Goal: Task Accomplishment & Management: Use online tool/utility

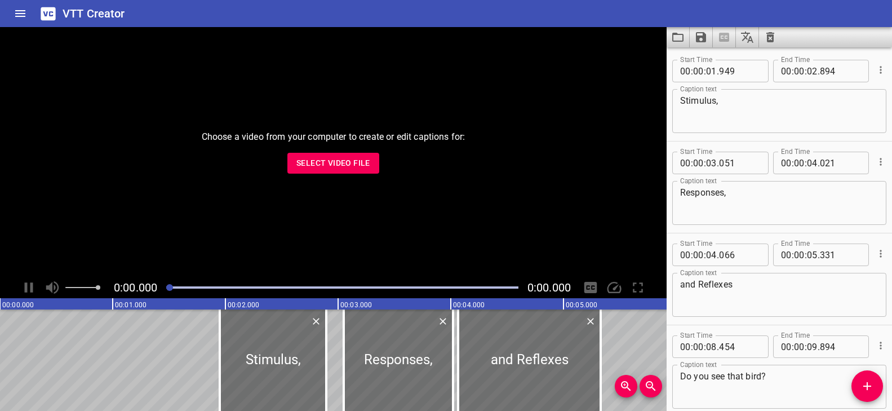
scroll to position [792, 0]
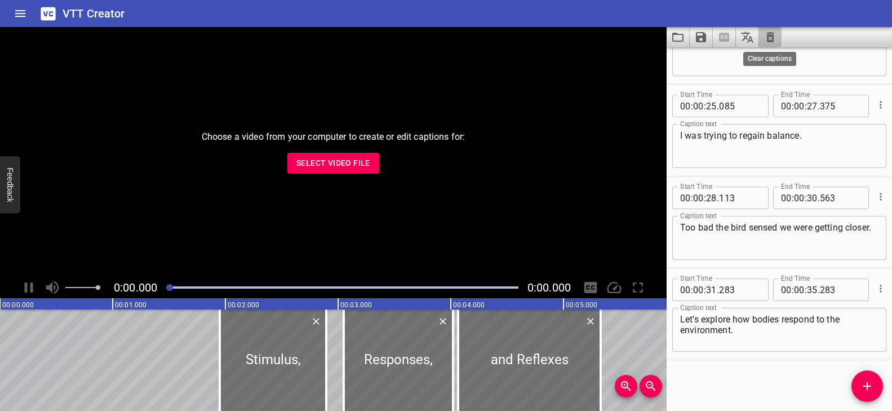
click at [774, 36] on icon "Clear captions" at bounding box center [771, 37] width 14 height 14
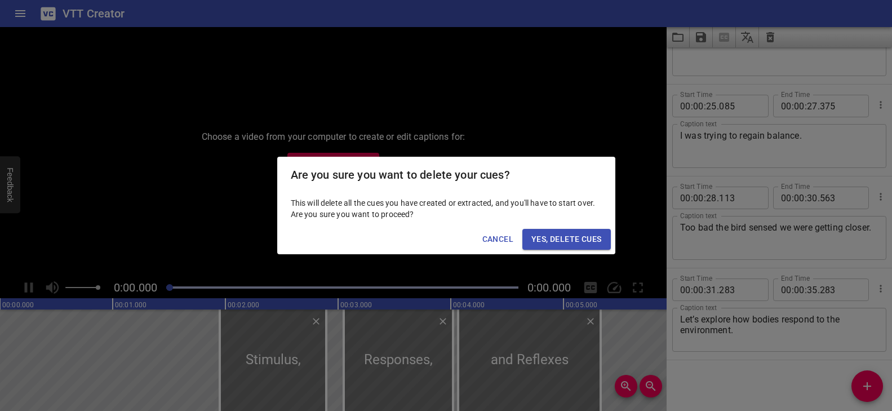
click at [568, 239] on span "Yes, Delete Cues" at bounding box center [566, 239] width 70 height 14
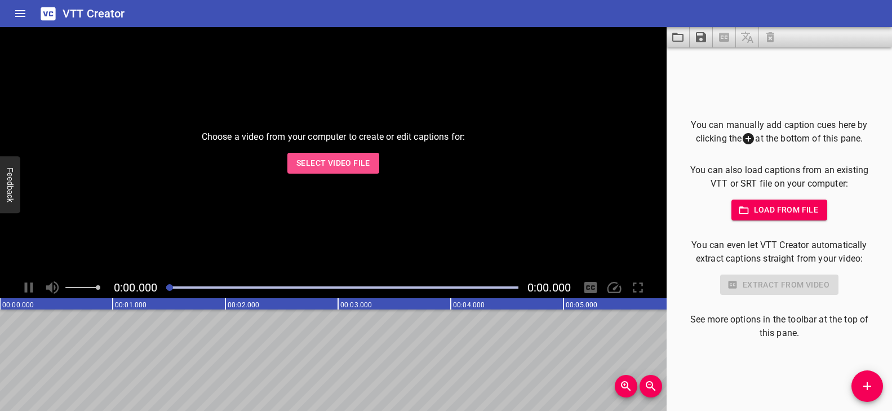
click at [306, 168] on span "Select Video File" at bounding box center [333, 163] width 74 height 14
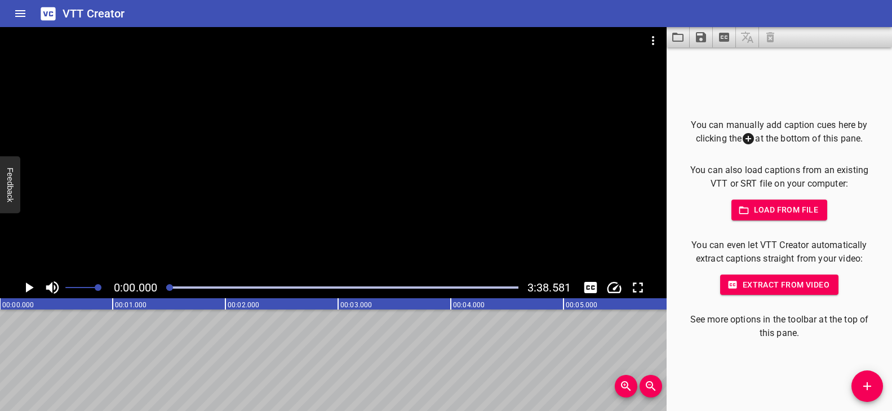
click at [348, 170] on div at bounding box center [333, 152] width 667 height 250
click at [348, 168] on div at bounding box center [333, 152] width 667 height 250
click at [867, 382] on icon "Add Cue" at bounding box center [867, 386] width 8 height 8
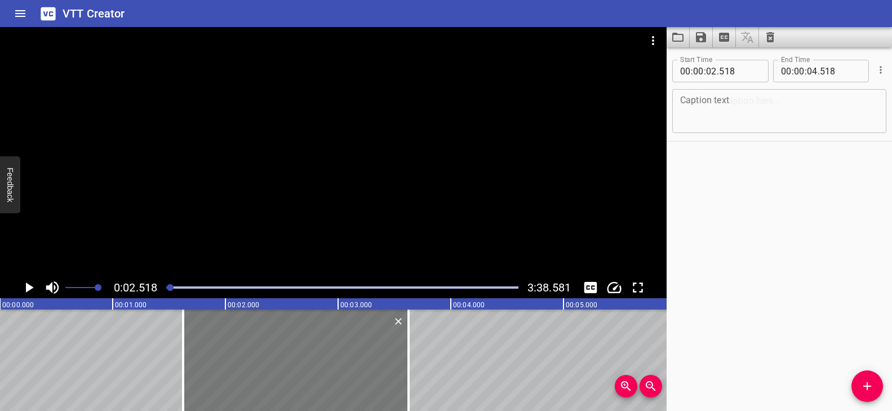
drag, startPoint x: 348, startPoint y: 362, endPoint x: 313, endPoint y: 361, distance: 34.4
click at [313, 361] on div at bounding box center [295, 359] width 225 height 101
type input "01"
type input "623"
type input "03"
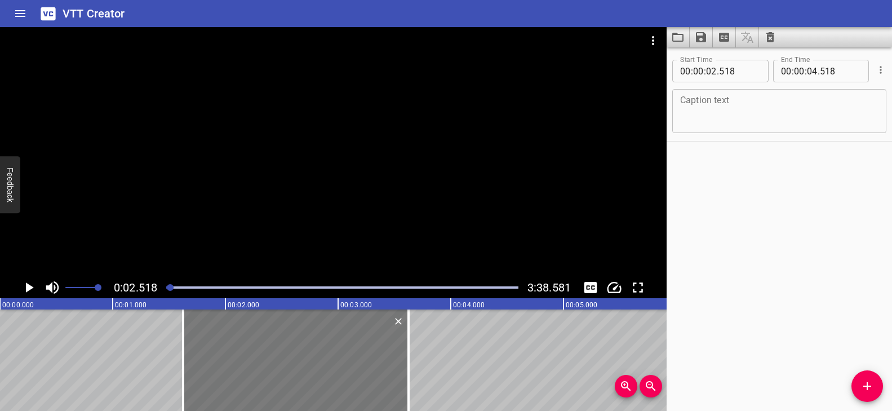
type input "623"
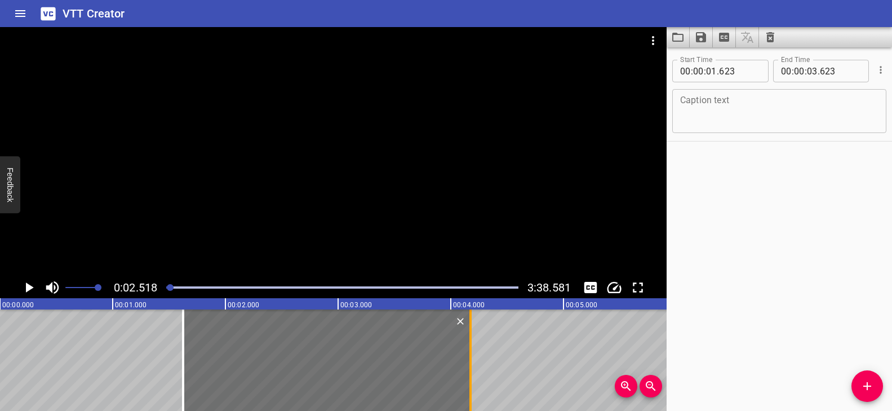
drag, startPoint x: 407, startPoint y: 343, endPoint x: 469, endPoint y: 342, distance: 62.0
click at [469, 342] on div at bounding box center [470, 359] width 2 height 101
type input "04"
type input "173"
click at [712, 107] on textarea at bounding box center [779, 111] width 198 height 32
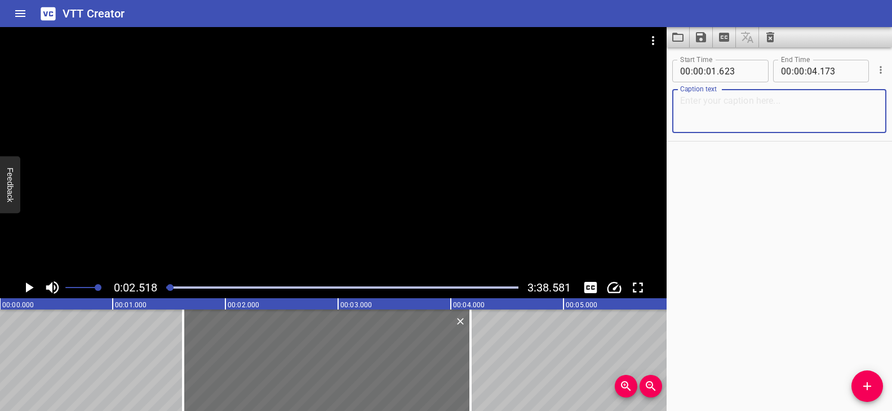
paste textarea "The Nervous System"
type textarea "The Nervous System"
click at [442, 241] on div at bounding box center [333, 152] width 667 height 250
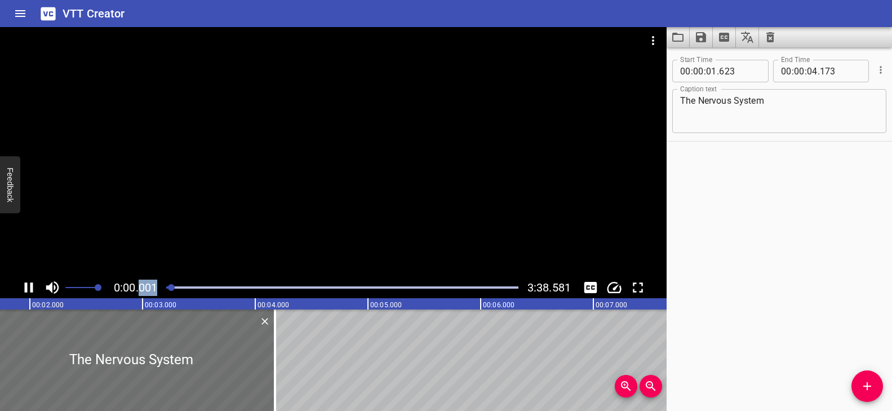
drag, startPoint x: 172, startPoint y: 286, endPoint x: 141, endPoint y: 291, distance: 32.0
click at [141, 291] on div "0:00.001 3:38.581" at bounding box center [333, 287] width 667 height 21
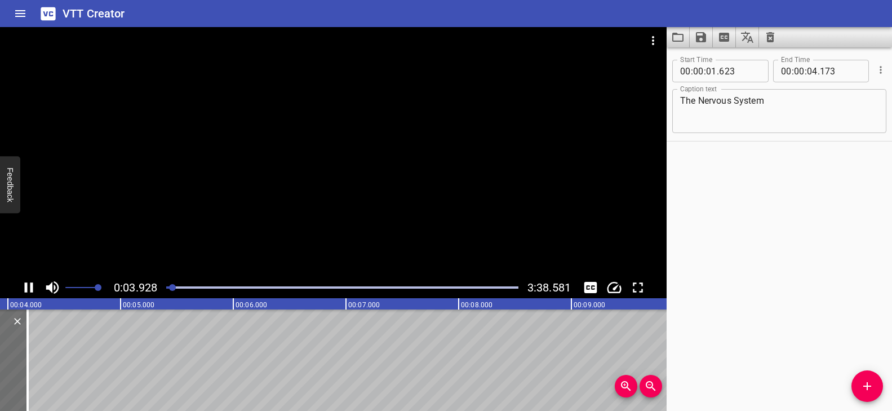
click at [358, 244] on div at bounding box center [333, 152] width 667 height 250
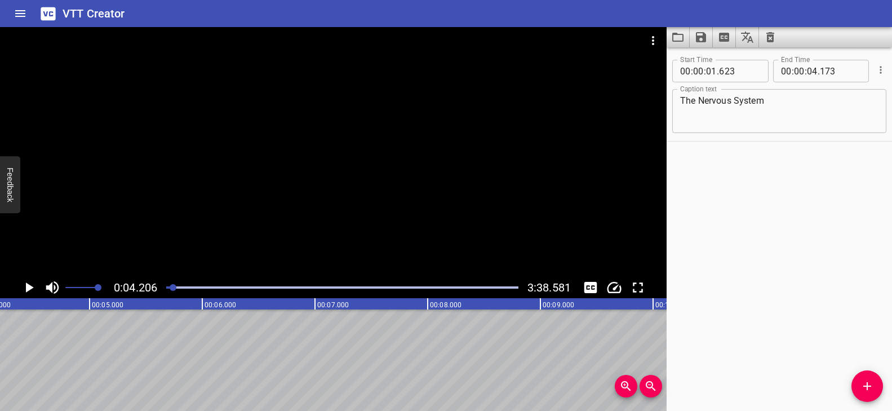
click at [358, 244] on div at bounding box center [333, 152] width 667 height 250
click at [412, 173] on div at bounding box center [333, 152] width 667 height 250
click at [454, 110] on div at bounding box center [333, 152] width 667 height 250
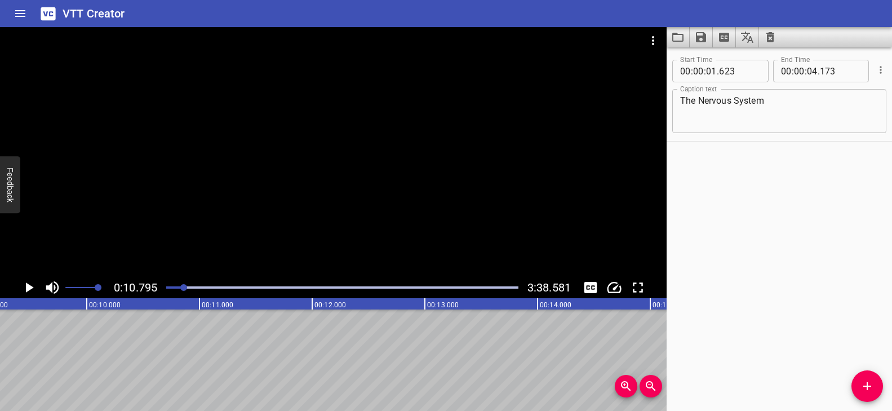
scroll to position [0, 1018]
click at [864, 383] on icon "Add Cue" at bounding box center [867, 386] width 14 height 14
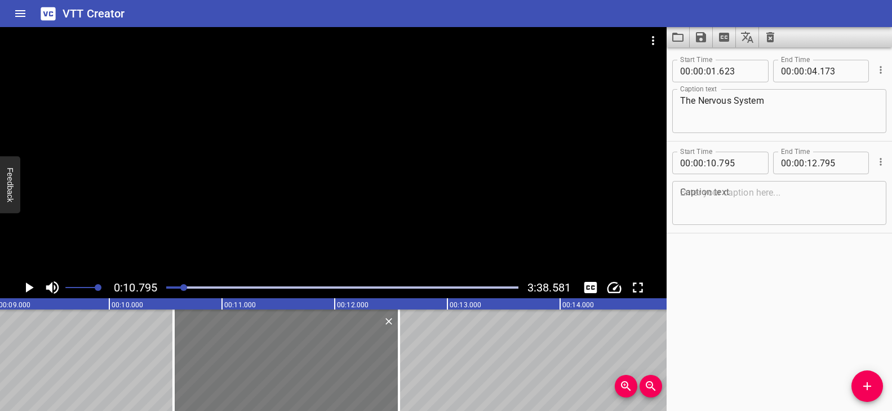
drag, startPoint x: 325, startPoint y: 374, endPoint x: 300, endPoint y: 372, distance: 25.4
click at [300, 372] on div at bounding box center [286, 359] width 225 height 101
type input "570"
click at [314, 358] on div at bounding box center [286, 359] width 225 height 101
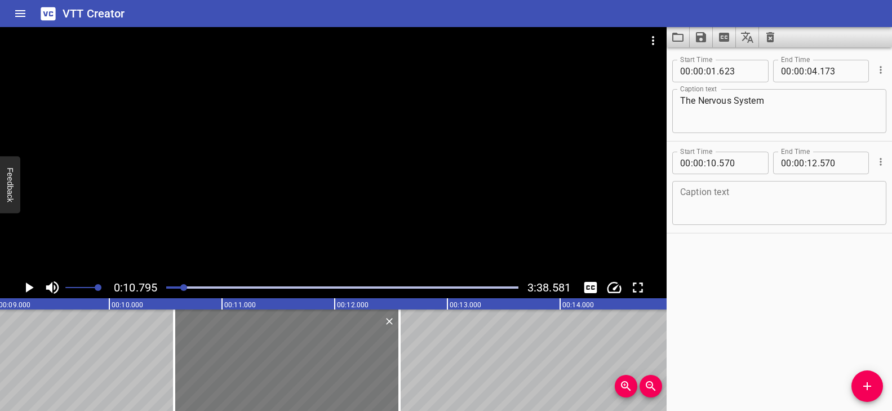
type input "575"
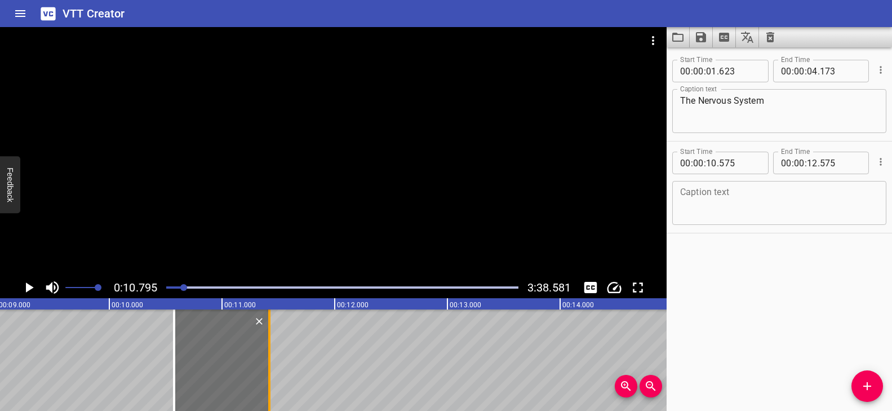
drag, startPoint x: 401, startPoint y: 347, endPoint x: 271, endPoint y: 353, distance: 130.3
click at [271, 353] on div at bounding box center [269, 359] width 11 height 101
type input "11"
type input "420"
click at [734, 199] on textarea at bounding box center [779, 203] width 198 height 32
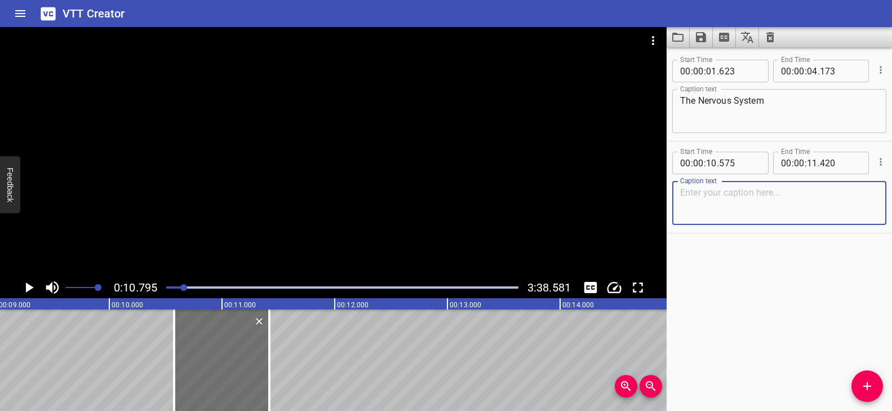
paste textarea "Every day,"
type textarea "Every day,"
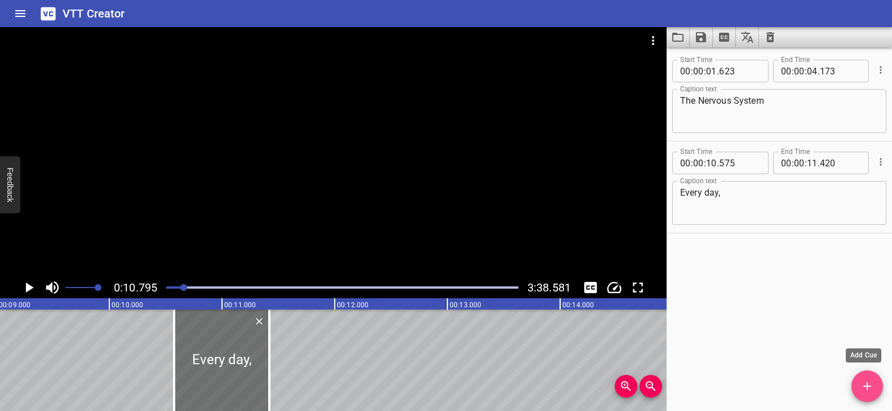
click at [875, 380] on span "Add Cue" at bounding box center [867, 386] width 32 height 14
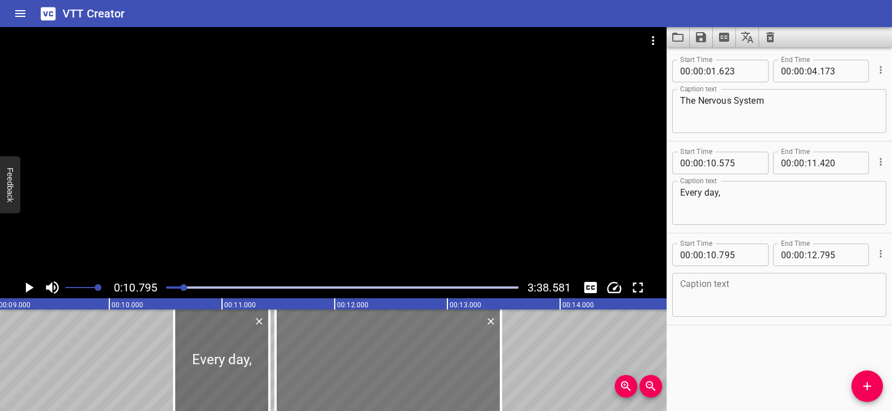
drag, startPoint x: 308, startPoint y: 362, endPoint x: 384, endPoint y: 369, distance: 77.0
click at [384, 369] on div at bounding box center [388, 359] width 225 height 101
type input "11"
type input "475"
type input "13"
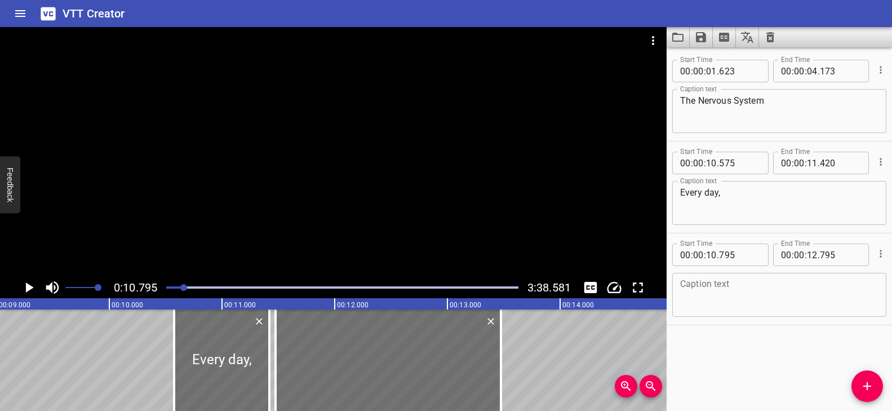
type input "475"
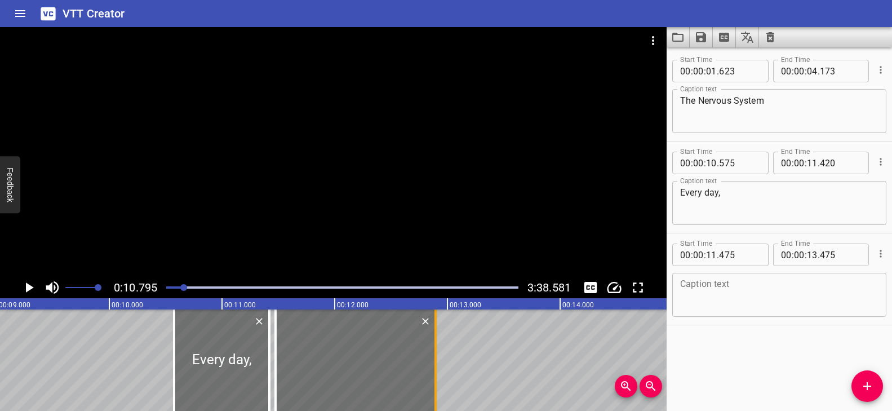
drag, startPoint x: 493, startPoint y: 355, endPoint x: 434, endPoint y: 355, distance: 59.2
click at [434, 355] on div at bounding box center [435, 359] width 2 height 101
type input "12"
type input "895"
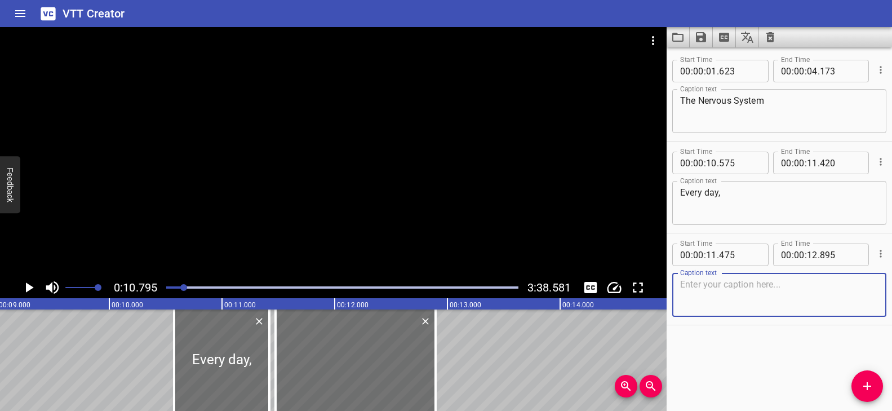
click at [762, 292] on textarea at bounding box center [779, 295] width 198 height 32
paste textarea "we interact with the world in ways we don’t even realize."
type textarea "we interact with the world in ways we don’t even realize."
click at [181, 286] on div at bounding box center [183, 287] width 7 height 7
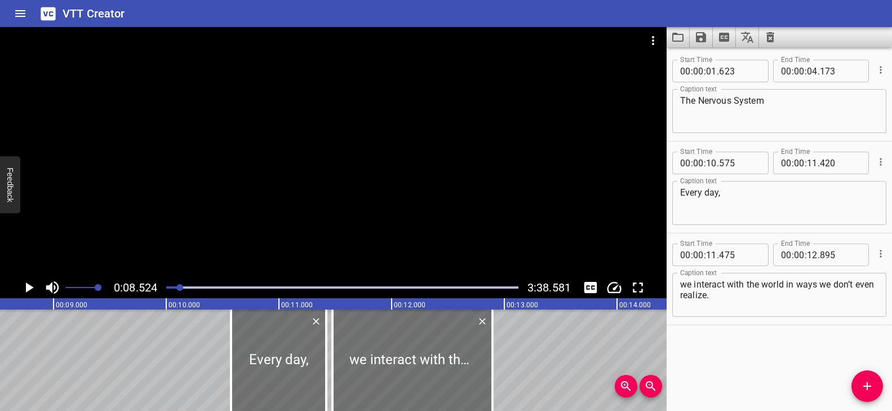
click at [332, 211] on div at bounding box center [333, 152] width 667 height 250
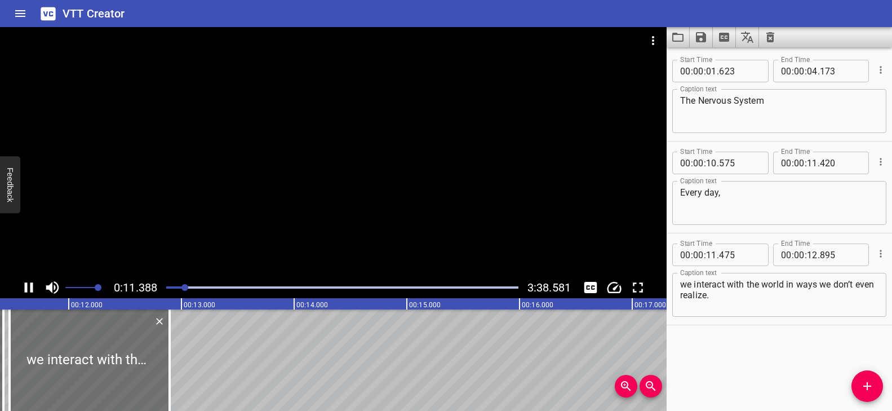
click at [173, 286] on div "Play progress" at bounding box center [9, 287] width 352 height 2
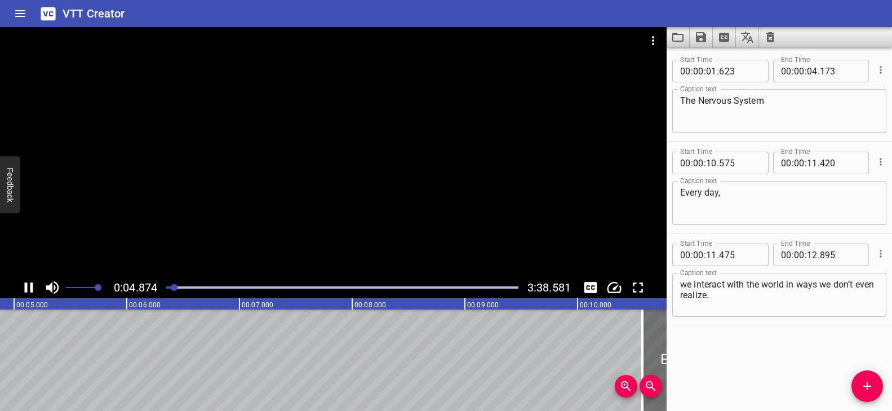
click at [363, 213] on div at bounding box center [333, 152] width 667 height 250
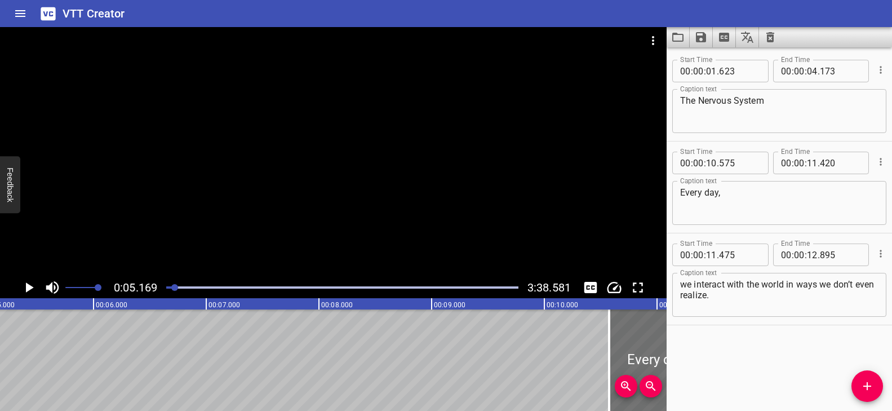
click at [341, 220] on div at bounding box center [333, 152] width 667 height 250
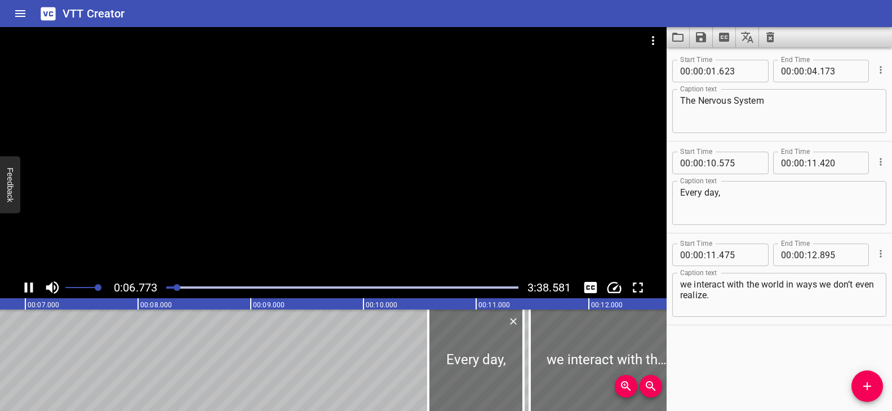
click at [324, 236] on div at bounding box center [333, 152] width 667 height 250
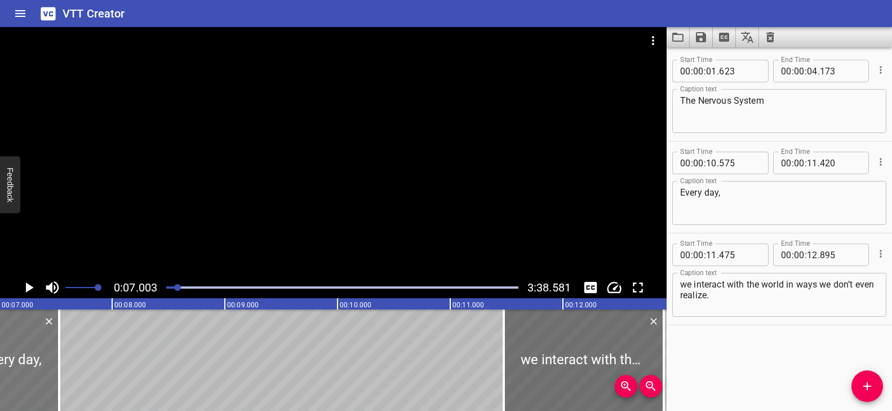
drag, startPoint x: 428, startPoint y: 360, endPoint x: 20, endPoint y: 366, distance: 408.0
click at [20, 366] on div at bounding box center [11, 359] width 95 height 101
type input "06"
type input "685"
type input "07"
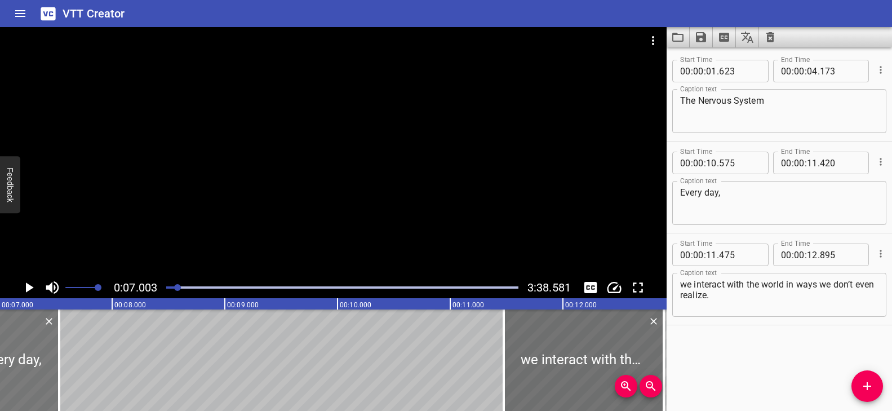
type input "530"
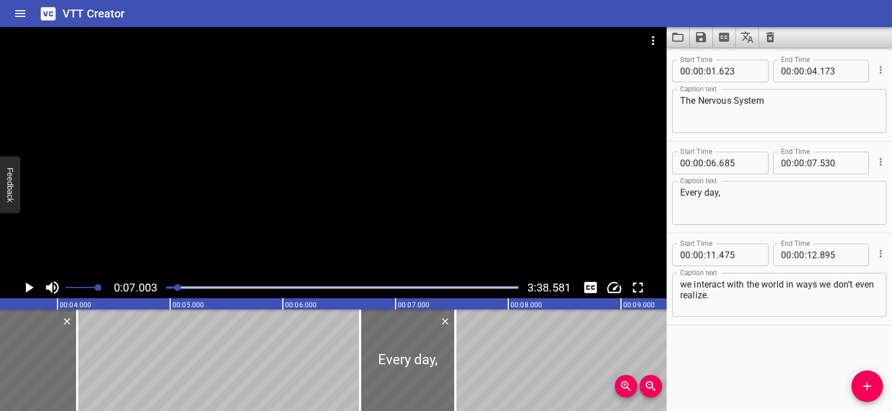
scroll to position [0, 440]
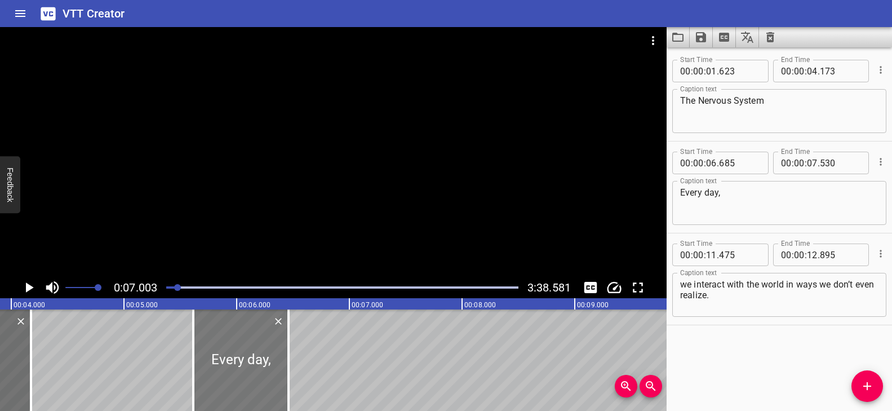
drag, startPoint x: 349, startPoint y: 357, endPoint x: 233, endPoint y: 354, distance: 116.7
click at [233, 354] on div at bounding box center [240, 359] width 95 height 101
type input "05"
type input "615"
type input "06"
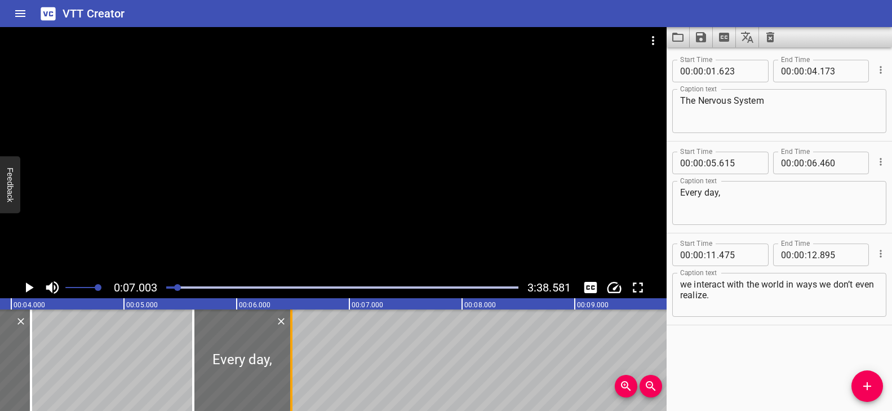
click at [291, 349] on div at bounding box center [291, 359] width 2 height 101
click at [292, 349] on div at bounding box center [292, 359] width 2 height 101
type input "495"
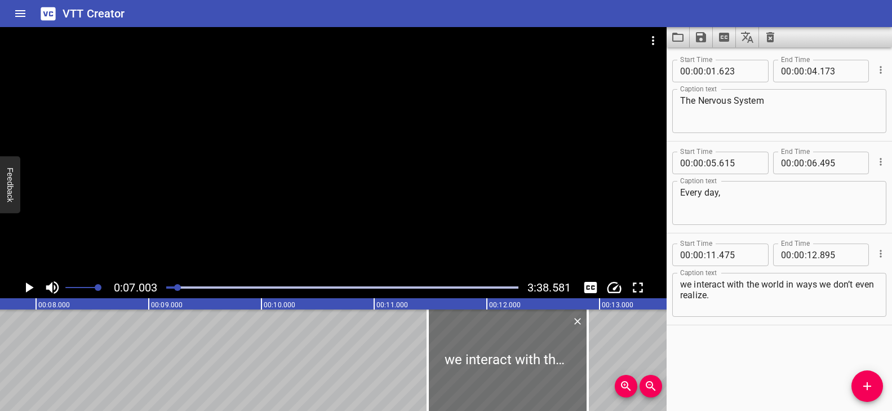
scroll to position [0, 888]
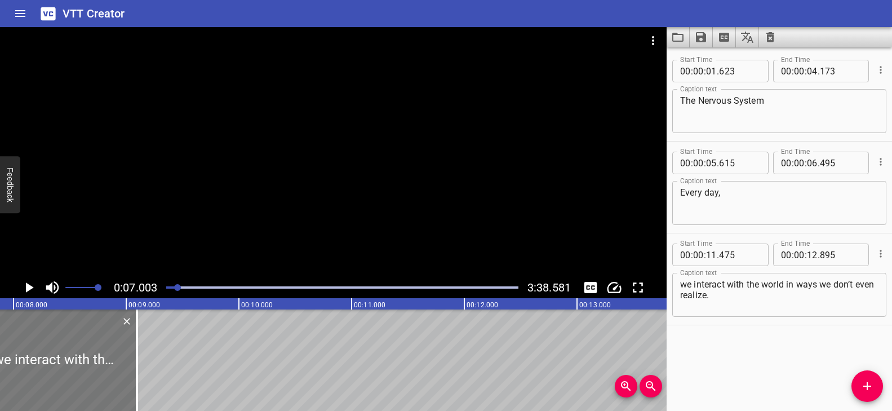
drag, startPoint x: 477, startPoint y: 347, endPoint x: 49, endPoint y: 359, distance: 428.4
click at [49, 359] on div at bounding box center [57, 359] width 160 height 101
type input "07"
type input "675"
type input "09"
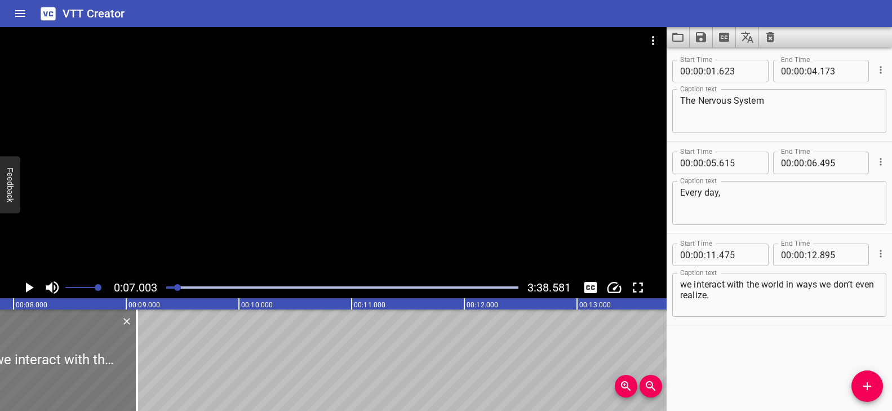
type input "095"
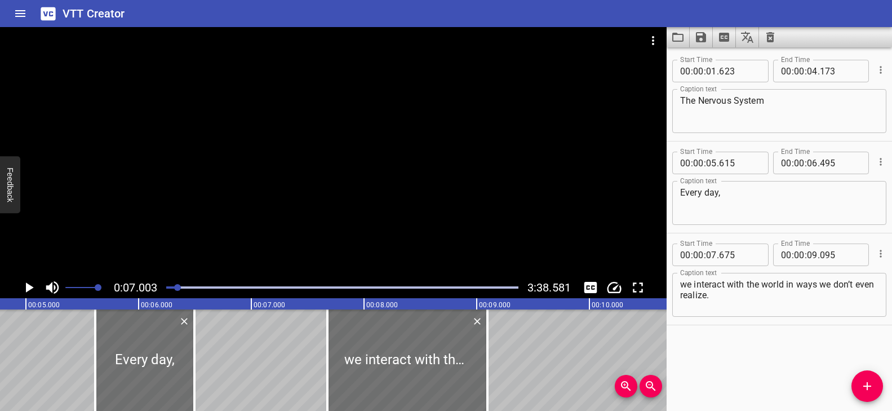
scroll to position [0, 652]
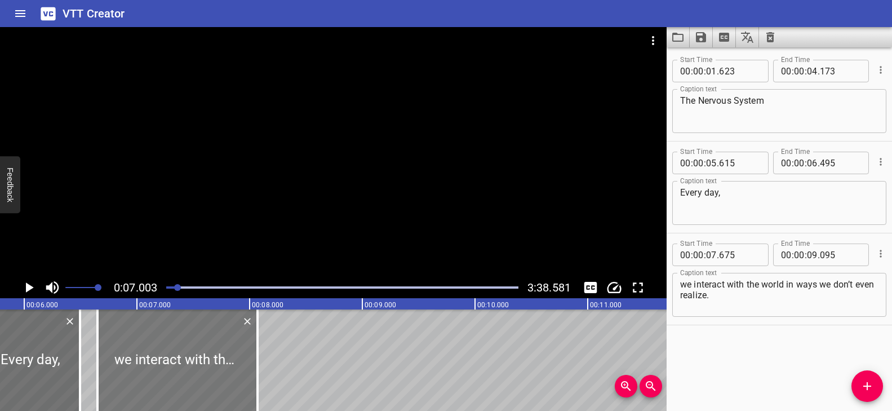
drag, startPoint x: 325, startPoint y: 343, endPoint x: 210, endPoint y: 346, distance: 115.6
click at [210, 346] on div at bounding box center [177, 359] width 160 height 101
type input "06"
type input "650"
type input "08"
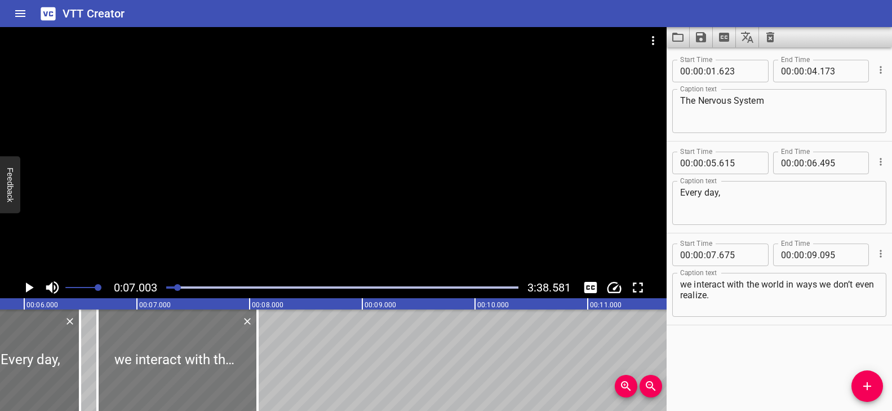
type input "070"
click at [189, 353] on div at bounding box center [179, 359] width 160 height 101
type input "660"
type input "080"
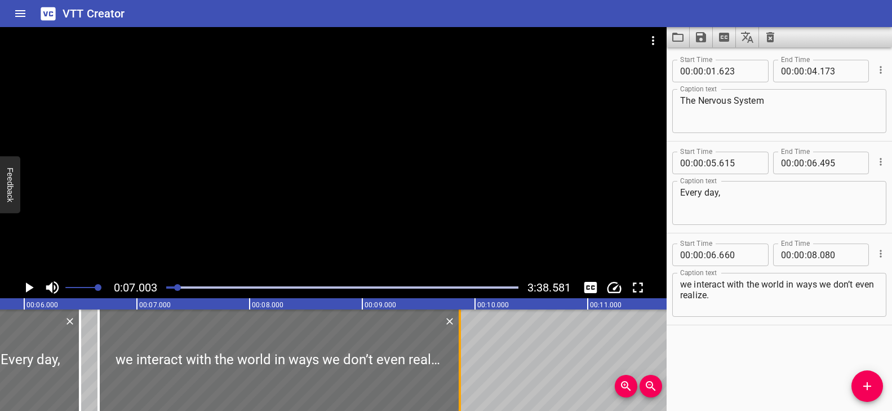
drag, startPoint x: 257, startPoint y: 343, endPoint x: 456, endPoint y: 348, distance: 199.0
click at [456, 348] on div at bounding box center [459, 359] width 11 height 101
type input "09"
type input "865"
click at [174, 286] on div "Play progress" at bounding box center [2, 287] width 352 height 2
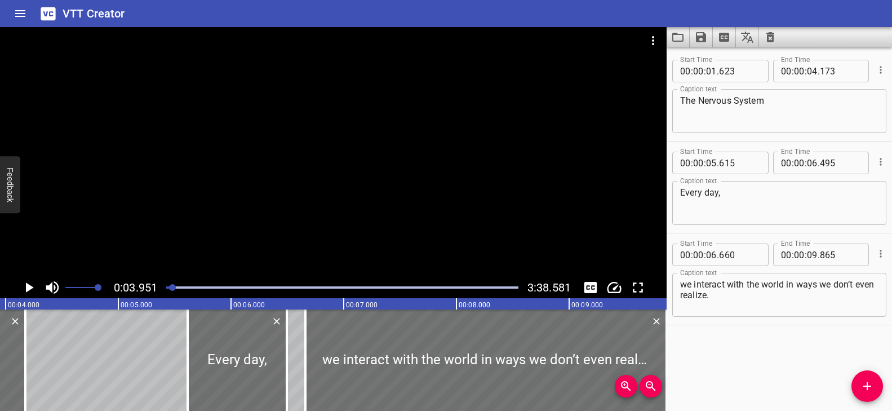
click at [320, 225] on div at bounding box center [333, 152] width 667 height 250
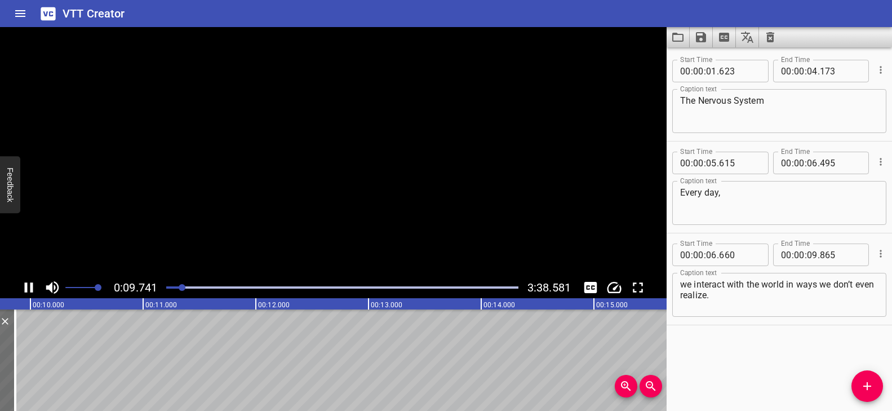
click at [319, 225] on video at bounding box center [333, 152] width 667 height 250
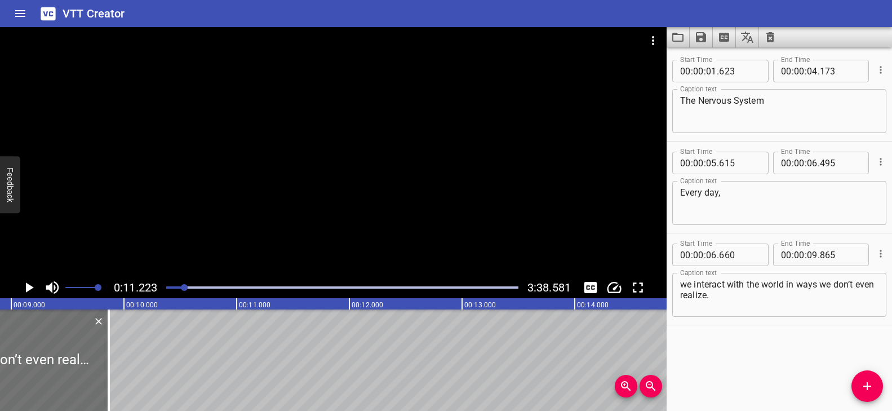
scroll to position [0, 1049]
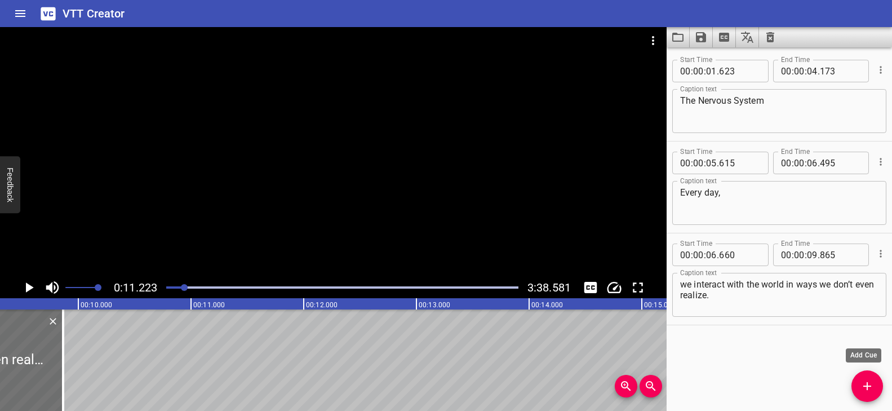
click at [872, 386] on icon "Add Cue" at bounding box center [867, 386] width 14 height 14
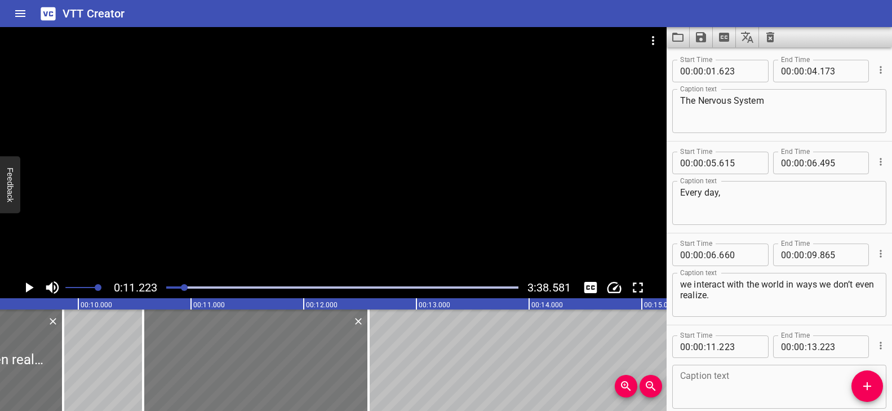
drag, startPoint x: 352, startPoint y: 374, endPoint x: 307, endPoint y: 379, distance: 45.4
click at [307, 379] on div at bounding box center [255, 359] width 225 height 101
type input "10"
type input "573"
type input "12"
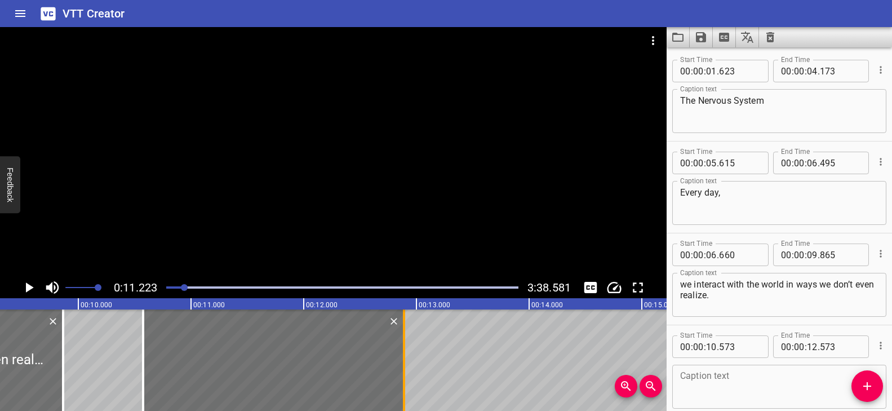
drag, startPoint x: 367, startPoint y: 360, endPoint x: 403, endPoint y: 364, distance: 35.8
click at [403, 364] on div at bounding box center [404, 359] width 2 height 101
type input "888"
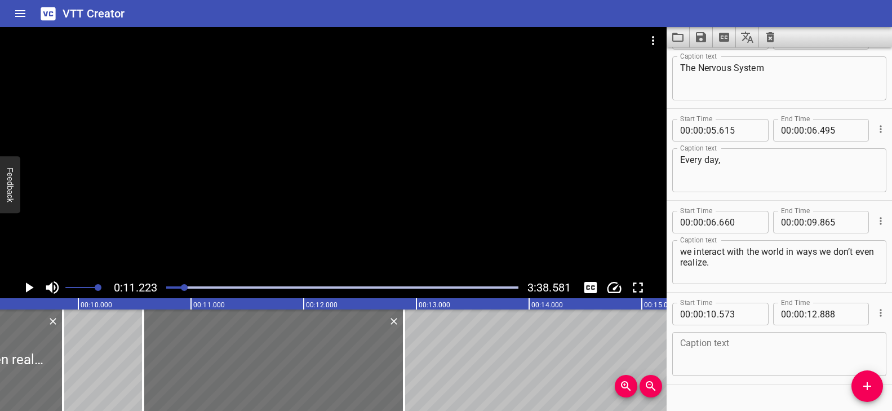
scroll to position [57, 0]
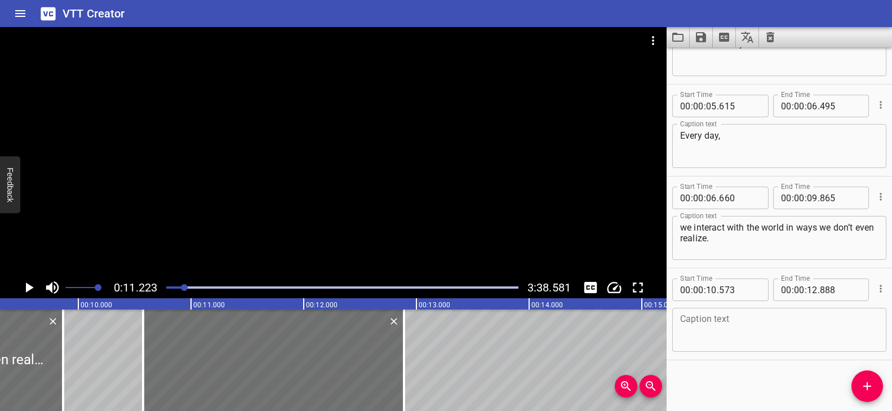
click at [712, 336] on textarea at bounding box center [779, 330] width 198 height 32
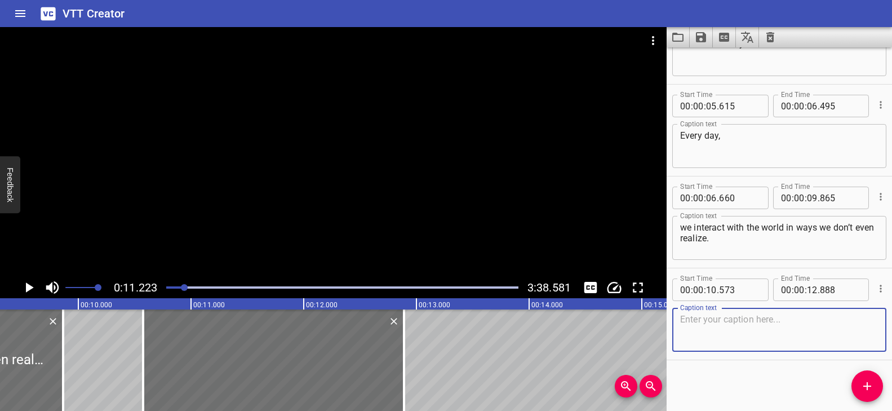
paste textarea "We see the bright colors of a sunset,"
type textarea "We see the bright colors of a sunset,"
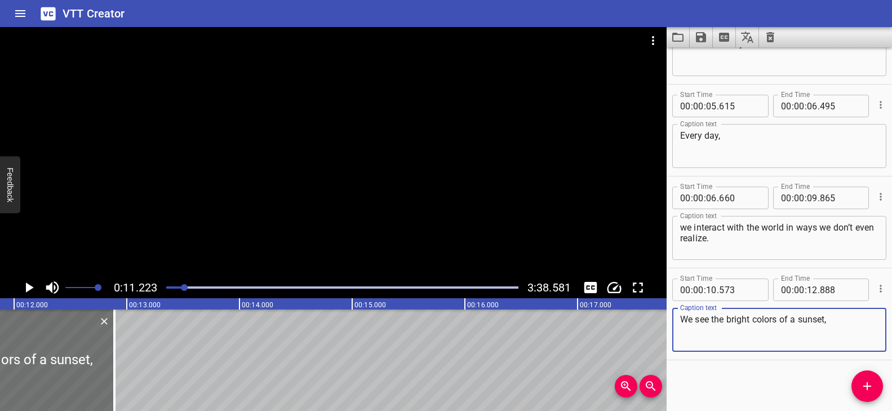
scroll to position [0, 1247]
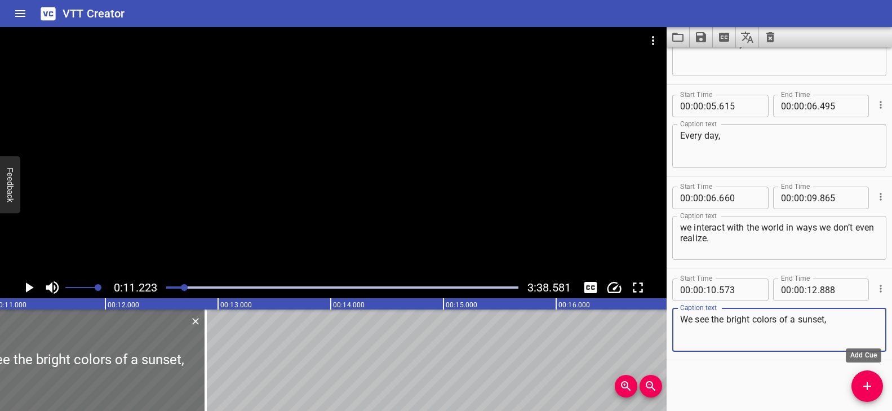
click at [860, 382] on icon "Add Cue" at bounding box center [867, 386] width 14 height 14
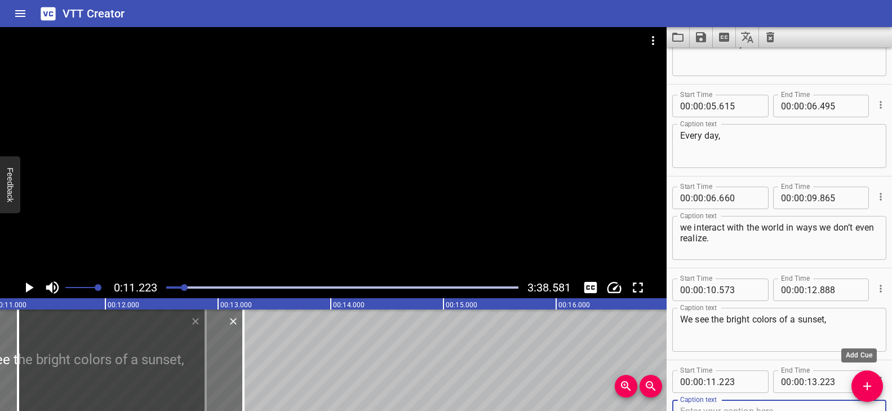
scroll to position [63, 0]
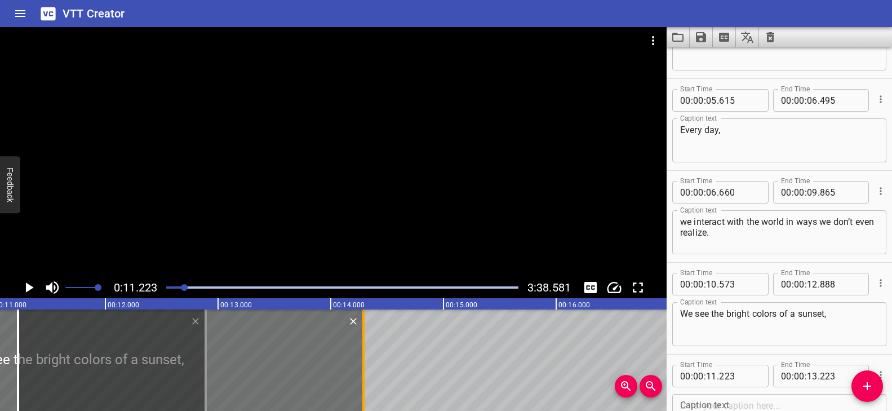
drag, startPoint x: 339, startPoint y: 370, endPoint x: 357, endPoint y: 376, distance: 19.4
click at [358, 376] on div at bounding box center [363, 359] width 11 height 101
type input "14"
type input "278"
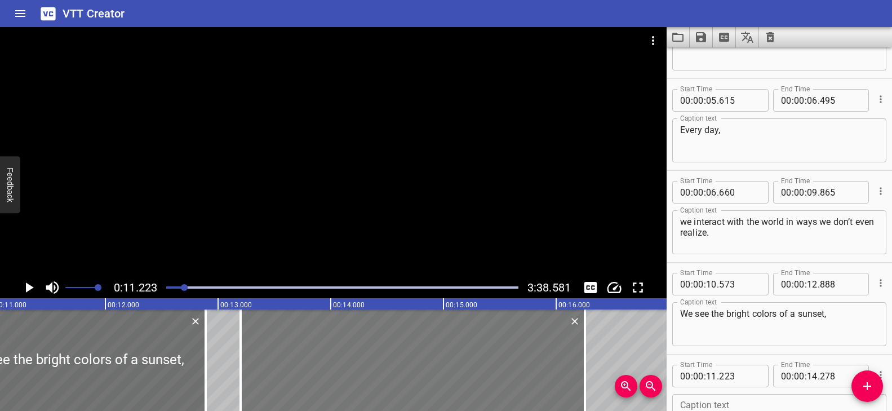
drag, startPoint x: 357, startPoint y: 372, endPoint x: 481, endPoint y: 372, distance: 124.5
click at [481, 372] on div at bounding box center [413, 359] width 344 height 101
type input "13"
type input "198"
type input "16"
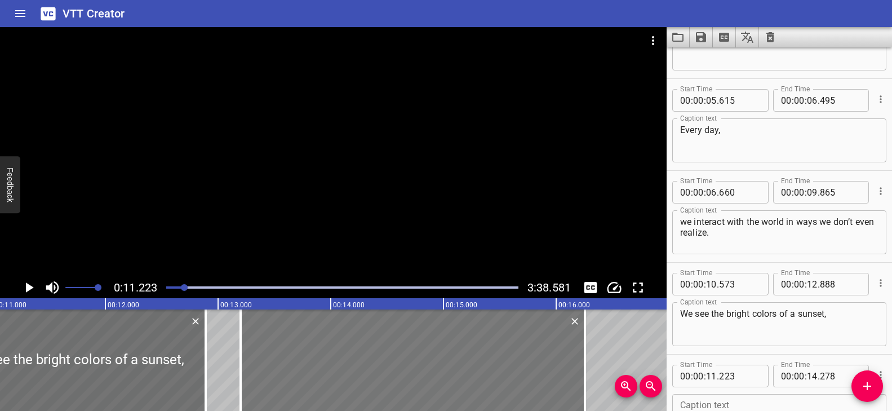
type input "253"
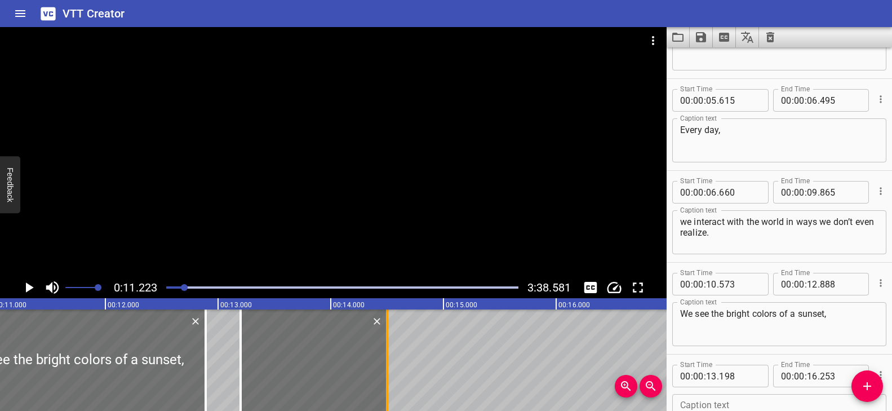
drag, startPoint x: 588, startPoint y: 339, endPoint x: 391, endPoint y: 345, distance: 197.9
click at [391, 345] on div at bounding box center [386, 359] width 11 height 101
type input "14"
type input "498"
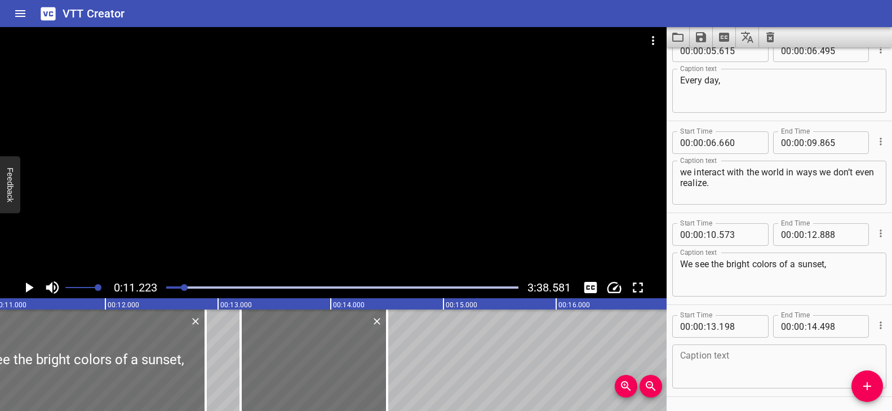
scroll to position [149, 0]
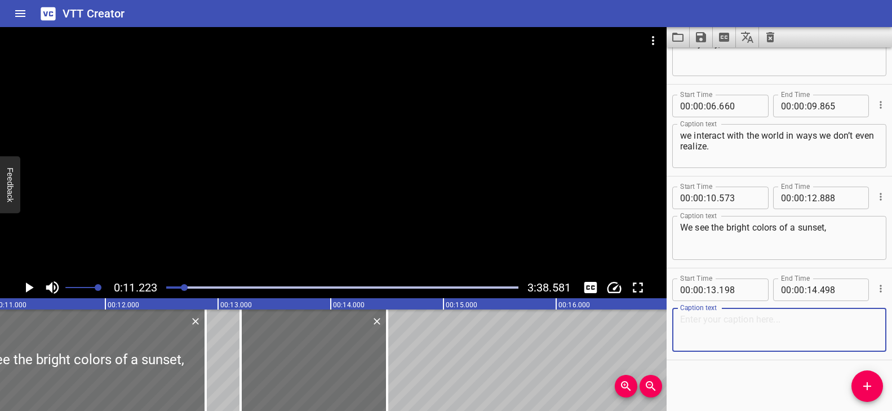
click at [730, 325] on textarea at bounding box center [779, 330] width 198 height 32
paste textarea "a flash of lightning,"
type textarea "a flash of lightning,"
click at [868, 385] on icon "Add Cue" at bounding box center [867, 386] width 14 height 14
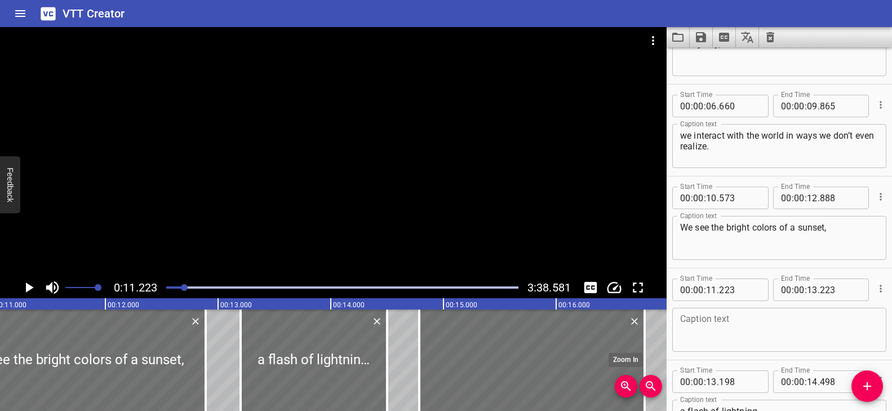
drag, startPoint x: 224, startPoint y: 367, endPoint x: 625, endPoint y: 391, distance: 401.9
type input "14"
type input "783"
type input "16"
type input "783"
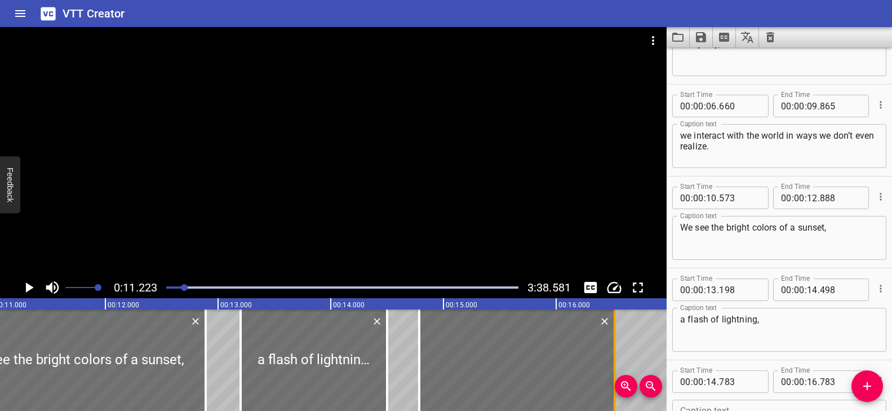
drag, startPoint x: 645, startPoint y: 348, endPoint x: 615, endPoint y: 348, distance: 29.9
click at [615, 348] on div at bounding box center [615, 359] width 2 height 101
type input "518"
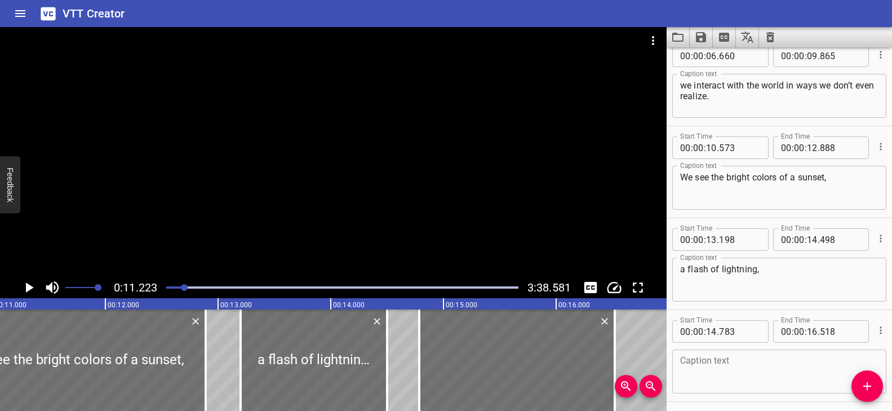
scroll to position [241, 0]
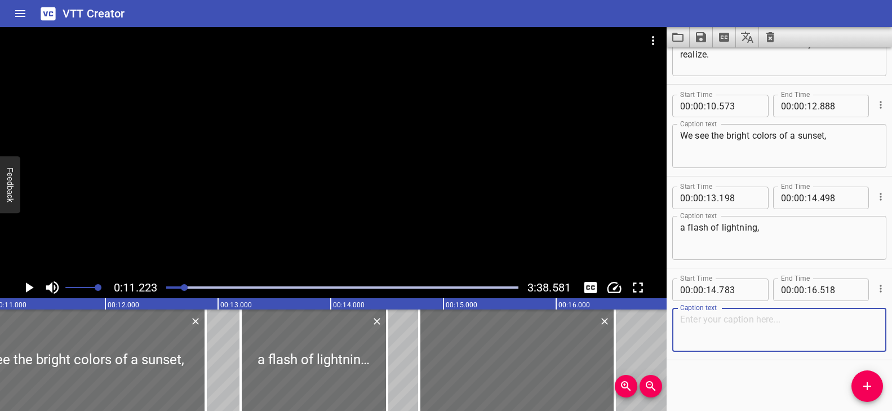
click at [748, 326] on textarea at bounding box center [779, 330] width 198 height 32
paste textarea "or a friend’s happy smile."
type textarea "or a friend’s happy smile."
click at [178, 285] on div at bounding box center [342, 287] width 366 height 16
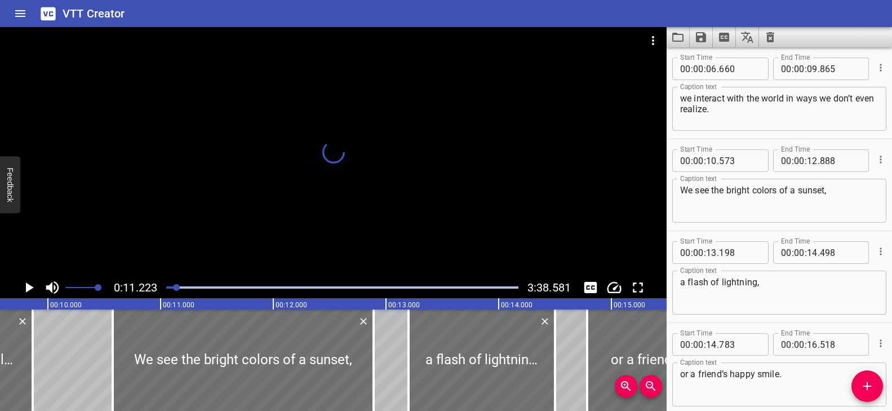
scroll to position [184, 0]
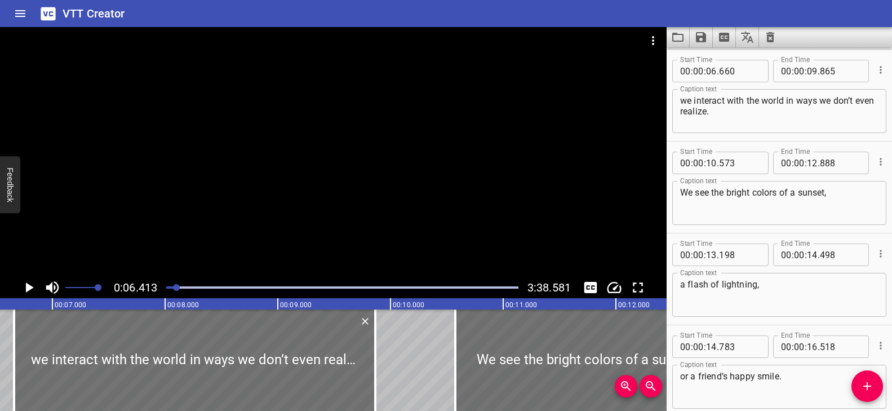
click at [282, 223] on div at bounding box center [333, 152] width 667 height 250
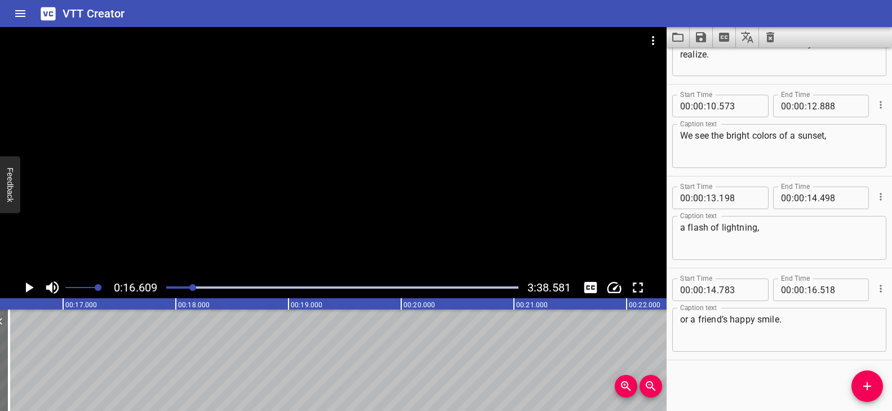
scroll to position [0, 1872]
click at [878, 388] on span "Add Cue" at bounding box center [867, 386] width 32 height 14
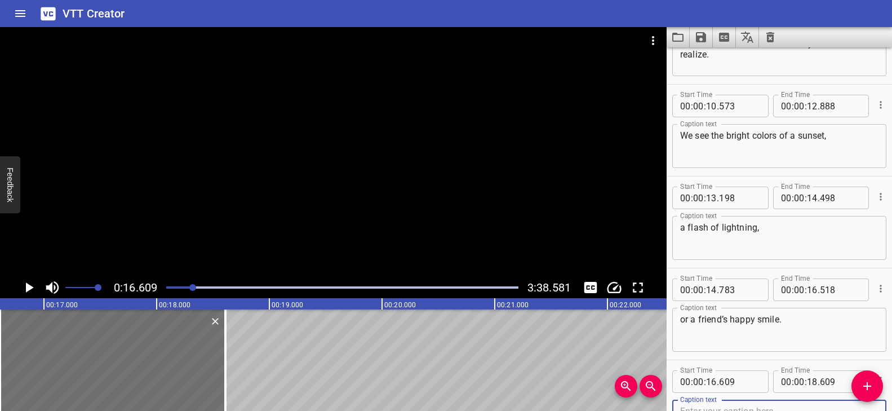
scroll to position [246, 0]
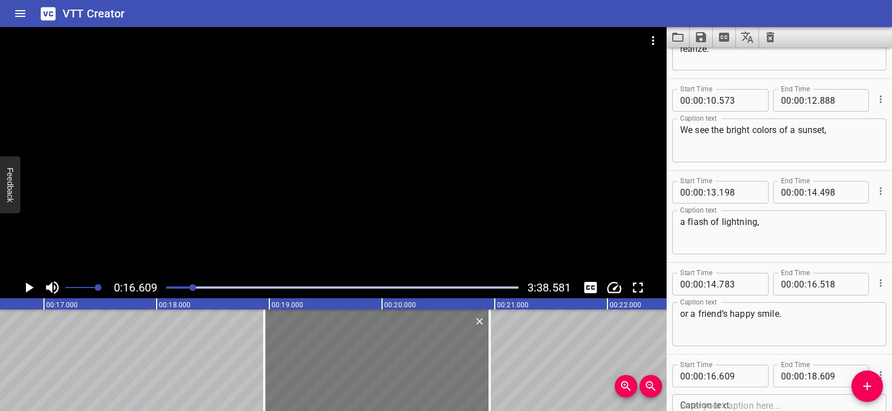
drag, startPoint x: 154, startPoint y: 366, endPoint x: 405, endPoint y: 372, distance: 250.3
click at [405, 372] on div at bounding box center [376, 359] width 225 height 101
type input "18"
type input "954"
type input "20"
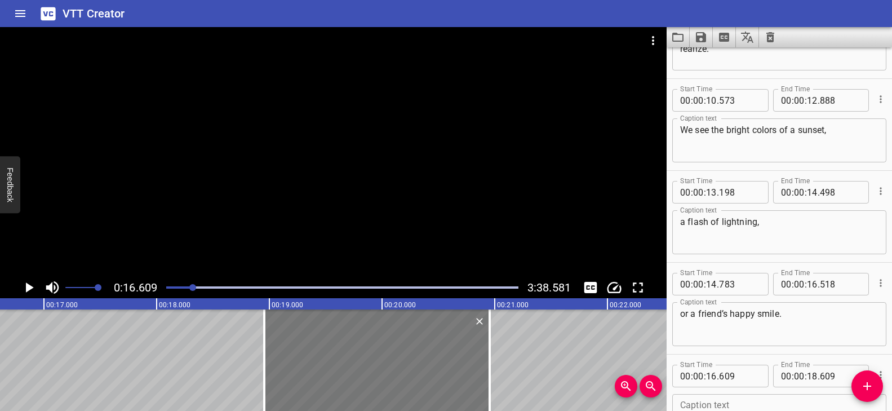
type input "954"
click at [398, 187] on div at bounding box center [333, 152] width 667 height 250
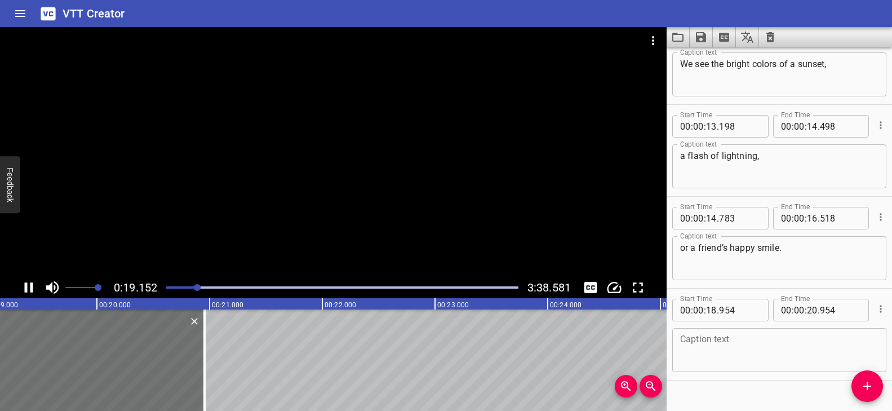
scroll to position [332, 0]
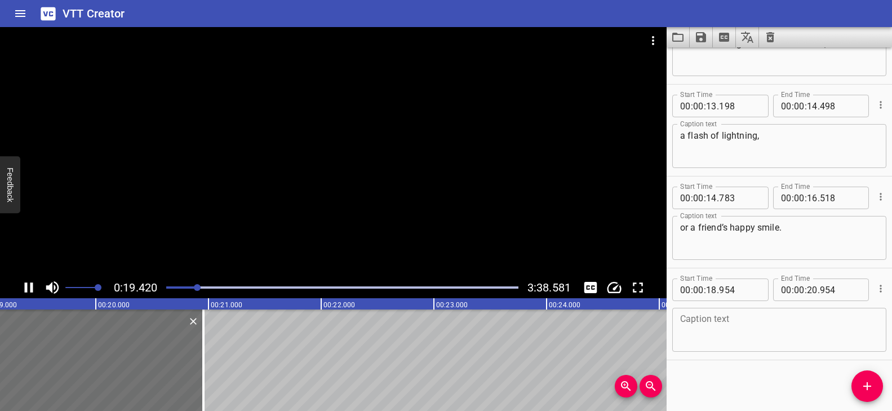
click at [398, 188] on div at bounding box center [333, 152] width 667 height 250
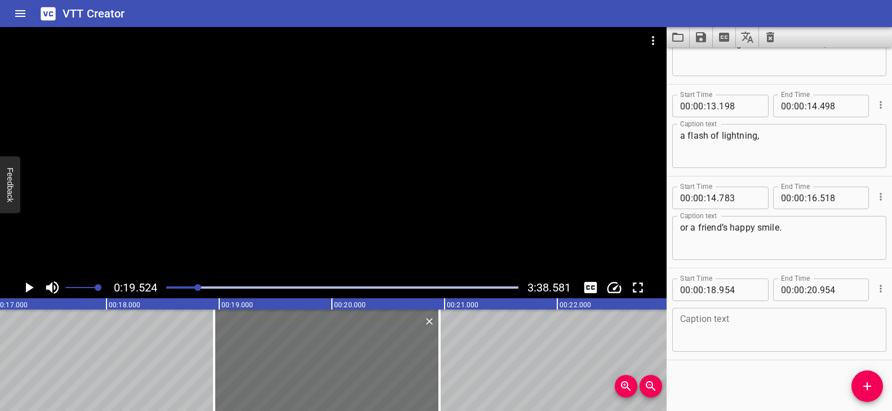
scroll to position [0, 1945]
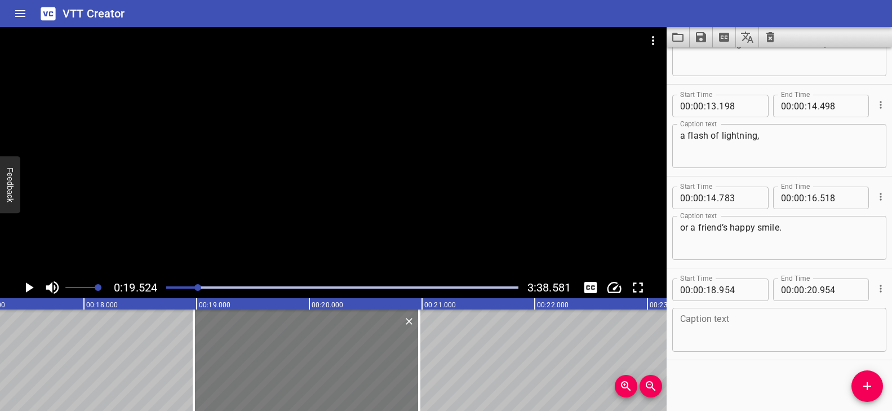
click at [250, 354] on div at bounding box center [306, 359] width 225 height 101
type input "974"
click at [354, 350] on div at bounding box center [305, 359] width 225 height 101
type input "969"
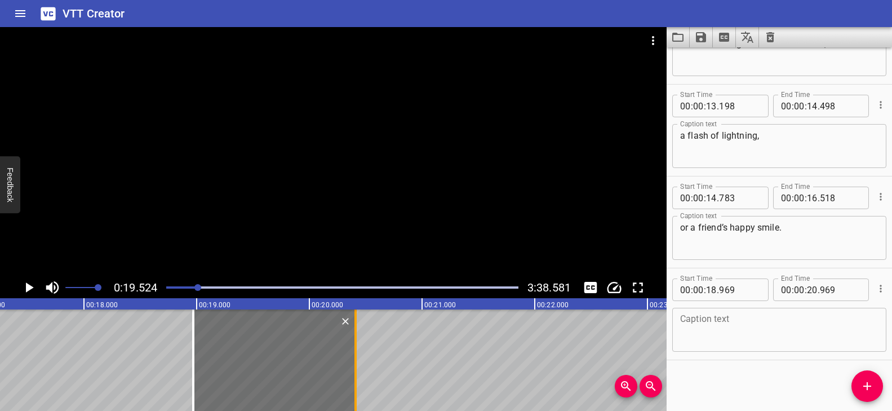
drag, startPoint x: 413, startPoint y: 341, endPoint x: 354, endPoint y: 343, distance: 58.6
click at [354, 343] on div at bounding box center [355, 359] width 2 height 101
type input "404"
click at [727, 317] on textarea at bounding box center [779, 330] width 198 height 32
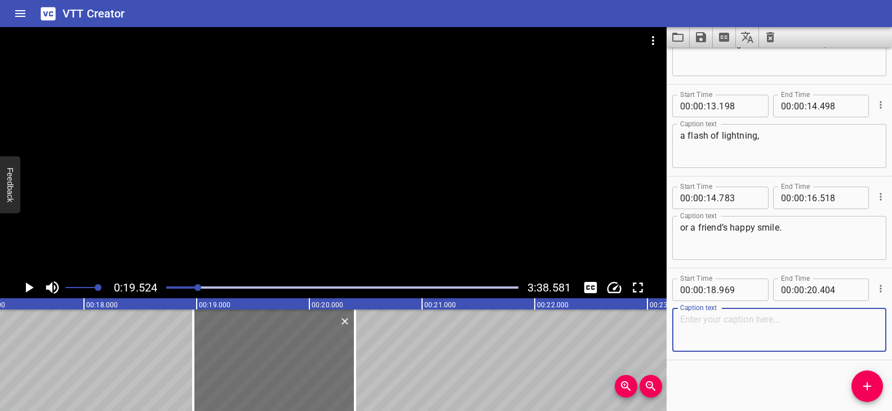
paste textarea "We hear music playing,"
type textarea "We hear music playing,"
click at [189, 286] on div "Play progress" at bounding box center [22, 287] width 352 height 2
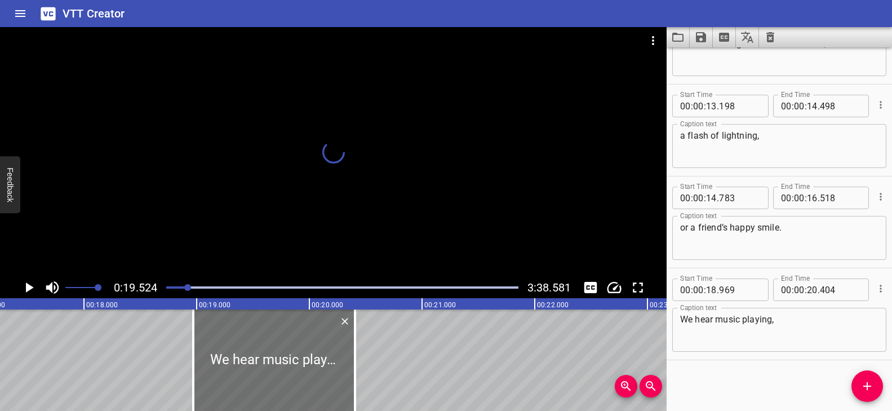
click at [360, 218] on div at bounding box center [333, 152] width 667 height 250
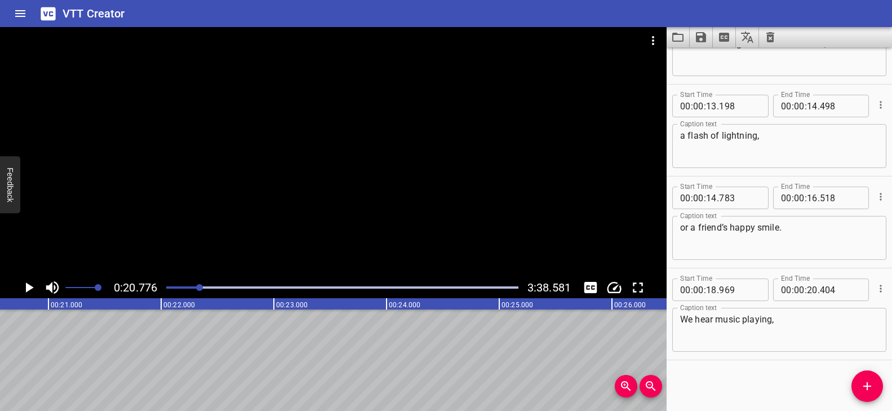
scroll to position [0, 2341]
click at [340, 206] on div at bounding box center [333, 152] width 667 height 250
click at [343, 209] on div at bounding box center [333, 152] width 667 height 250
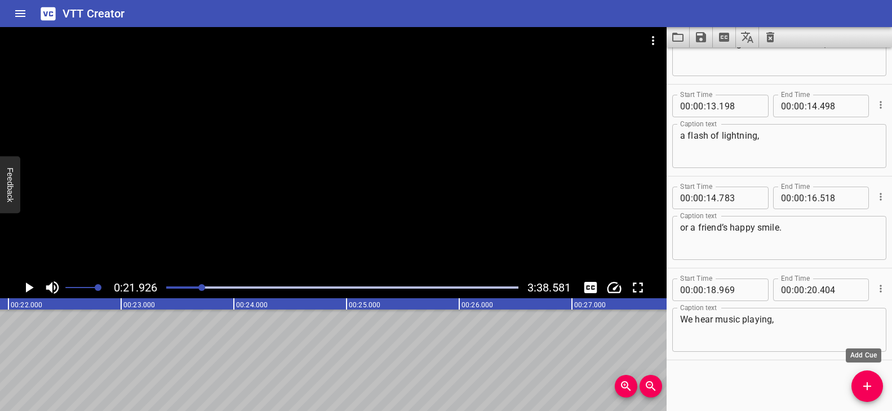
drag, startPoint x: 865, startPoint y: 378, endPoint x: 814, endPoint y: 378, distance: 50.7
click at [865, 378] on button "Add Cue" at bounding box center [867, 386] width 32 height 32
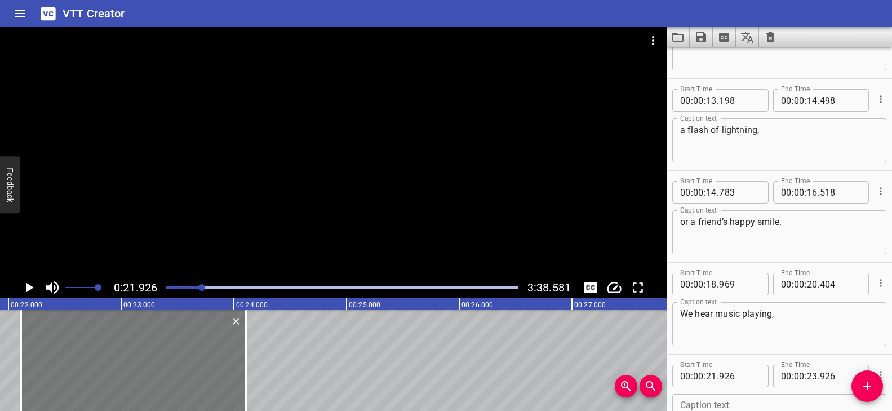
drag, startPoint x: 177, startPoint y: 378, endPoint x: 197, endPoint y: 380, distance: 20.4
click at [198, 381] on div at bounding box center [133, 359] width 225 height 101
type input "22"
type input "111"
type input "24"
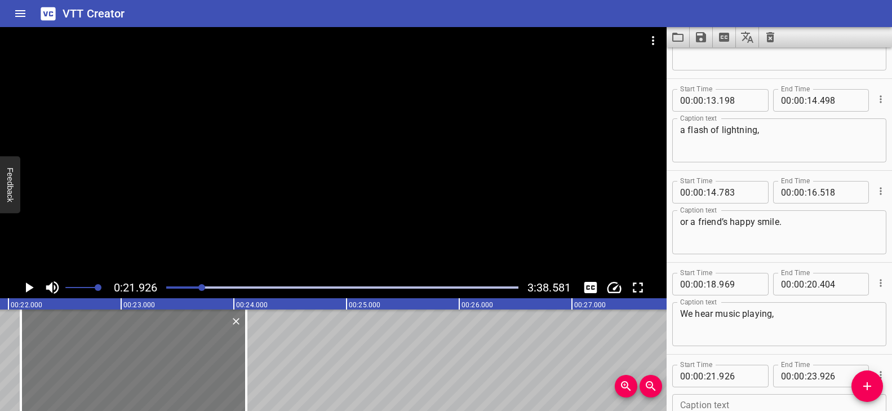
type input "111"
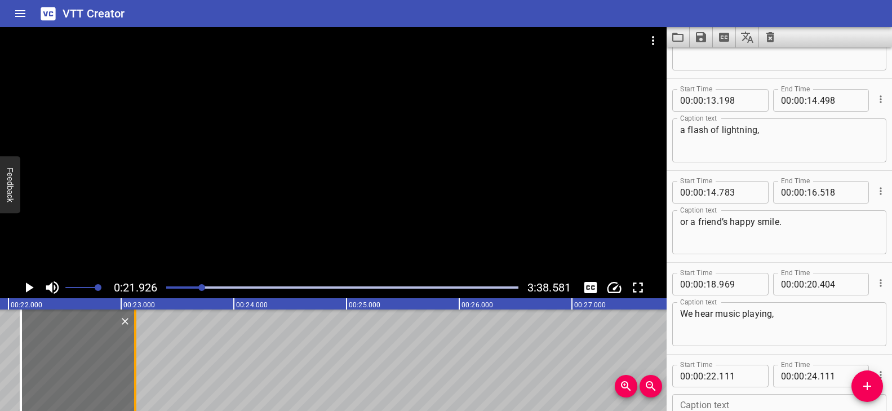
drag, startPoint x: 249, startPoint y: 359, endPoint x: 138, endPoint y: 358, distance: 110.5
click at [138, 358] on div at bounding box center [135, 359] width 11 height 101
type input "23"
drag, startPoint x: 138, startPoint y: 358, endPoint x: 168, endPoint y: 361, distance: 30.6
click at [145, 359] on div at bounding box center [142, 359] width 11 height 101
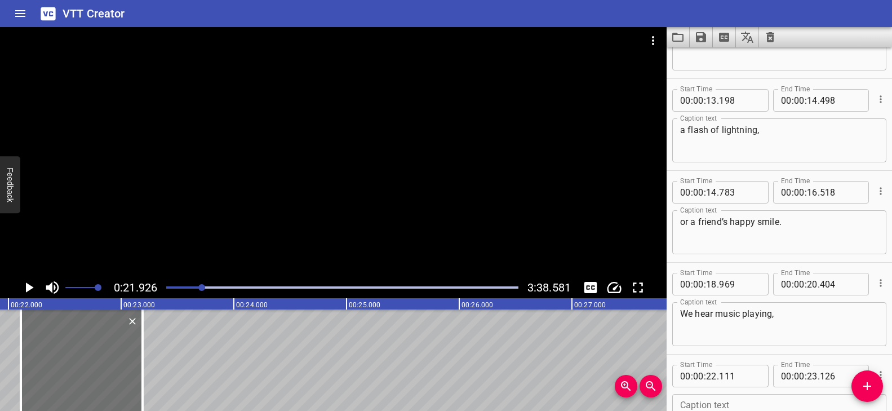
type input "191"
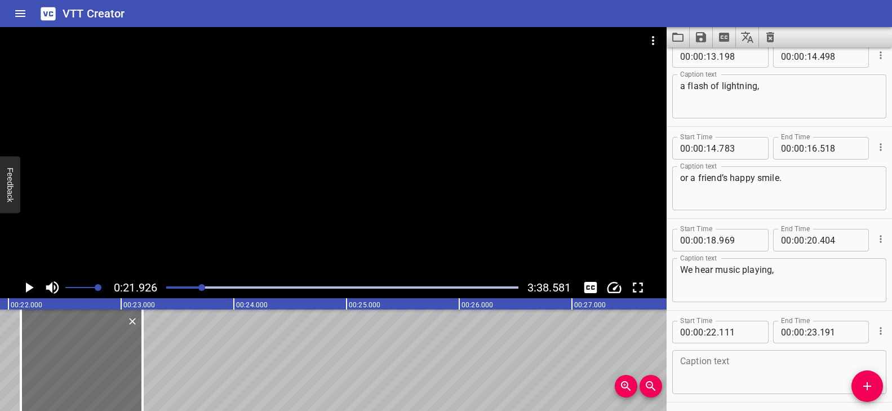
scroll to position [424, 0]
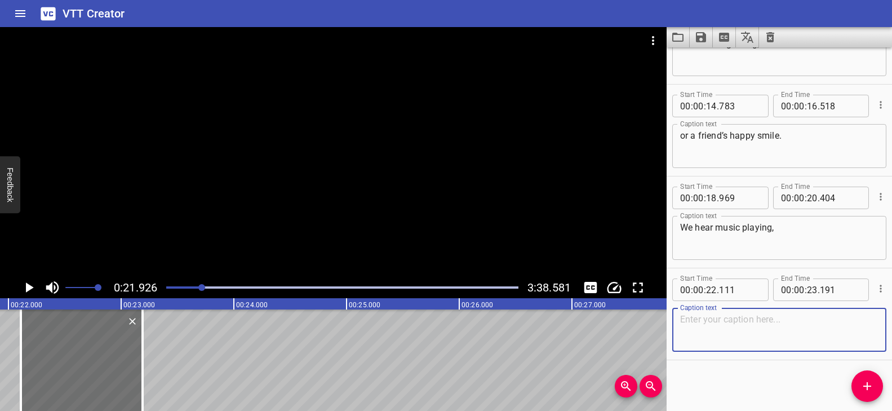
click at [715, 326] on textarea at bounding box center [779, 330] width 198 height 32
paste textarea "people laughing,"
type textarea "people laughing,"
click at [323, 203] on div at bounding box center [333, 152] width 667 height 250
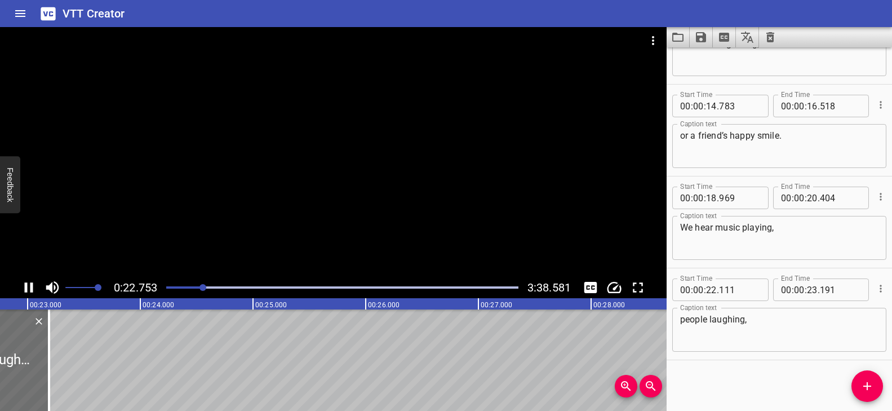
click at [327, 205] on div at bounding box center [333, 152] width 667 height 250
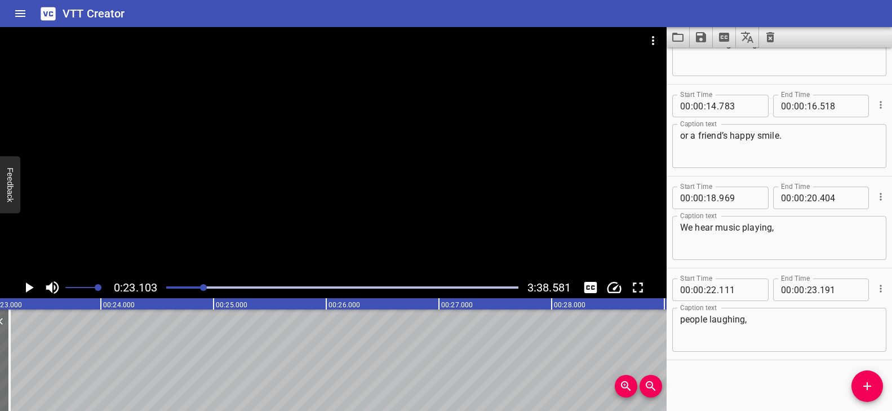
click at [327, 205] on div at bounding box center [333, 152] width 667 height 250
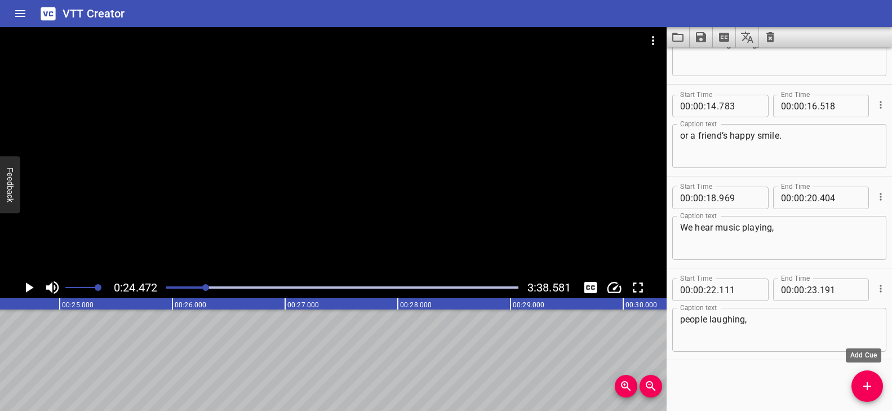
click at [858, 391] on span "Add Cue" at bounding box center [867, 386] width 32 height 14
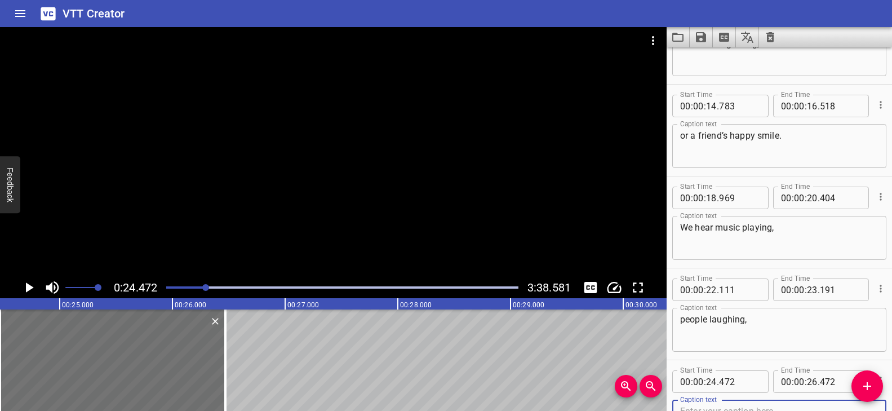
scroll to position [430, 0]
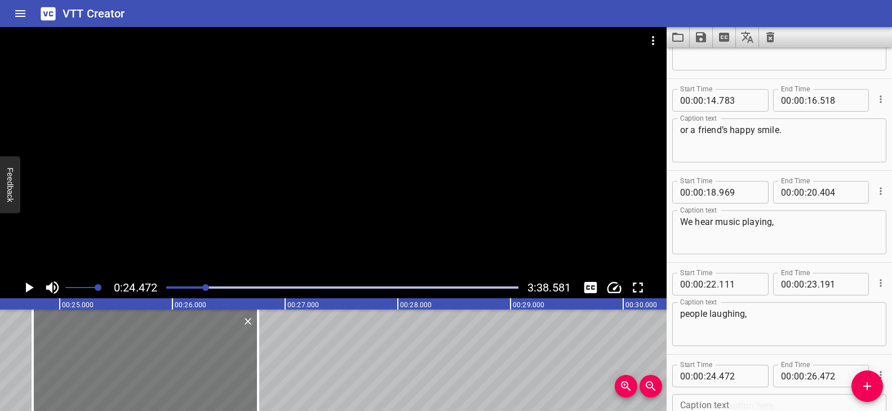
click at [65, 380] on div at bounding box center [145, 359] width 225 height 101
type input "767"
drag, startPoint x: 260, startPoint y: 356, endPoint x: 281, endPoint y: 363, distance: 22.1
click at [249, 357] on div at bounding box center [247, 359] width 11 height 101
type input "667"
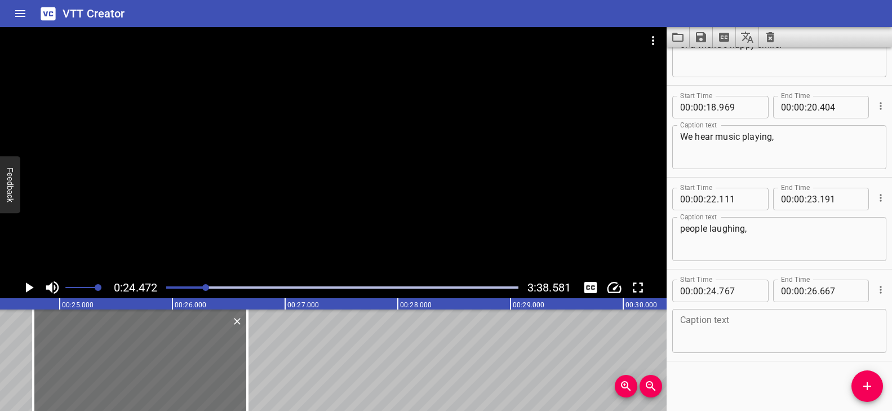
scroll to position [516, 0]
click at [714, 332] on textarea at bounding box center [779, 330] width 198 height 32
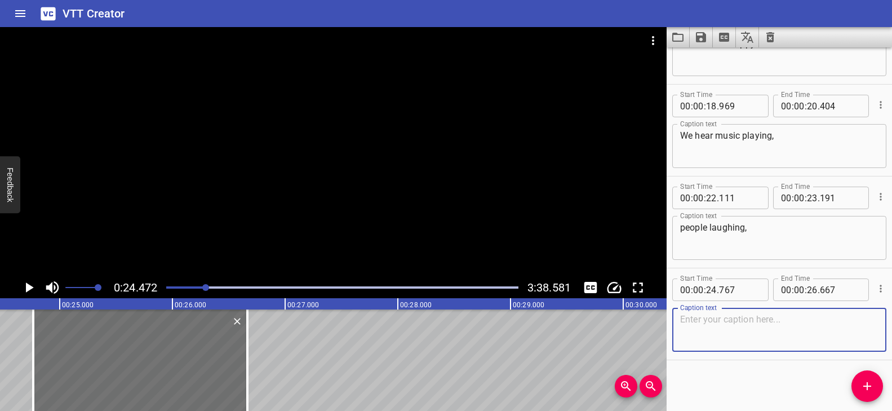
paste textarea "or leaves moving in the wind."
type textarea "or leaves moving in the wind."
click at [454, 145] on div at bounding box center [333, 152] width 667 height 250
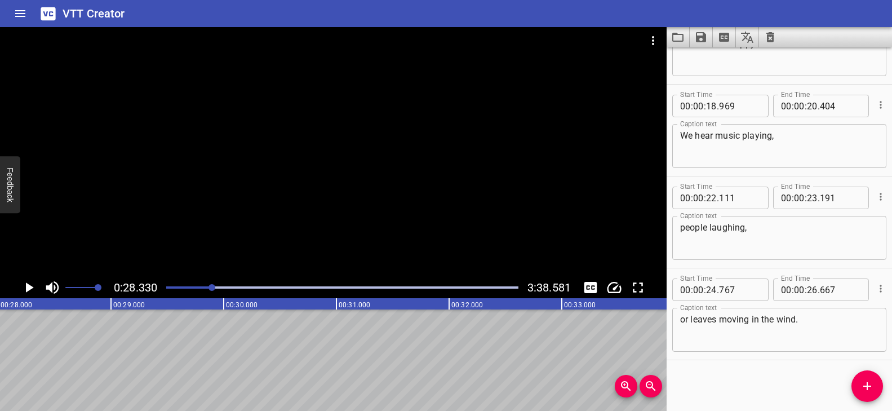
scroll to position [0, 3193]
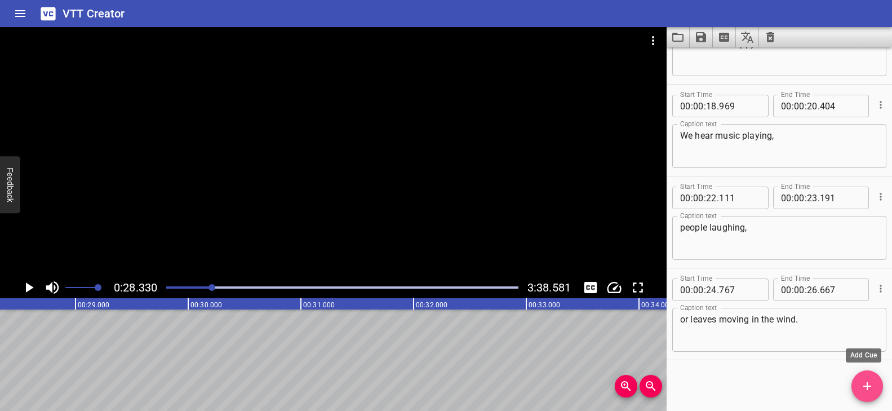
click at [860, 387] on icon "Add Cue" at bounding box center [867, 386] width 14 height 14
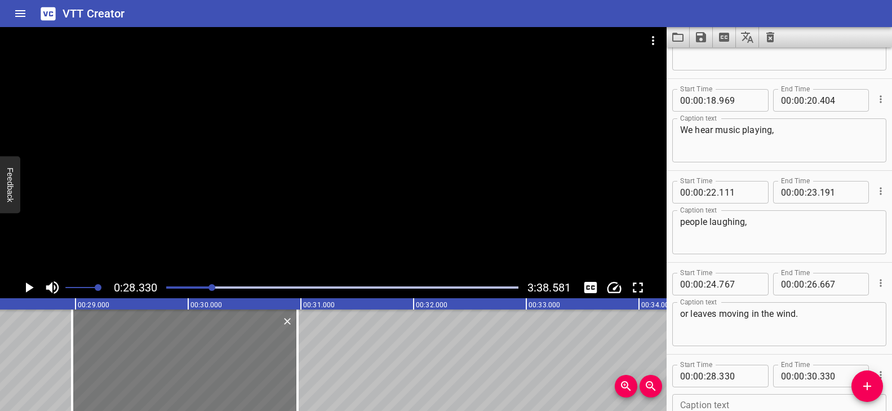
drag, startPoint x: 121, startPoint y: 369, endPoint x: 166, endPoint y: 369, distance: 45.6
click at [166, 369] on div at bounding box center [184, 359] width 225 height 101
type input "970"
click at [205, 363] on div at bounding box center [184, 359] width 225 height 101
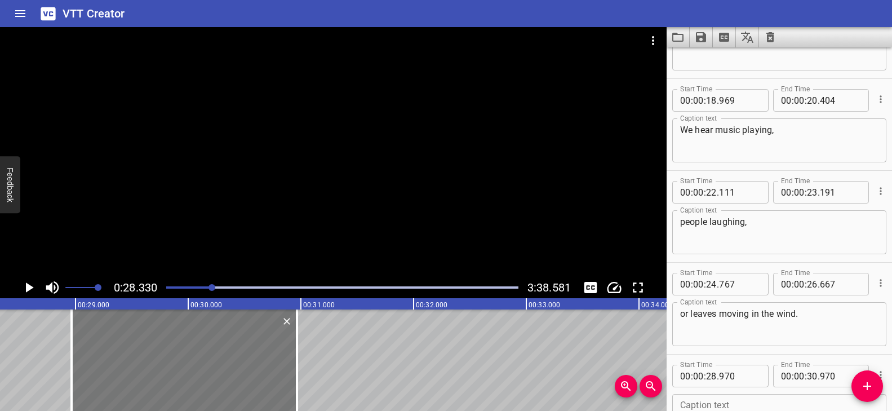
type input "960"
drag, startPoint x: 298, startPoint y: 356, endPoint x: 286, endPoint y: 354, distance: 12.5
click at [286, 354] on div at bounding box center [283, 359] width 11 height 101
type input "850"
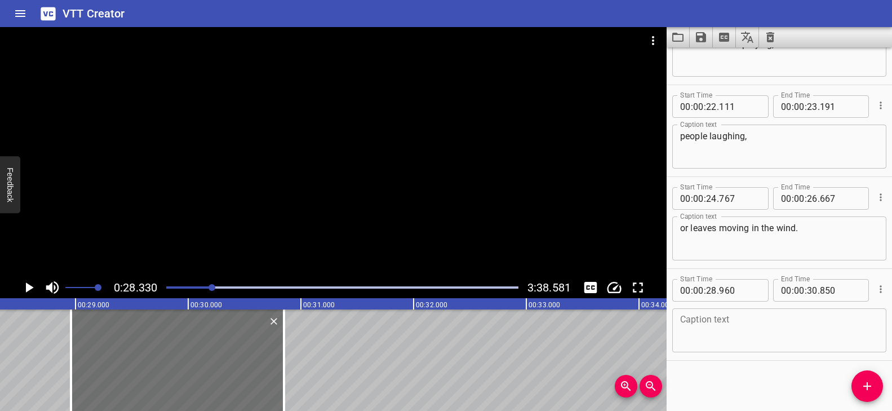
scroll to position [608, 0]
click at [746, 332] on textarea at bounding box center [779, 330] width 198 height 32
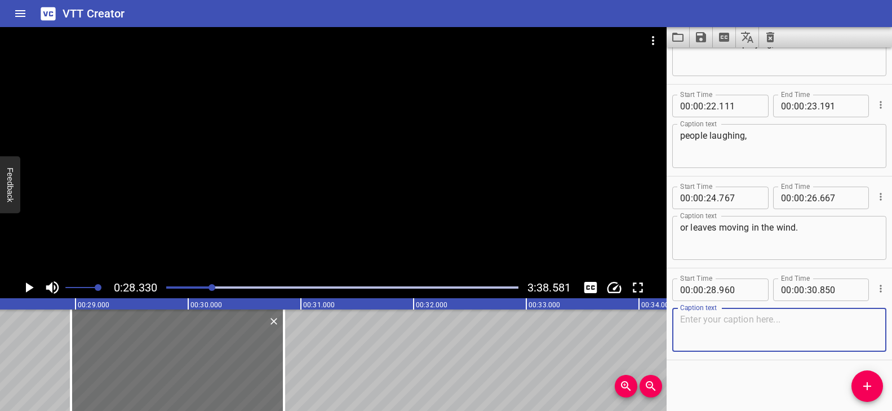
paste textarea "We feel warm sunshine,"
type textarea "We feel warm sunshine,"
click at [426, 203] on div at bounding box center [333, 152] width 667 height 250
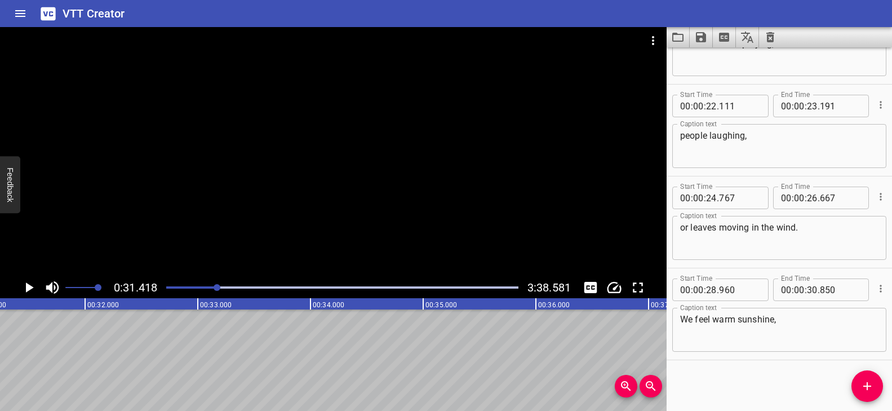
scroll to position [0, 3541]
click at [872, 381] on icon "Add Cue" at bounding box center [867, 386] width 14 height 14
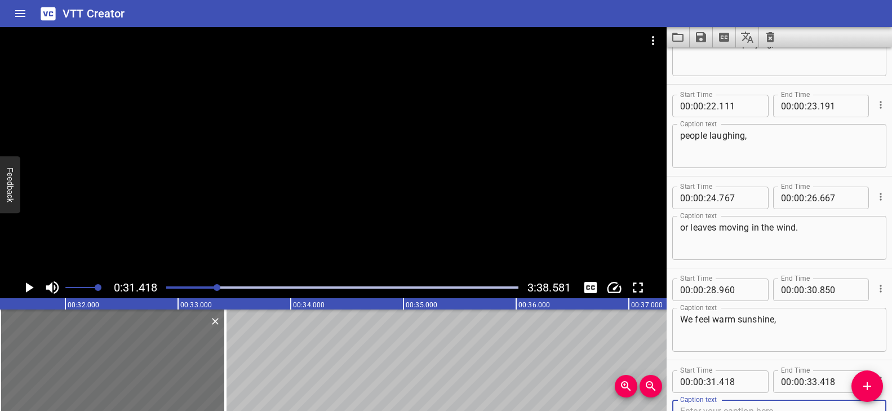
scroll to position [614, 0]
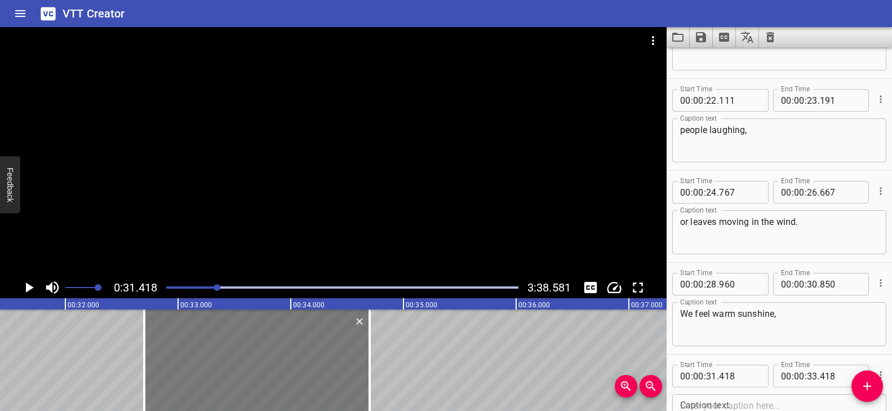
drag, startPoint x: 191, startPoint y: 357, endPoint x: 335, endPoint y: 370, distance: 144.9
click at [334, 372] on div at bounding box center [256, 359] width 225 height 101
type input "32"
type input "693"
type input "34"
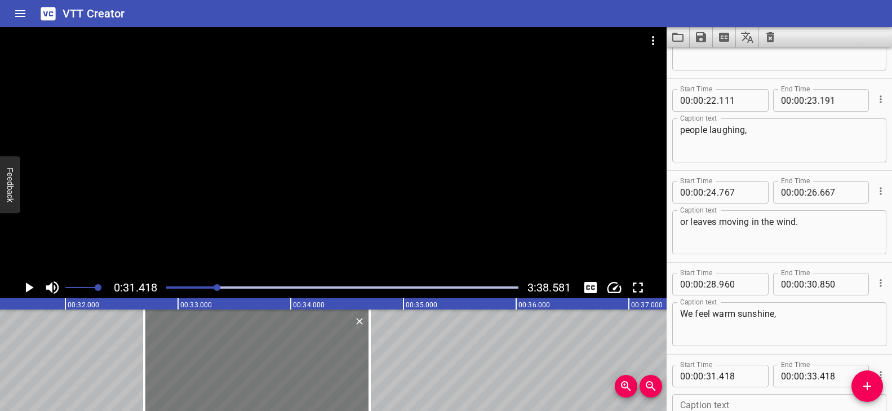
type input "693"
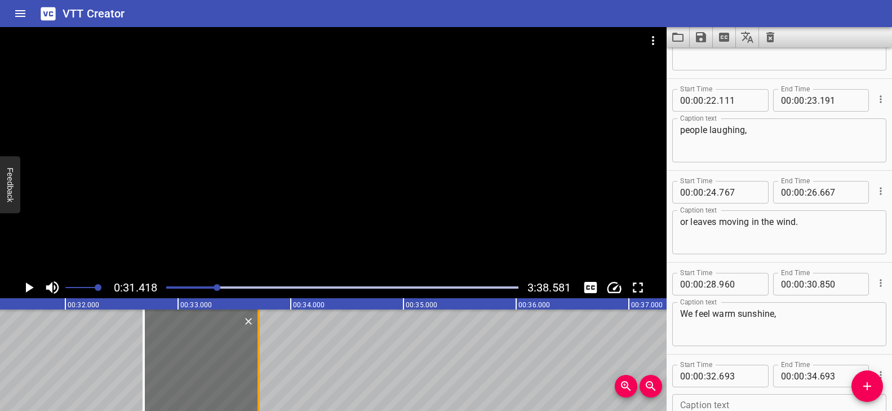
drag, startPoint x: 369, startPoint y: 356, endPoint x: 256, endPoint y: 349, distance: 112.4
click at [258, 349] on div at bounding box center [259, 359] width 2 height 101
type input "33"
type input "698"
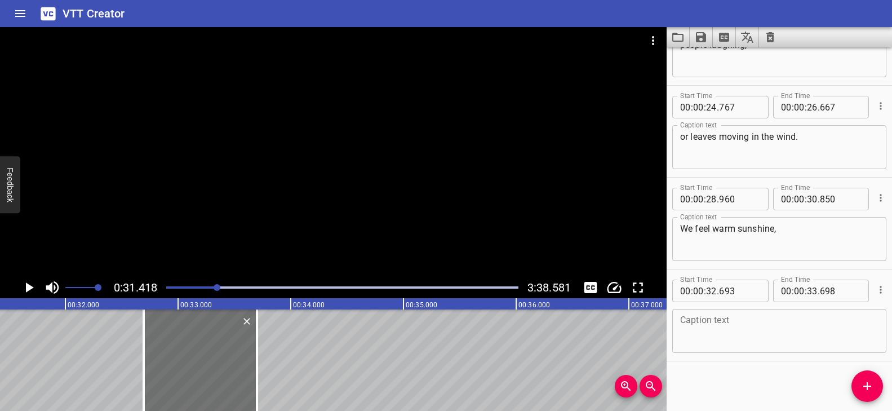
scroll to position [700, 0]
click at [730, 335] on textarea at bounding box center [779, 330] width 198 height 32
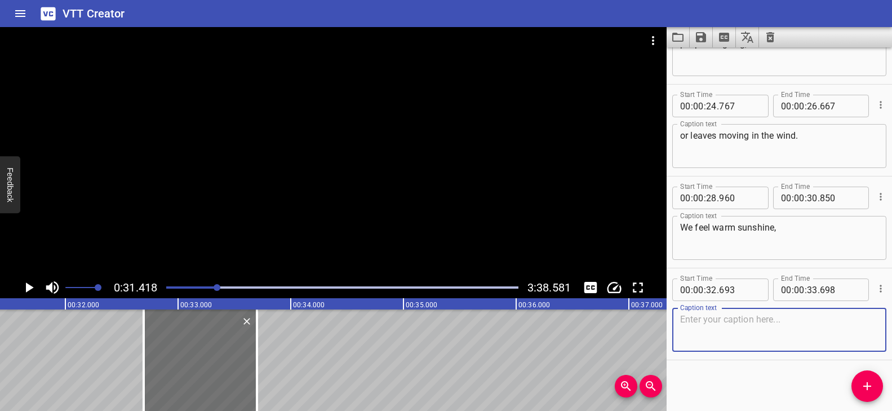
paste textarea "cool water,"
type textarea "cool water,"
click at [329, 189] on div at bounding box center [333, 152] width 667 height 250
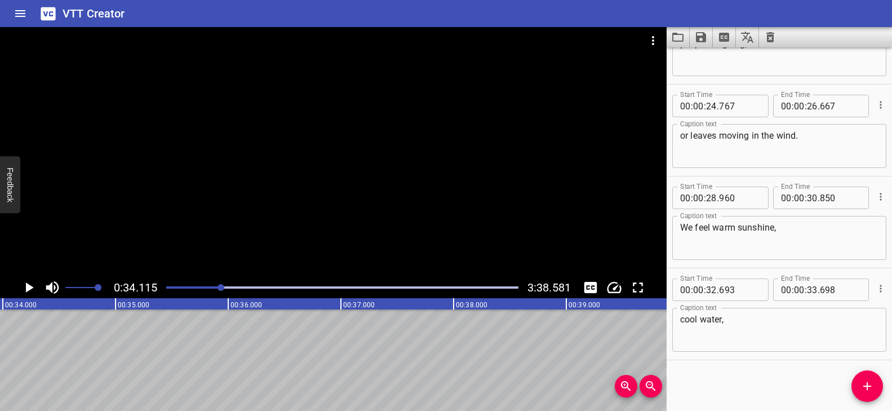
scroll to position [0, 3845]
click at [867, 383] on icon "Add Cue" at bounding box center [867, 386] width 8 height 8
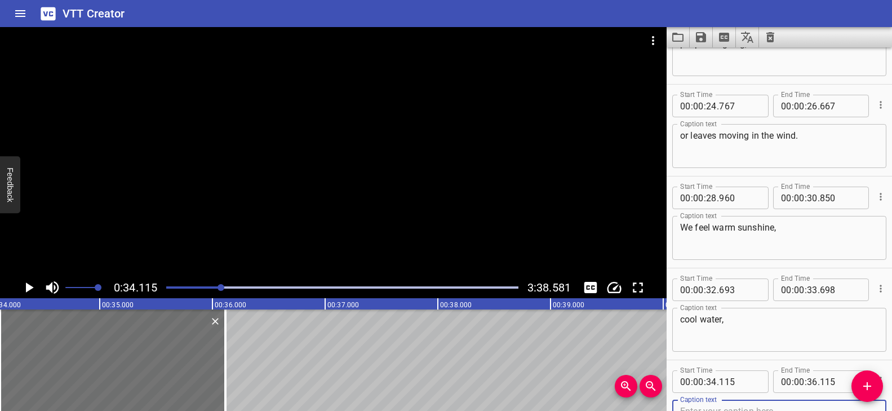
scroll to position [706, 0]
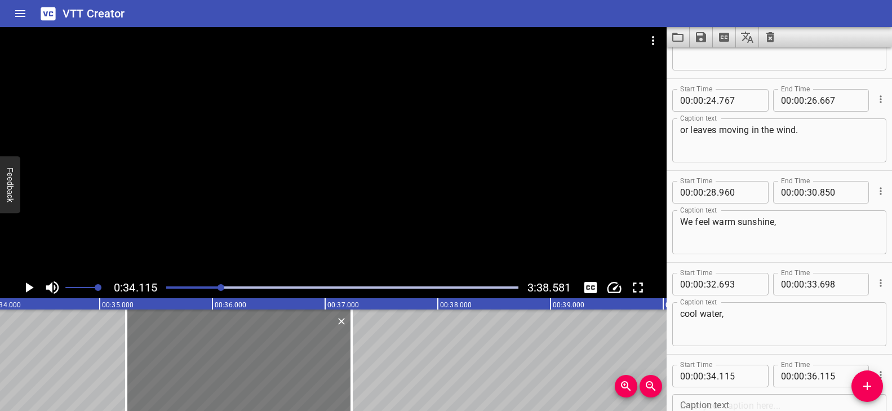
drag, startPoint x: 163, startPoint y: 346, endPoint x: 289, endPoint y: 354, distance: 126.5
click at [289, 354] on div at bounding box center [238, 359] width 225 height 101
type input "35"
type input "235"
type input "37"
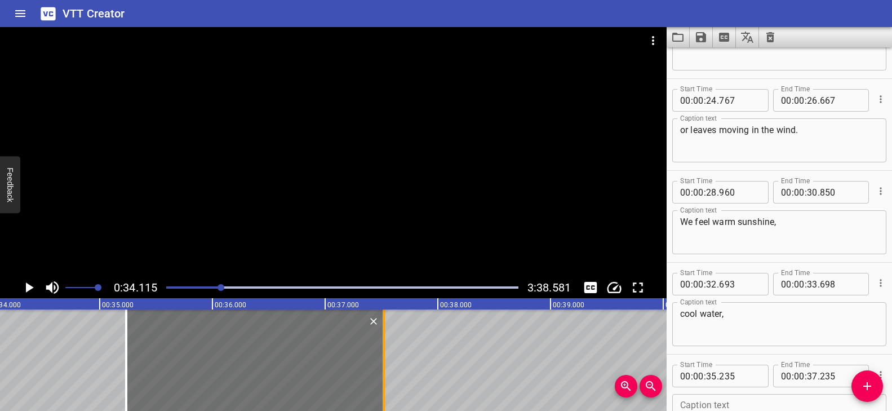
drag, startPoint x: 354, startPoint y: 352, endPoint x: 381, endPoint y: 355, distance: 27.2
click at [381, 355] on div at bounding box center [383, 359] width 11 height 101
type input "520"
click at [384, 205] on div at bounding box center [333, 152] width 667 height 250
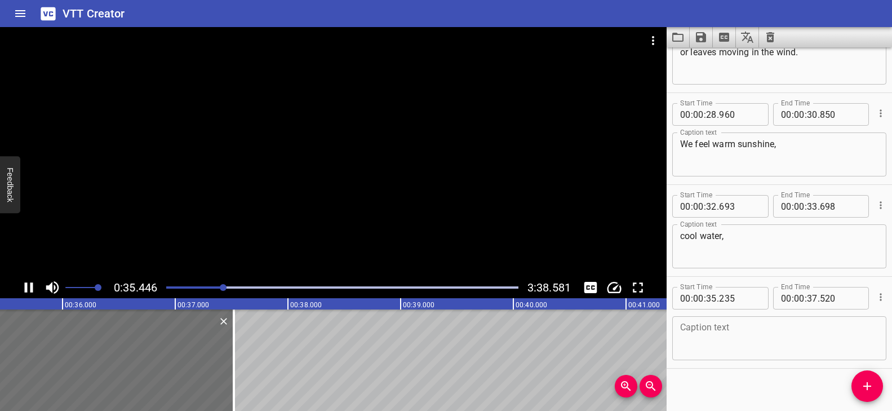
scroll to position [792, 0]
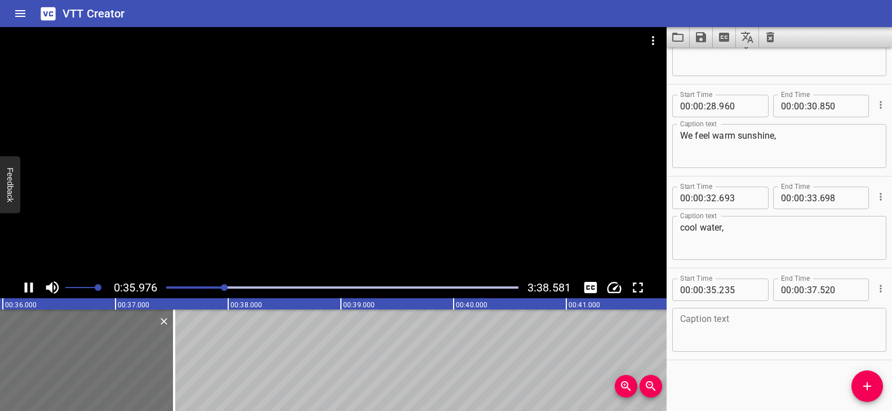
click at [383, 208] on div at bounding box center [333, 152] width 667 height 250
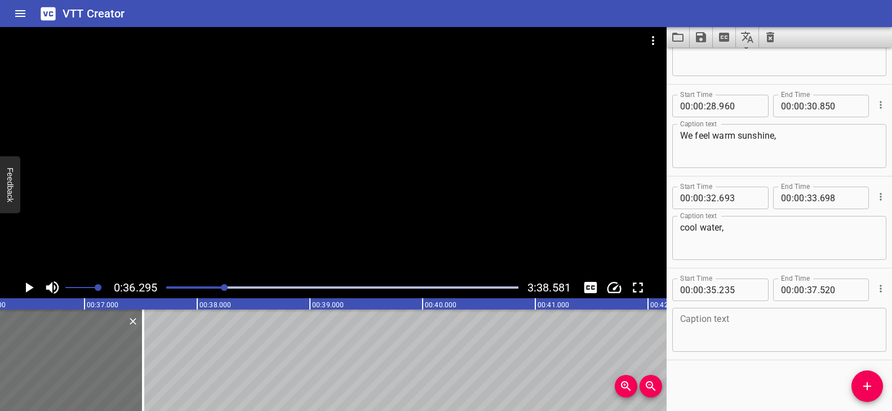
scroll to position [0, 4090]
click at [722, 322] on textarea at bounding box center [779, 330] width 198 height 32
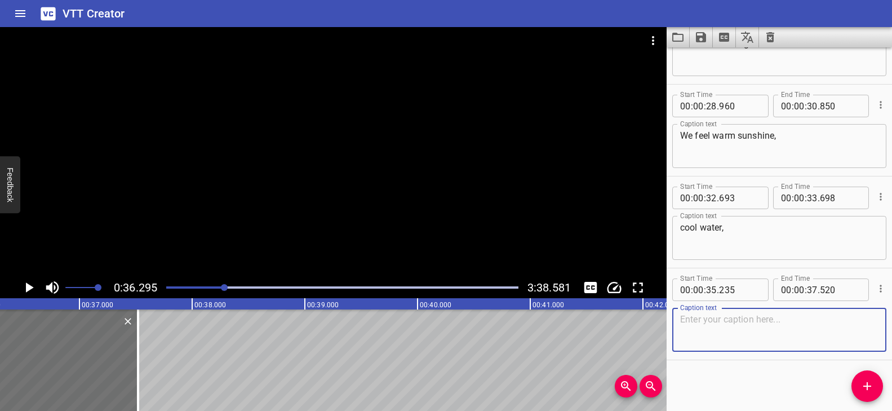
paste textarea "or smooth rocks in our hands."
type textarea "or smooth rocks in our hands."
click at [219, 286] on div "Play progress" at bounding box center [49, 287] width 352 height 2
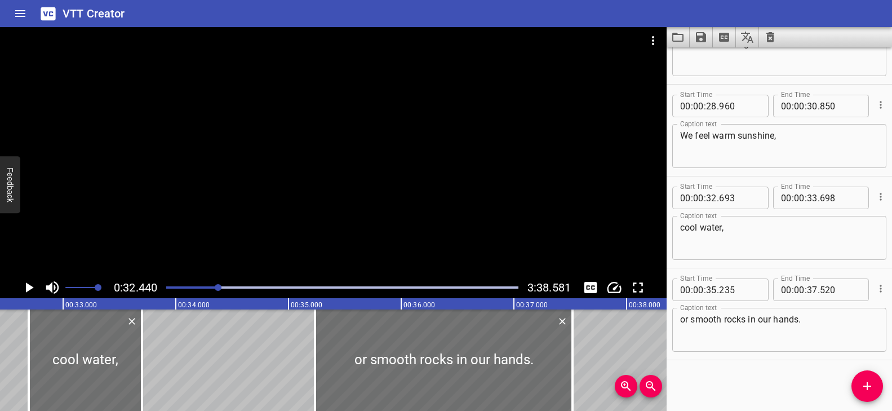
click at [321, 232] on div at bounding box center [333, 152] width 667 height 250
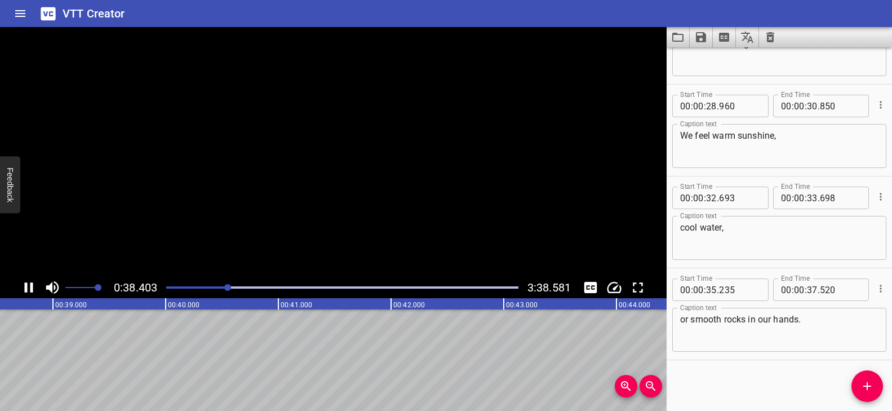
scroll to position [0, 4343]
drag, startPoint x: 876, startPoint y: 381, endPoint x: 787, endPoint y: 375, distance: 88.7
click at [876, 380] on span "Add Cue" at bounding box center [867, 386] width 32 height 14
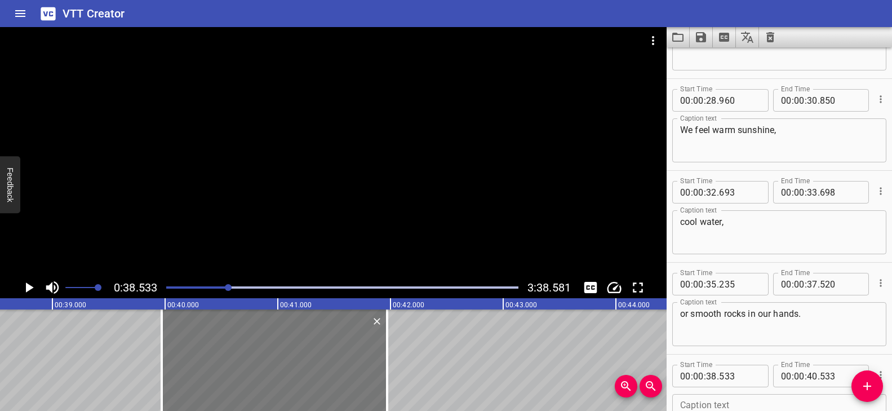
drag, startPoint x: 107, startPoint y: 356, endPoint x: 268, endPoint y: 357, distance: 161.2
click at [268, 357] on div at bounding box center [274, 359] width 225 height 101
type input "39"
type input "968"
type input "41"
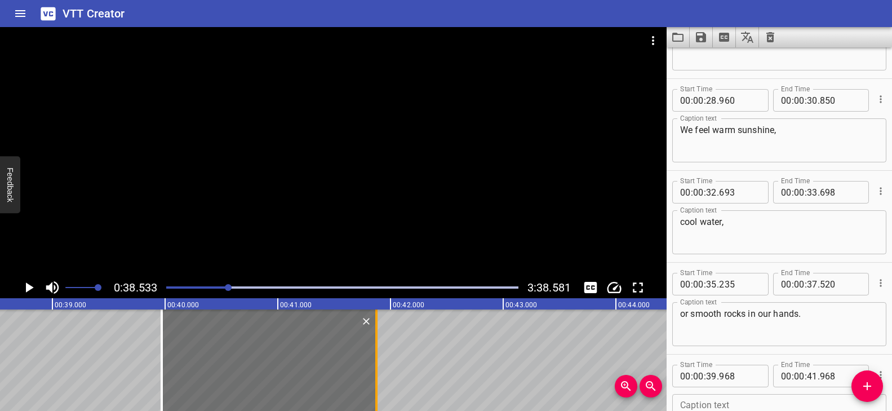
drag, startPoint x: 389, startPoint y: 343, endPoint x: 378, endPoint y: 344, distance: 10.8
click at [378, 344] on div at bounding box center [376, 359] width 11 height 101
type input "873"
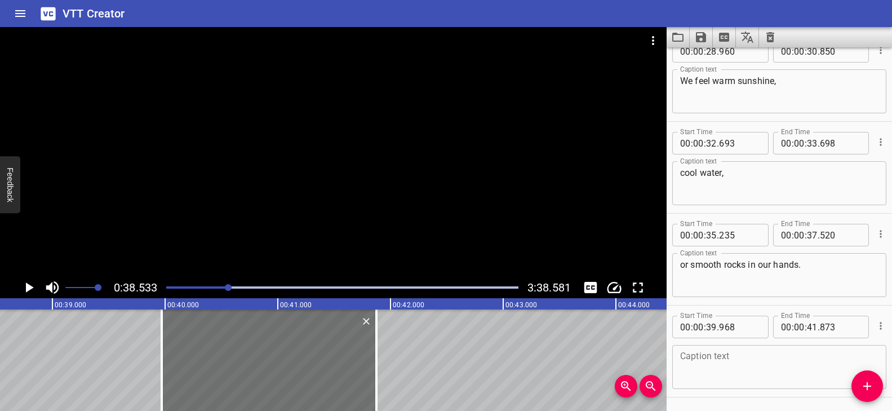
scroll to position [884, 0]
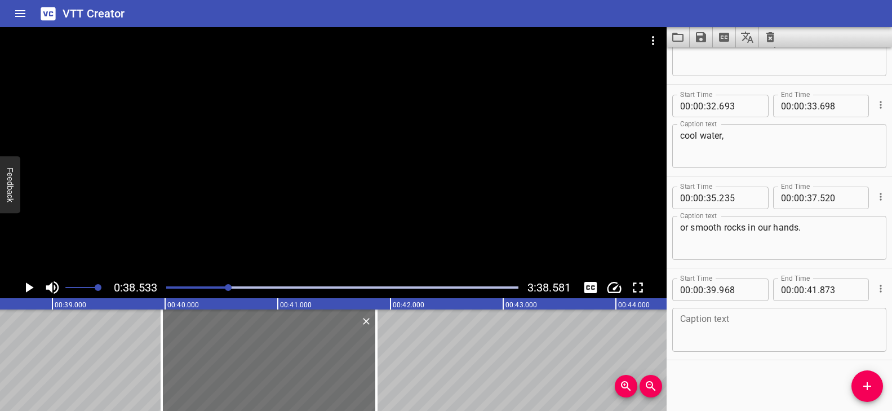
click at [756, 312] on div "Caption text" at bounding box center [779, 330] width 214 height 44
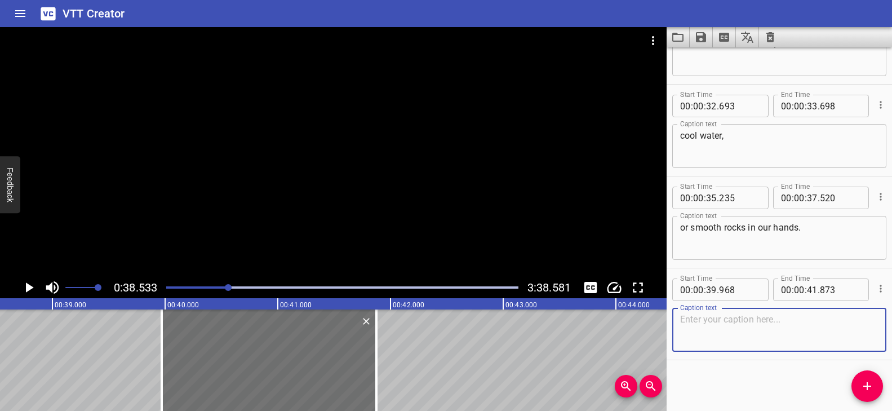
paste textarea "We smell fresh flowers,"
type textarea "We smell fresh flowers,"
click at [417, 194] on div at bounding box center [333, 152] width 667 height 250
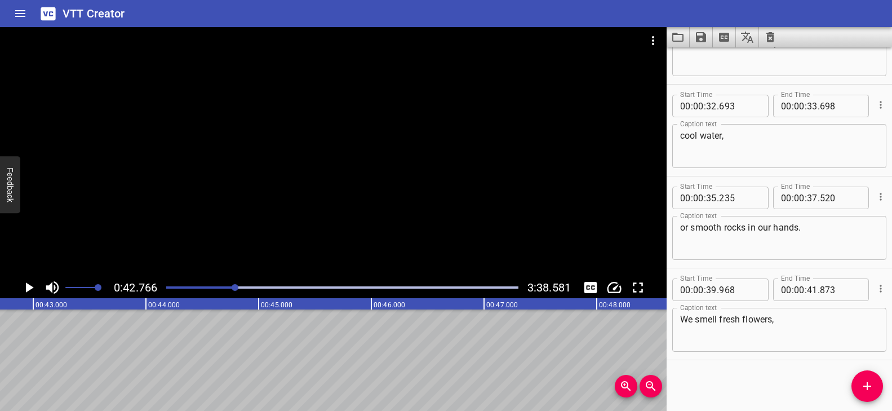
scroll to position [0, 4820]
click at [875, 383] on span "Add Cue" at bounding box center [867, 386] width 32 height 14
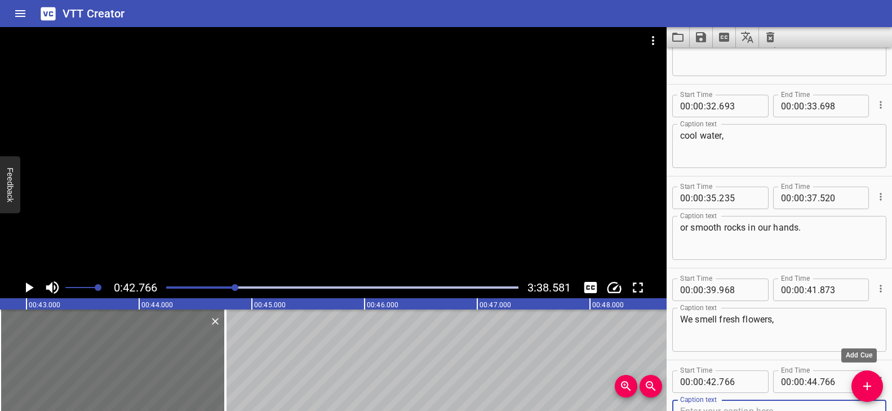
scroll to position [889, 0]
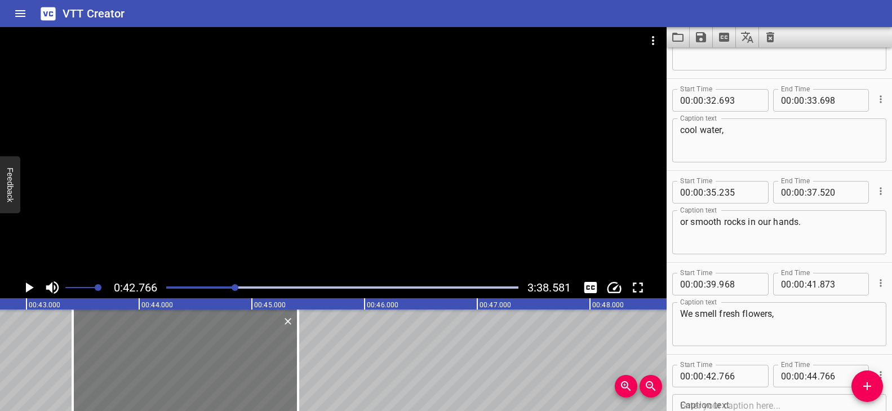
drag, startPoint x: 99, startPoint y: 356, endPoint x: 232, endPoint y: 361, distance: 133.1
click at [169, 363] on div at bounding box center [185, 359] width 225 height 101
type input "43"
type input "411"
type input "45"
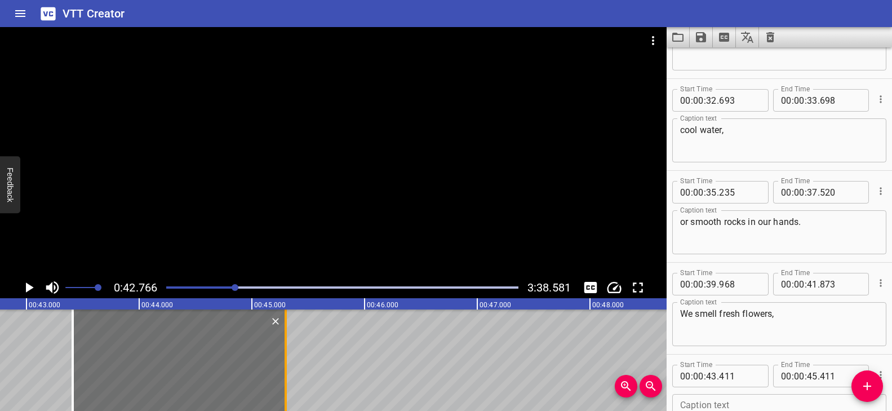
drag, startPoint x: 296, startPoint y: 350, endPoint x: 282, endPoint y: 348, distance: 14.3
click at [285, 348] on div at bounding box center [286, 359] width 2 height 101
type input "286"
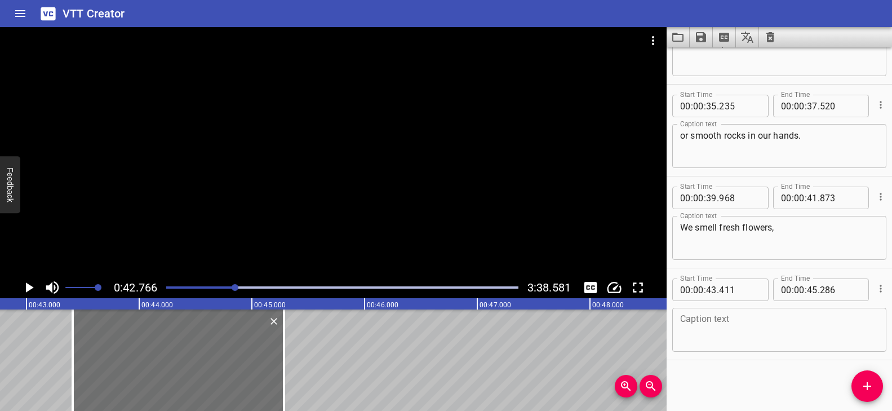
click at [707, 326] on textarea at bounding box center [779, 330] width 198 height 32
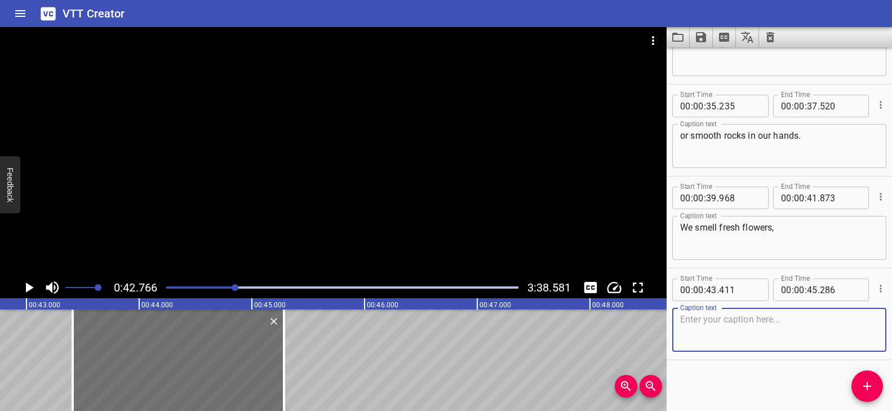
paste textarea "the salty ocean,"
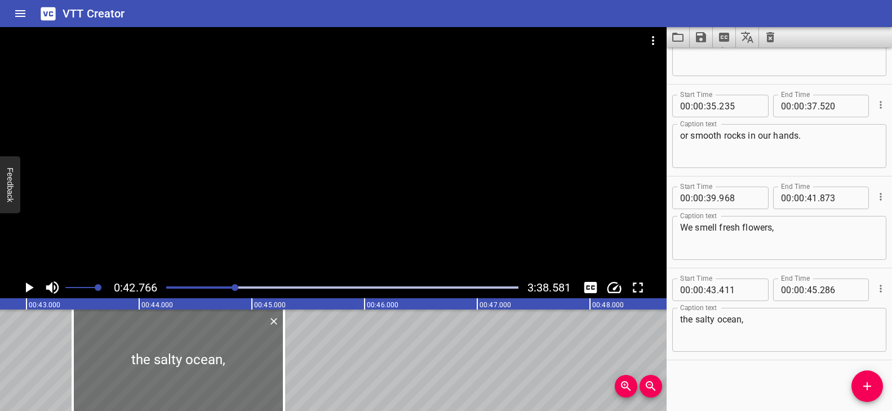
click at [384, 211] on div at bounding box center [333, 152] width 667 height 250
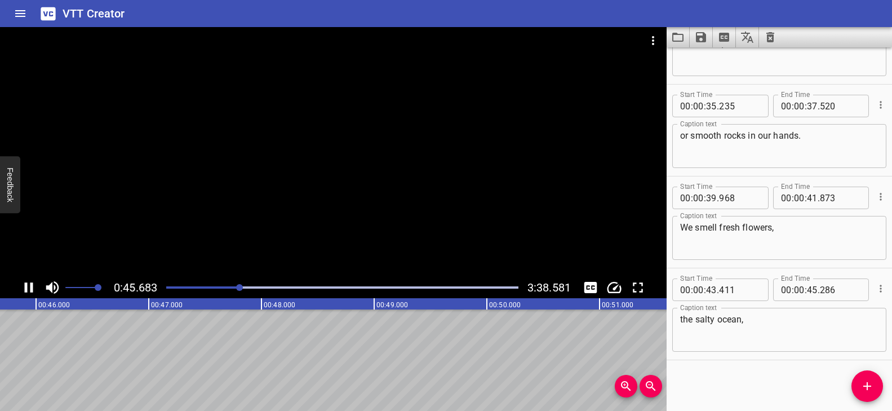
drag, startPoint x: 234, startPoint y: 286, endPoint x: 268, endPoint y: 282, distance: 34.7
click at [234, 286] on div "Play progress" at bounding box center [64, 287] width 352 height 2
click at [228, 285] on div at bounding box center [342, 287] width 366 height 16
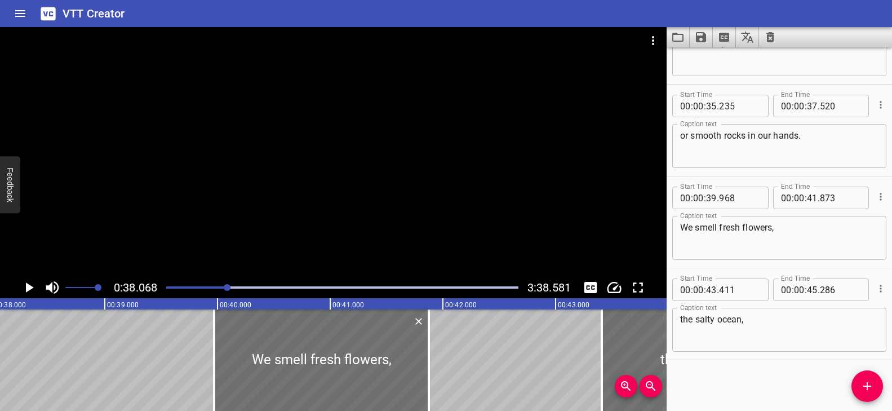
click at [312, 229] on div at bounding box center [333, 152] width 667 height 250
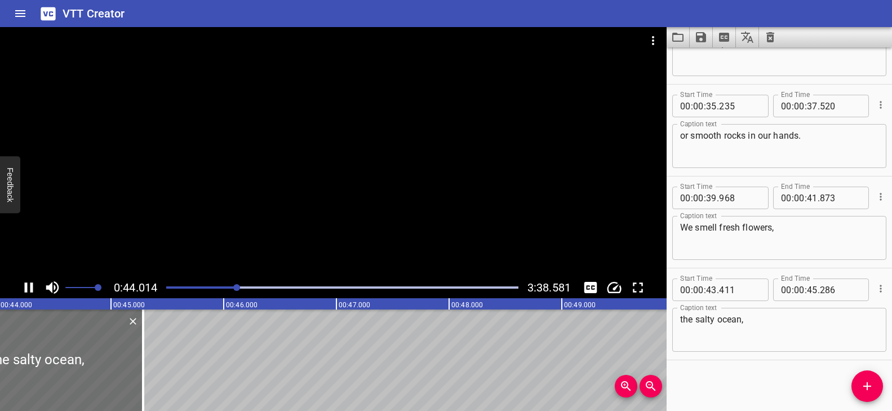
scroll to position [0, 4983]
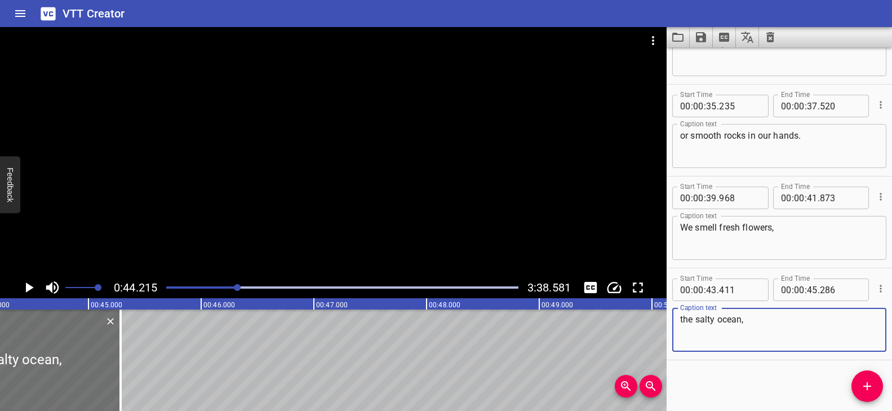
drag, startPoint x: 749, startPoint y: 320, endPoint x: 660, endPoint y: 320, distance: 89.0
click at [660, 320] on main "0:44.215 3:38.581 00:00.000 00:01.000 00:02.000 00:03.000 00:04.000 00:05.000 0…" at bounding box center [446, 219] width 892 height 384
paste textarea "or yummy cookies in the oven."
type textarea "or yummy cookies in the oven."
click at [228, 286] on div "Play progress" at bounding box center [62, 287] width 352 height 2
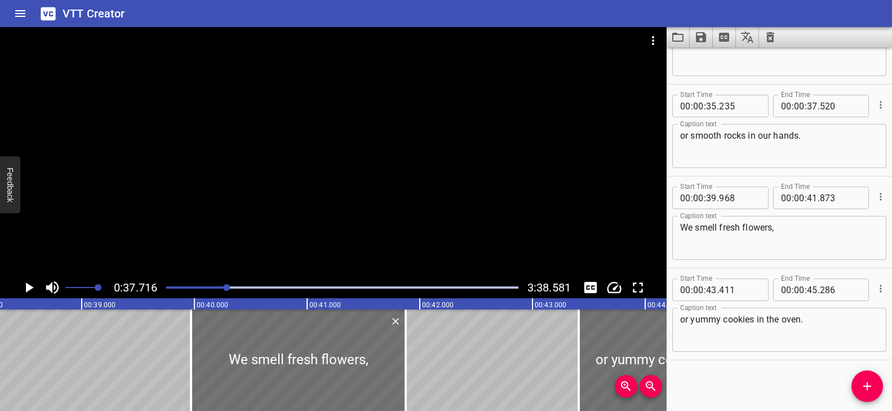
click at [316, 211] on div at bounding box center [333, 152] width 667 height 250
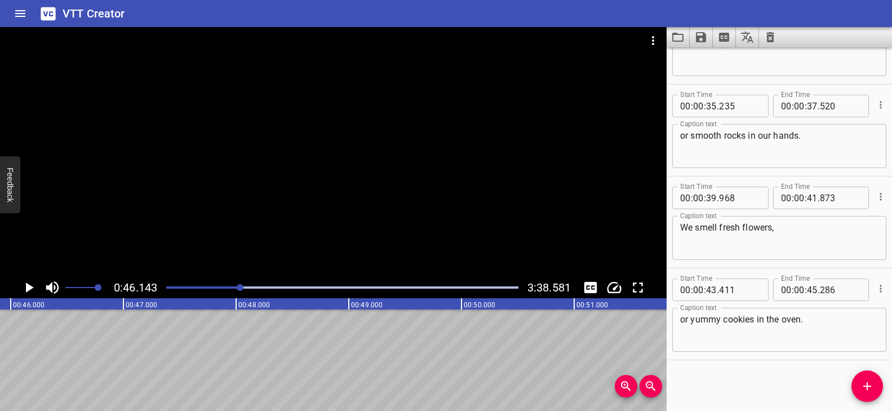
scroll to position [0, 5201]
click at [376, 117] on div at bounding box center [333, 152] width 667 height 250
click at [863, 387] on icon "Add Cue" at bounding box center [867, 386] width 14 height 14
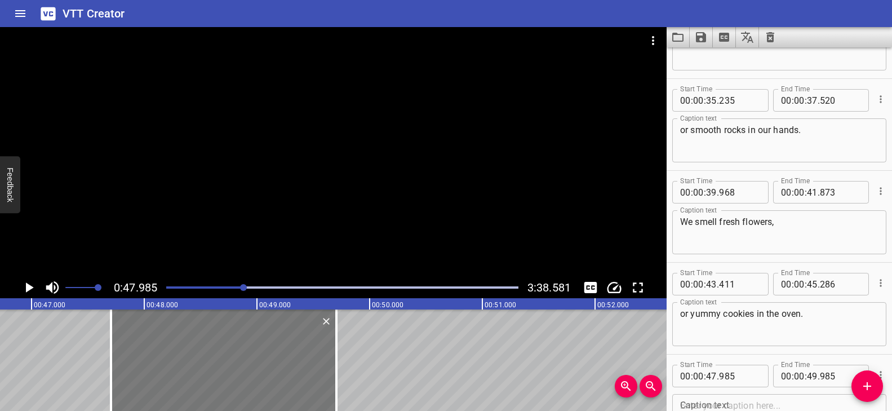
drag, startPoint x: 260, startPoint y: 377, endPoint x: 228, endPoint y: 378, distance: 31.6
click at [228, 378] on div at bounding box center [223, 359] width 225 height 101
type input "705"
click at [331, 360] on div at bounding box center [330, 359] width 11 height 101
type input "645"
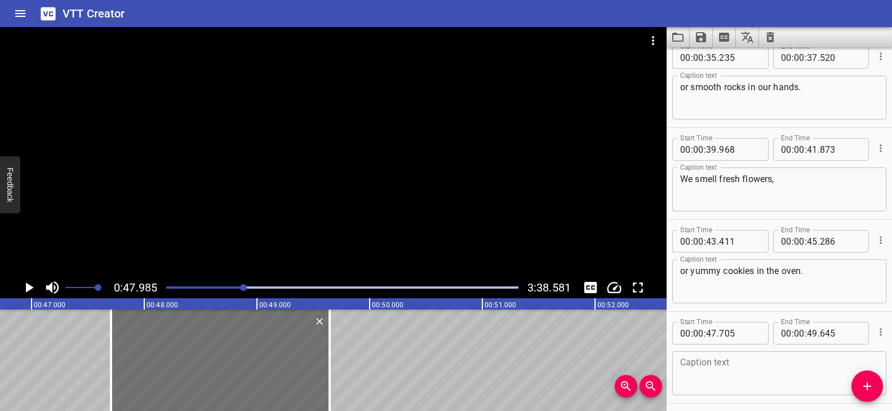
scroll to position [1067, 0]
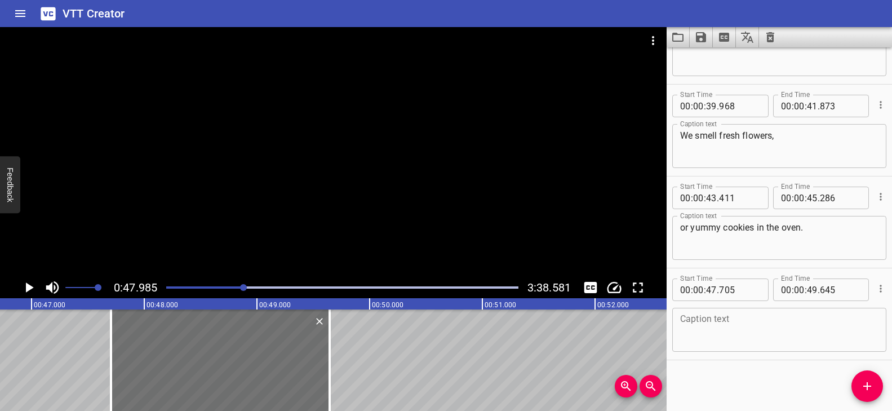
click at [709, 327] on textarea at bounding box center [779, 330] width 198 height 32
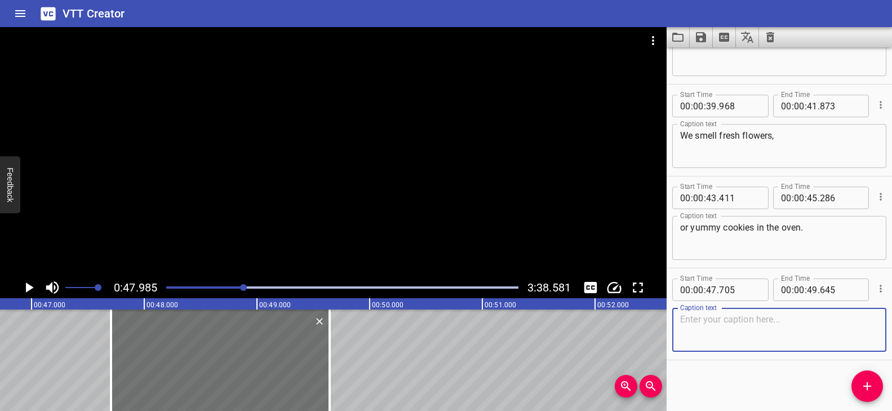
paste textarea "We taste sweet mangoes,"
type textarea "We taste sweet mangoes,"
click at [238, 286] on div "Play progress" at bounding box center [68, 287] width 352 height 2
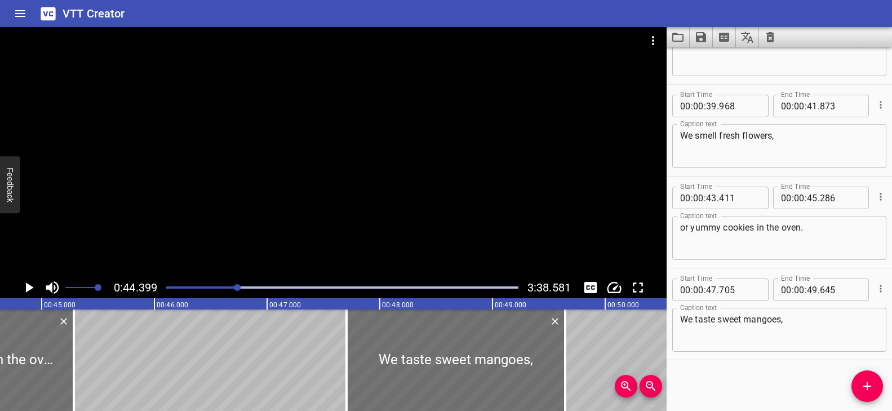
click at [333, 234] on div at bounding box center [333, 152] width 667 height 250
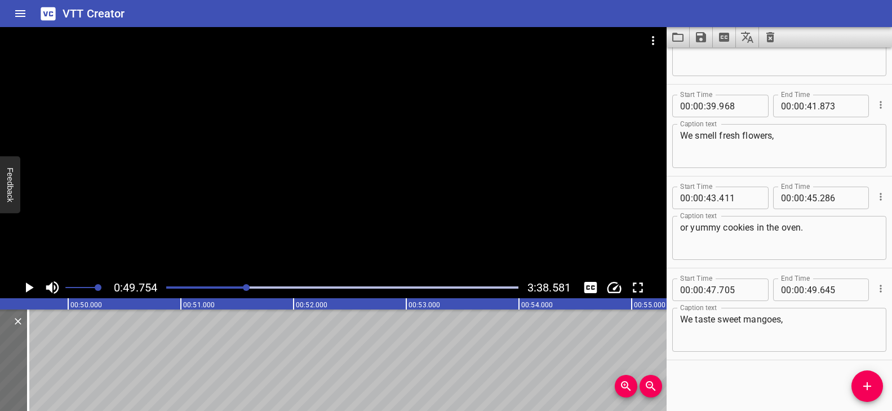
scroll to position [0, 5607]
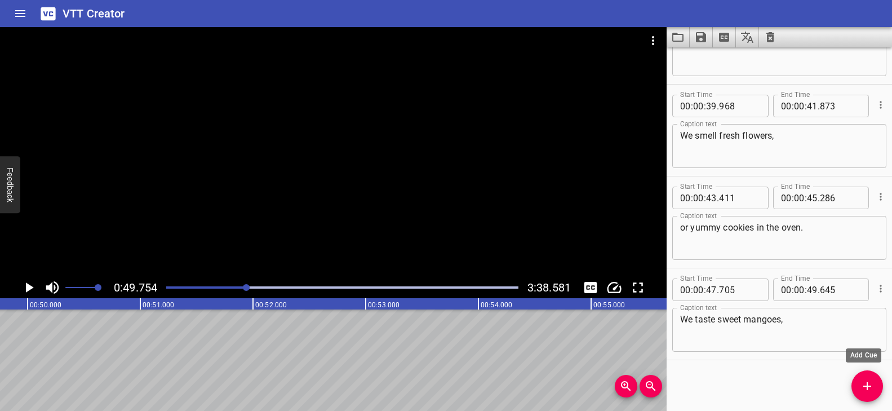
click at [873, 380] on icon "Add Cue" at bounding box center [867, 386] width 14 height 14
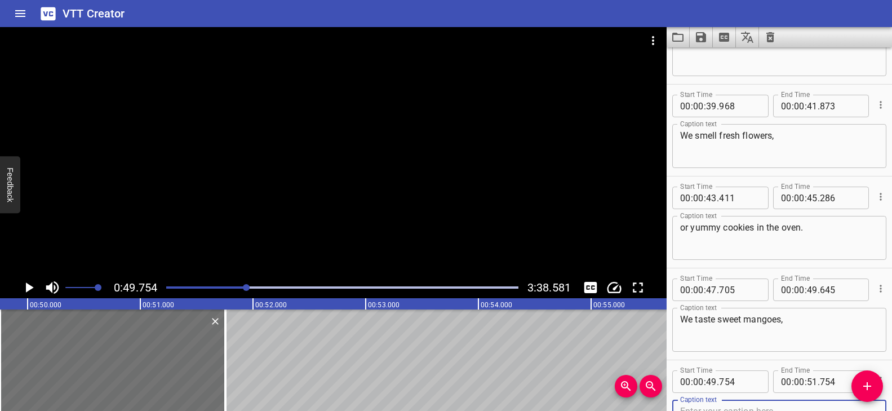
scroll to position [1073, 0]
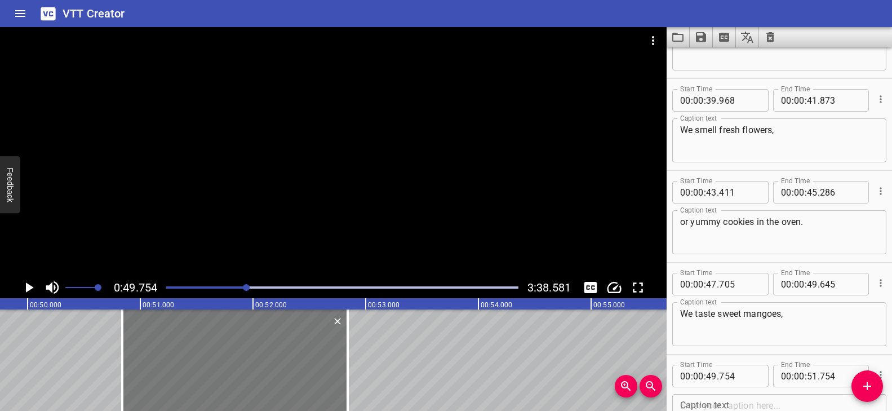
drag, startPoint x: 117, startPoint y: 372, endPoint x: 239, endPoint y: 376, distance: 121.8
click at [239, 376] on div at bounding box center [234, 359] width 225 height 101
type input "50"
type input "839"
type input "52"
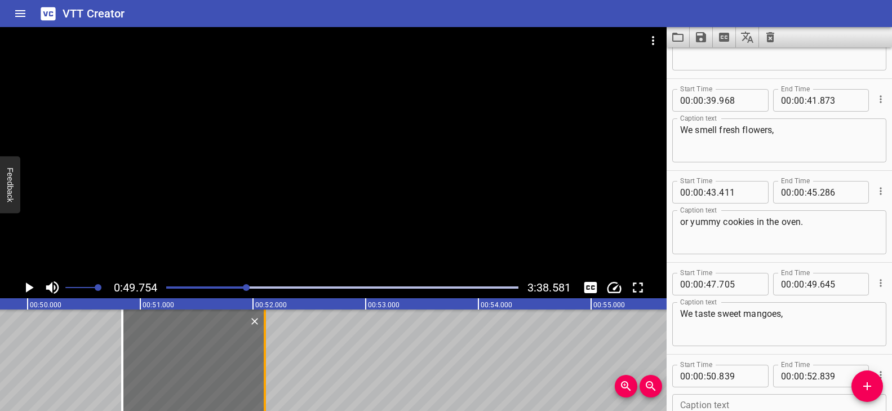
drag, startPoint x: 340, startPoint y: 353, endPoint x: 258, endPoint y: 345, distance: 82.6
click at [259, 345] on div at bounding box center [264, 359] width 11 height 101
type input "099"
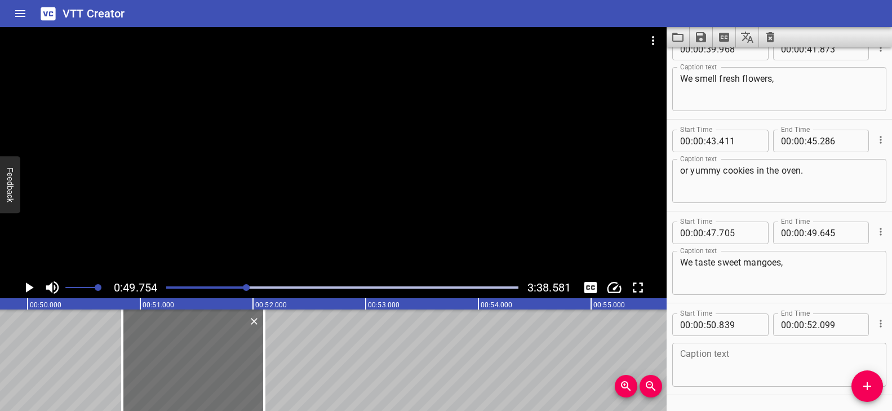
scroll to position [1159, 0]
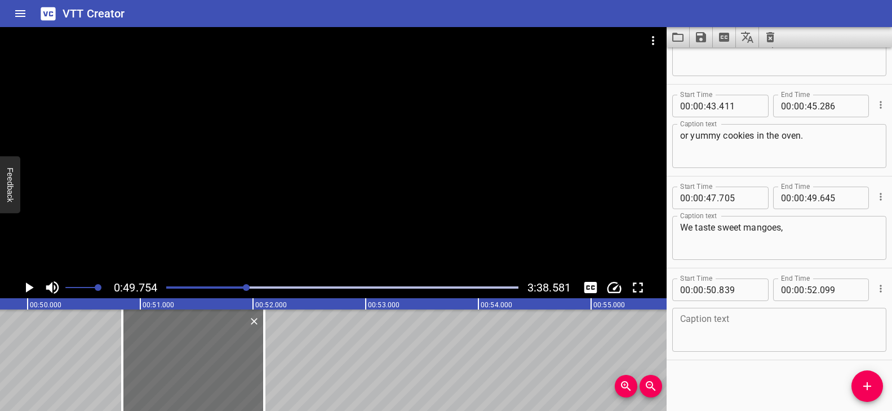
click at [730, 316] on textarea at bounding box center [779, 330] width 198 height 32
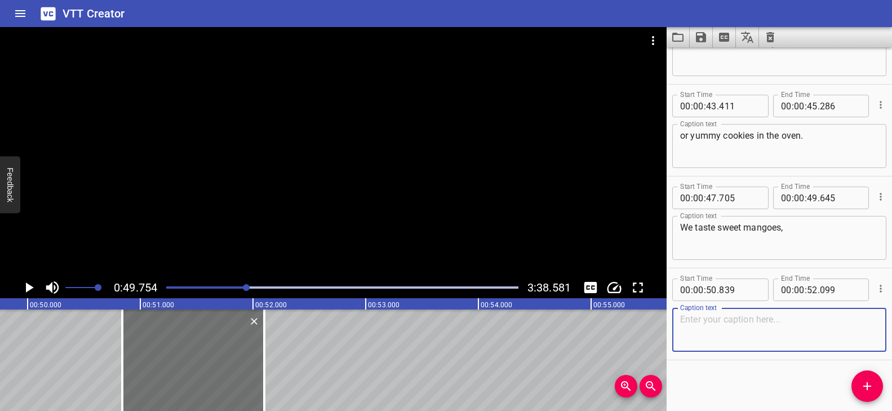
paste textarea "sour lemons,"
type textarea "sour lemons,"
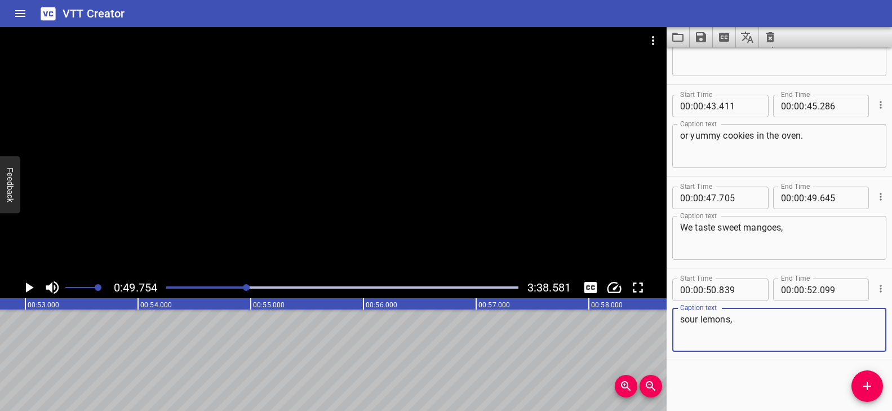
scroll to position [0, 5925]
click at [870, 392] on button "Add Cue" at bounding box center [867, 386] width 32 height 32
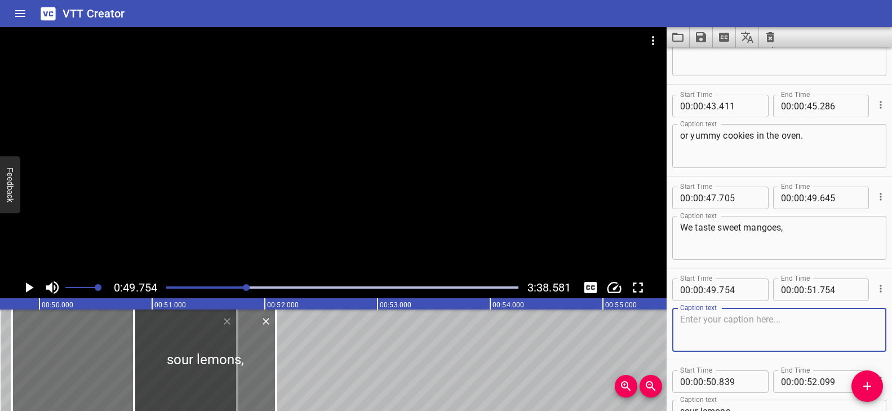
scroll to position [0, 5664]
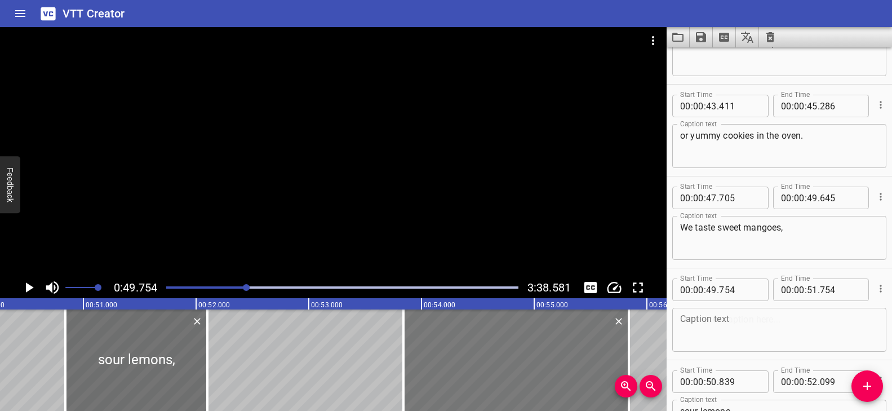
drag, startPoint x: 48, startPoint y: 379, endPoint x: 492, endPoint y: 376, distance: 443.5
type input "53"
type input "839"
type input "55"
type input "839"
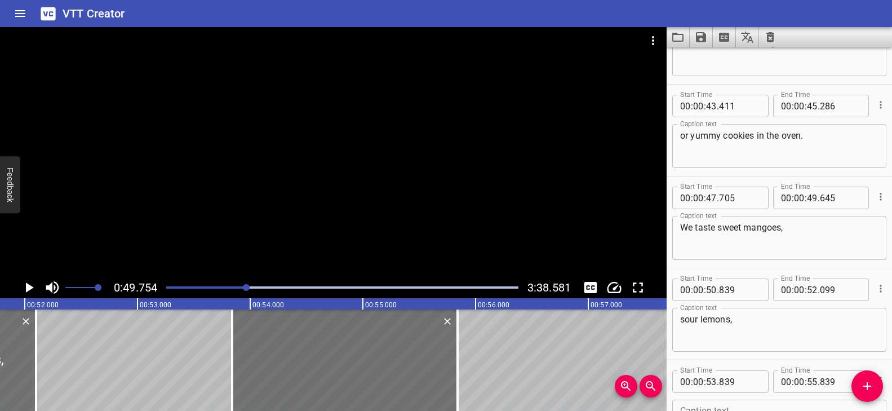
scroll to position [0, 5813]
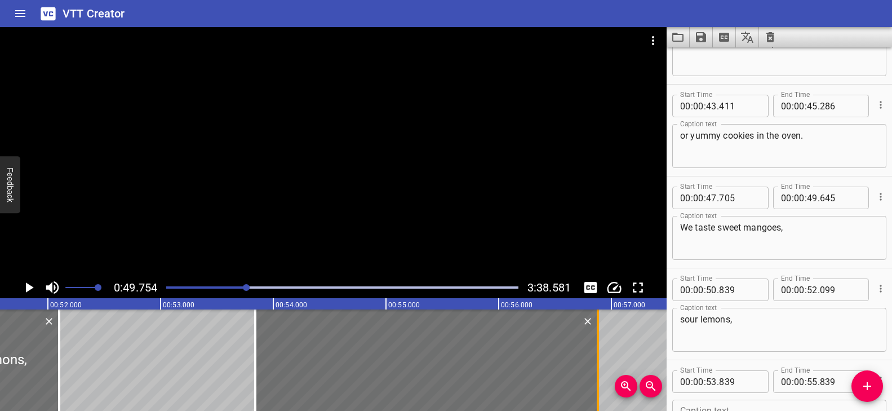
drag, startPoint x: 509, startPoint y: 358, endPoint x: 598, endPoint y: 355, distance: 89.6
click at [598, 355] on div at bounding box center [598, 359] width 2 height 101
type input "56"
drag, startPoint x: 598, startPoint y: 354, endPoint x: 614, endPoint y: 358, distance: 16.8
click at [601, 354] on div at bounding box center [602, 359] width 2 height 101
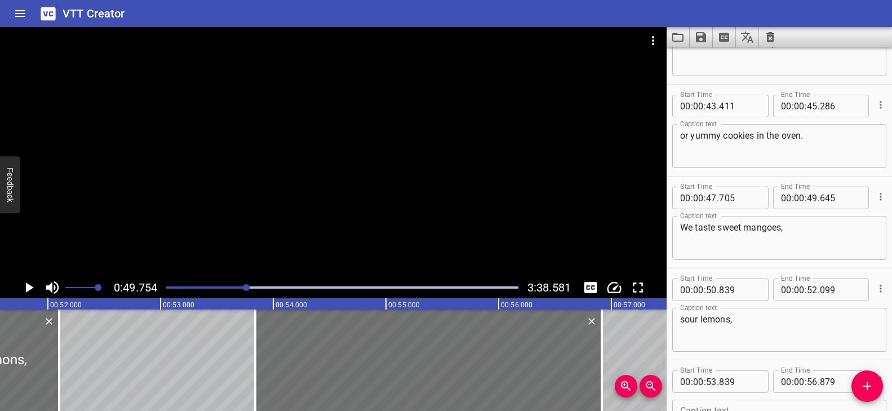
type input "919"
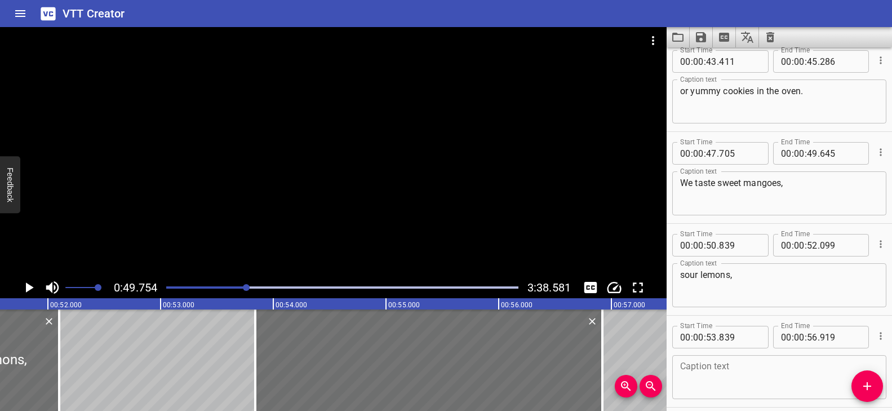
scroll to position [1251, 0]
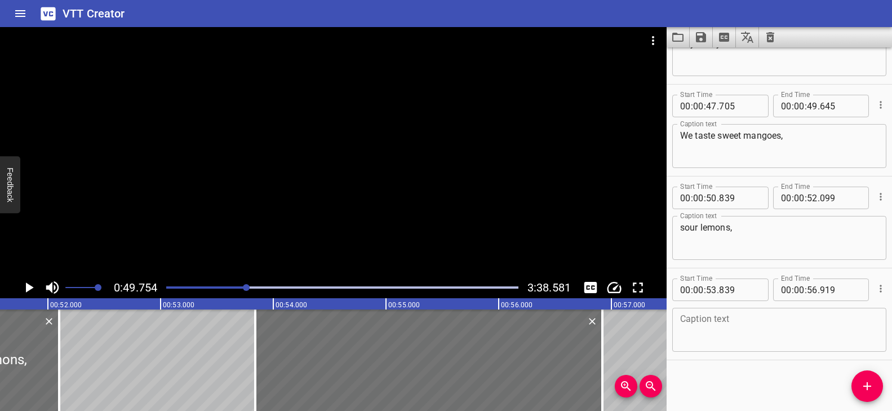
click at [775, 349] on div "Caption text" at bounding box center [779, 330] width 214 height 44
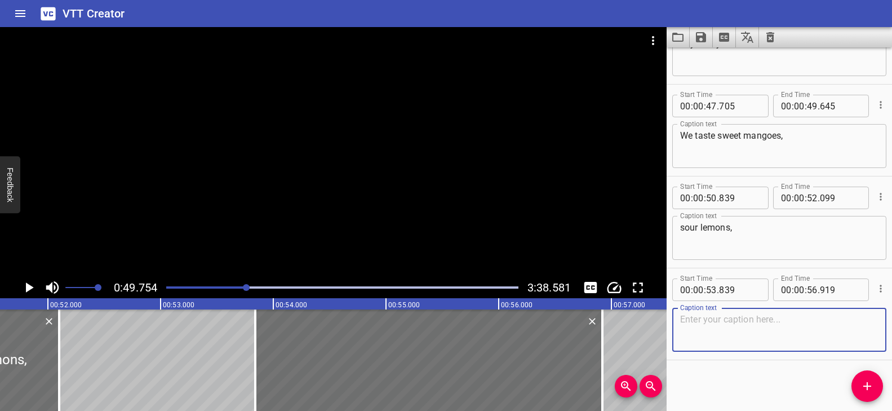
paste textarea "or spicy peppers that make our tongues [PERSON_NAME]!"
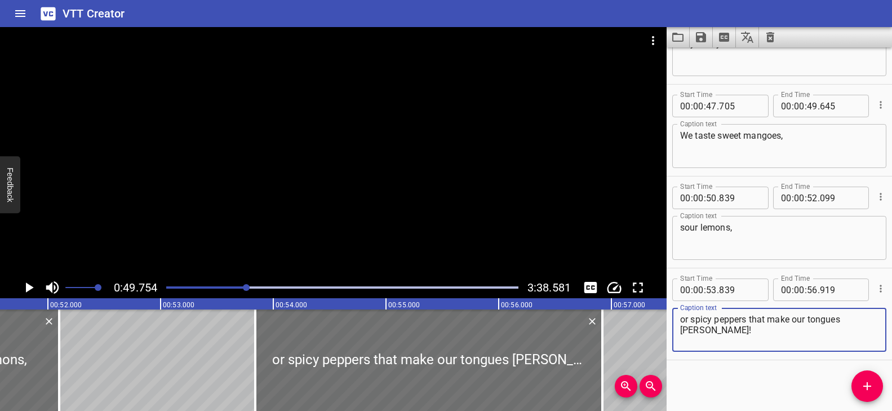
type textarea "or spicy peppers that make our tongues [PERSON_NAME]!"
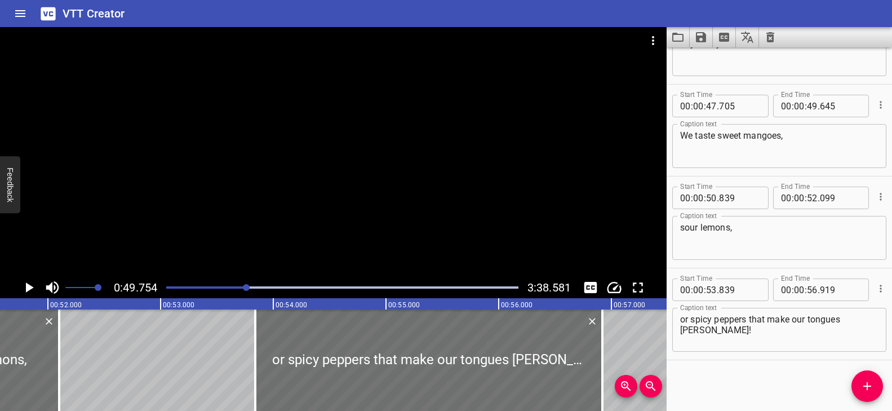
click at [272, 234] on div at bounding box center [333, 152] width 667 height 250
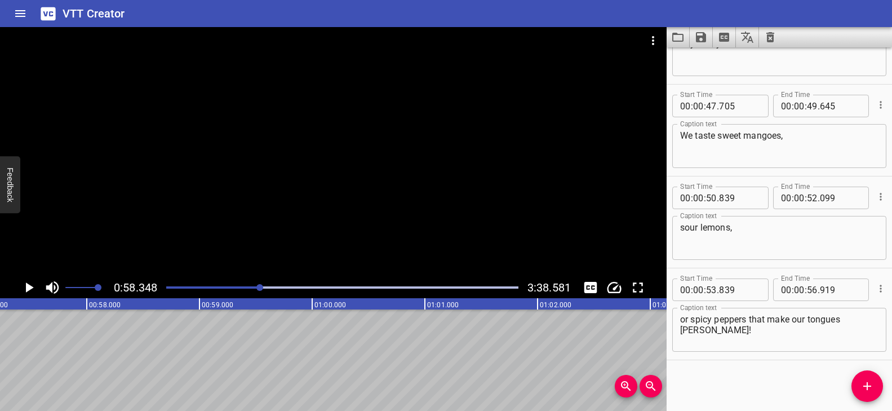
scroll to position [0, 6427]
click at [867, 376] on button "Add Cue" at bounding box center [867, 386] width 32 height 32
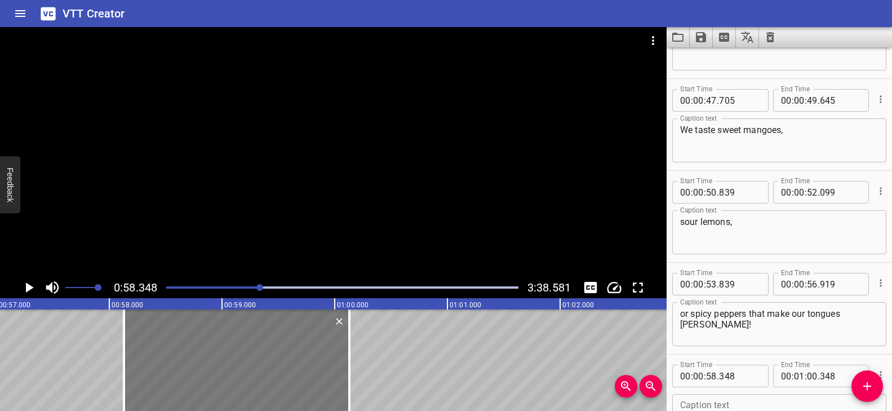
drag, startPoint x: 283, startPoint y: 388, endPoint x: 264, endPoint y: 386, distance: 19.3
click at [264, 386] on div at bounding box center [236, 359] width 225 height 101
type input "128"
drag, startPoint x: 345, startPoint y: 359, endPoint x: 338, endPoint y: 360, distance: 7.9
click at [338, 360] on div at bounding box center [340, 359] width 11 height 101
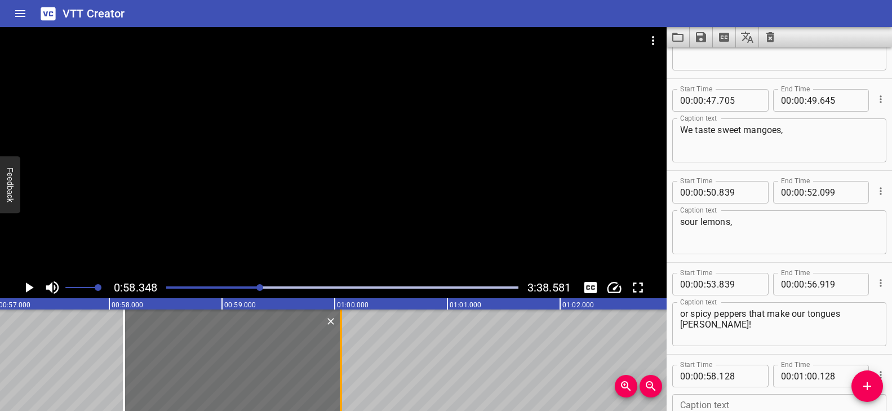
type input "043"
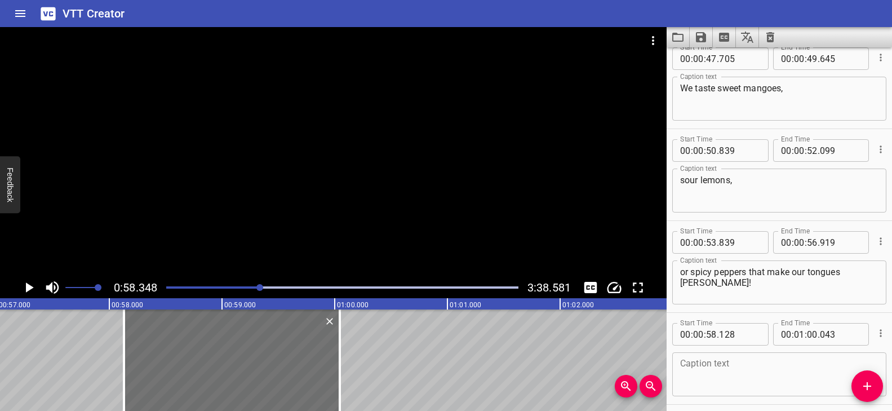
scroll to position [1343, 0]
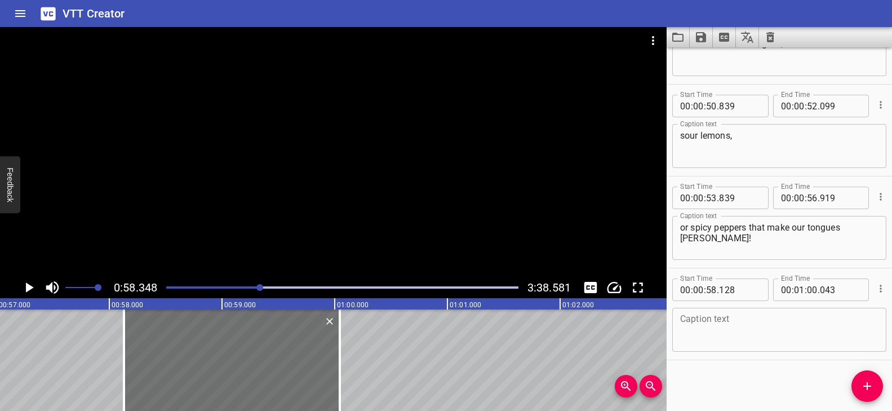
click at [730, 322] on textarea at bounding box center [779, 330] width 198 height 32
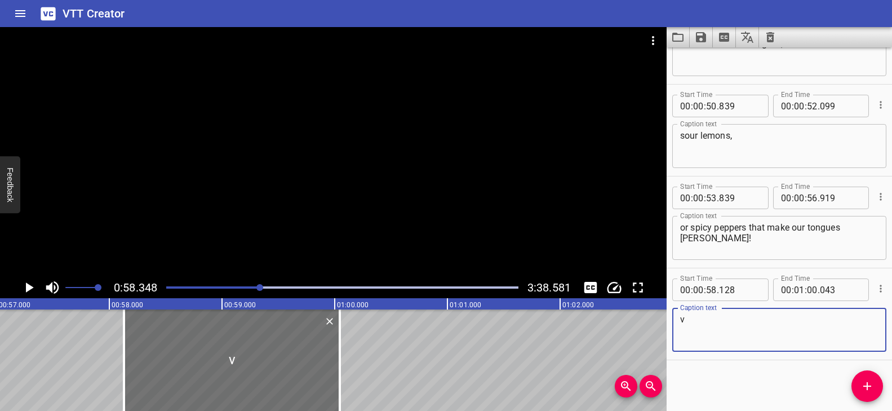
paste textarea "These are our five senses."
type textarea "These are our five senses."
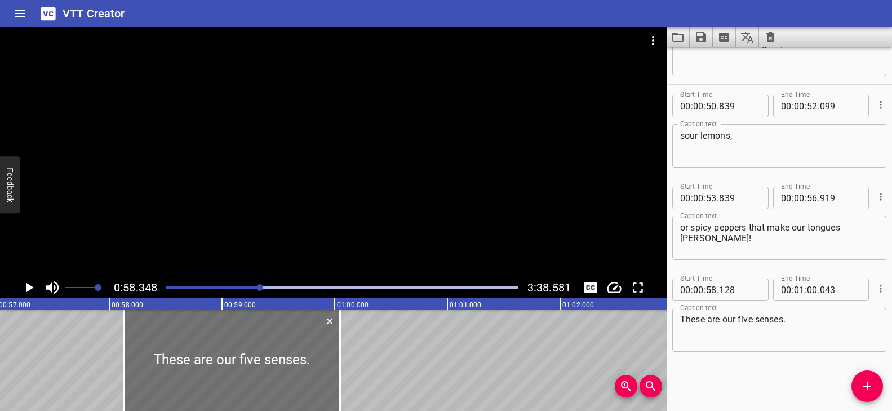
click at [256, 287] on div "Play progress" at bounding box center [84, 287] width 352 height 2
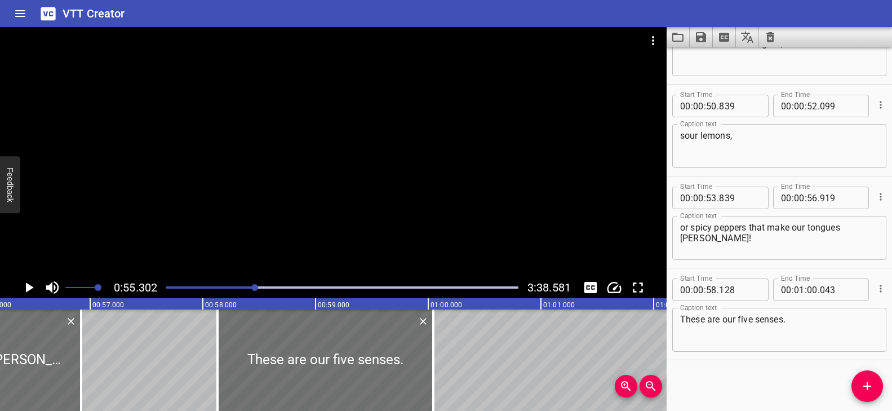
click at [349, 216] on div at bounding box center [333, 152] width 667 height 250
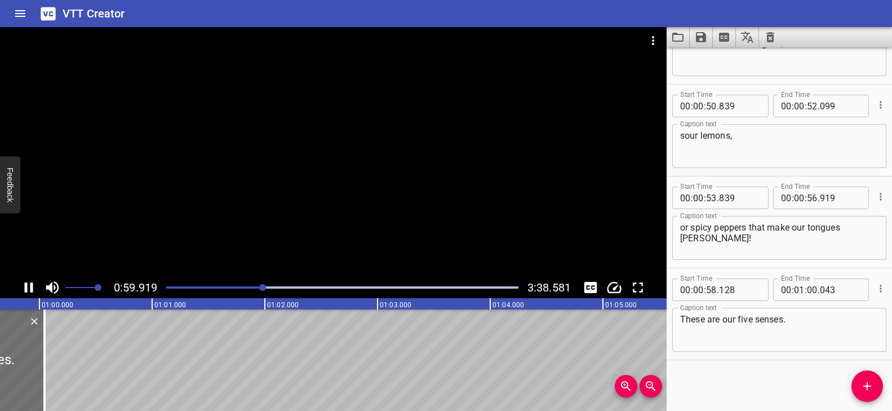
scroll to position [0, 6764]
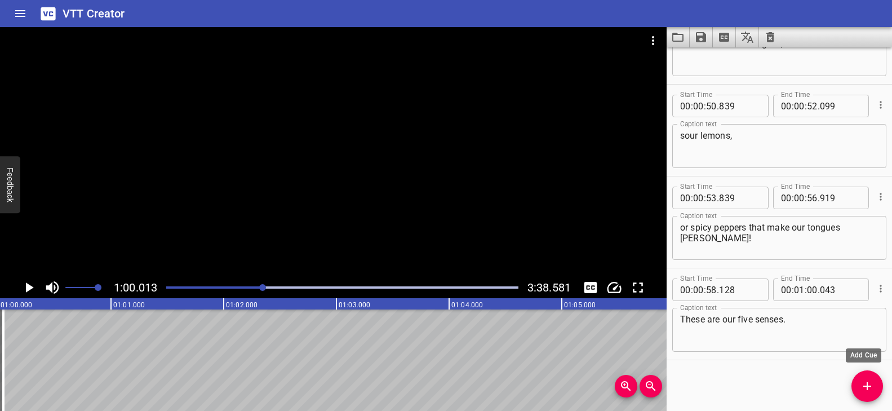
click at [871, 382] on icon "Add Cue" at bounding box center [867, 386] width 14 height 14
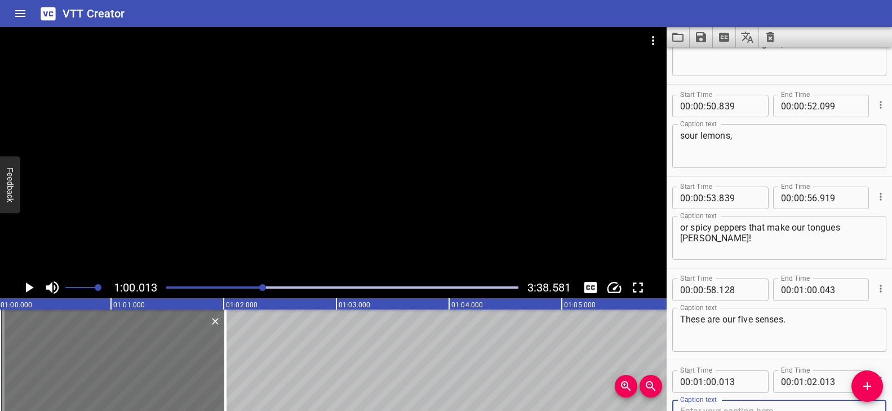
scroll to position [1348, 0]
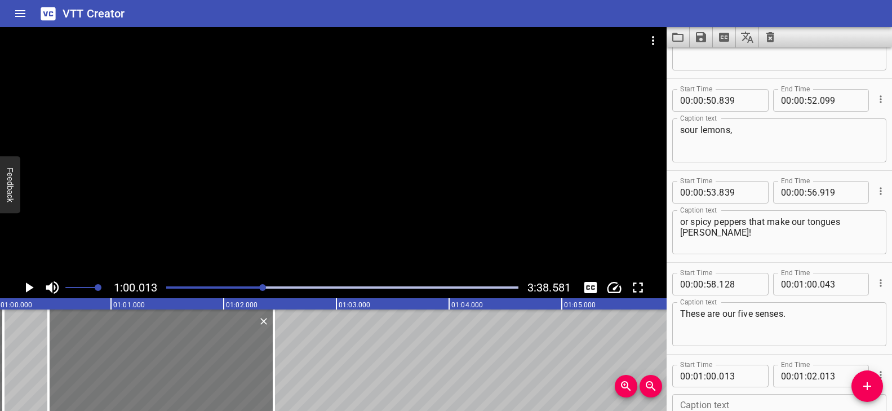
drag, startPoint x: 141, startPoint y: 364, endPoint x: 190, endPoint y: 372, distance: 49.1
click at [190, 372] on div at bounding box center [160, 359] width 225 height 101
type input "443"
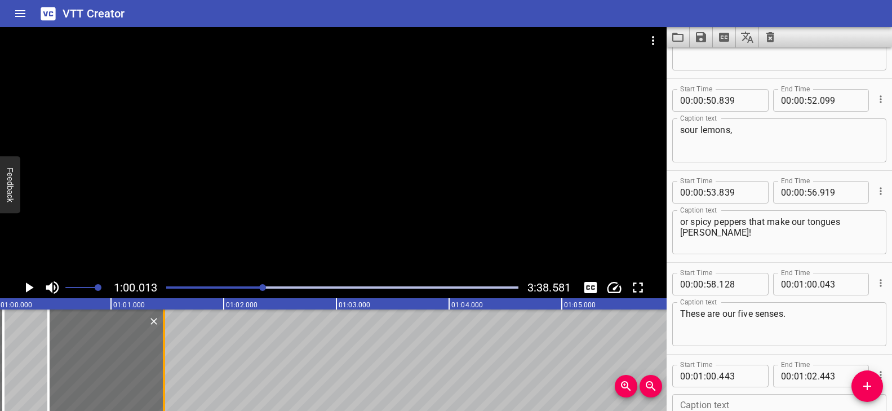
drag, startPoint x: 275, startPoint y: 361, endPoint x: 166, endPoint y: 365, distance: 109.4
click at [166, 365] on div at bounding box center [163, 359] width 11 height 101
type input "01"
type input "468"
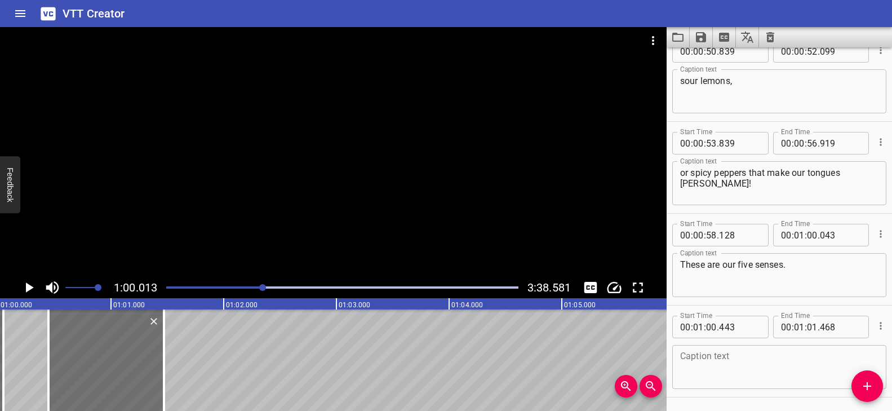
scroll to position [1435, 0]
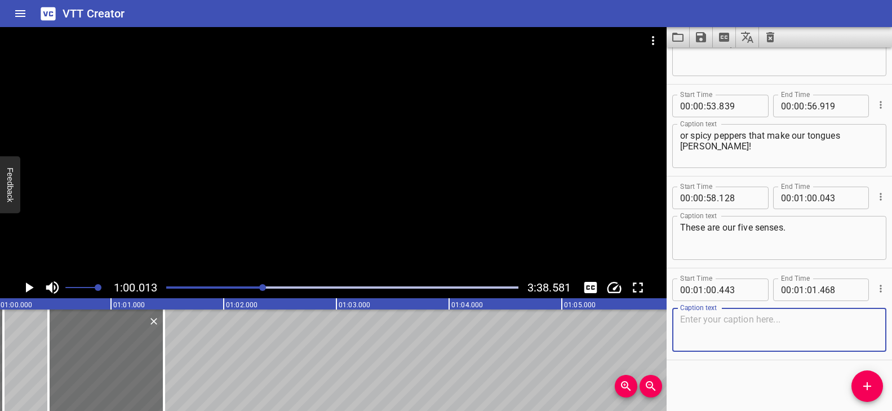
click at [719, 341] on textarea at bounding box center [779, 330] width 198 height 32
paste textarea "They help us explore,"
type textarea "They help us explore,"
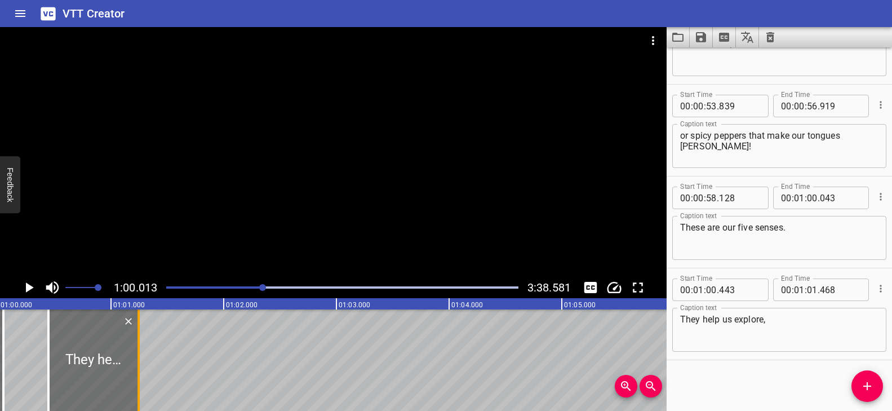
drag, startPoint x: 163, startPoint y: 378, endPoint x: 137, endPoint y: 385, distance: 26.4
click at [137, 385] on div at bounding box center [138, 359] width 2 height 101
type input "243"
click at [868, 374] on button "Add Cue" at bounding box center [867, 386] width 32 height 32
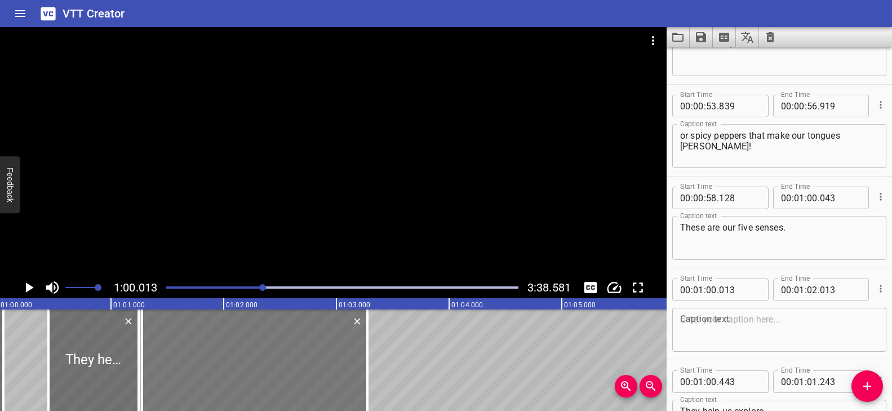
drag, startPoint x: 194, startPoint y: 366, endPoint x: 325, endPoint y: 374, distance: 131.0
type input "01"
type input "273"
type input "03"
type input "273"
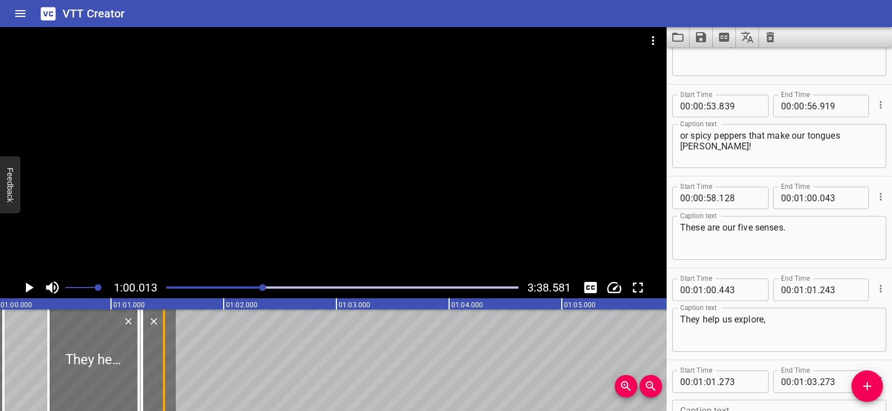
drag, startPoint x: 366, startPoint y: 359, endPoint x: 163, endPoint y: 362, distance: 203.4
click at [163, 362] on div at bounding box center [164, 359] width 2 height 101
type input "01"
type input "468"
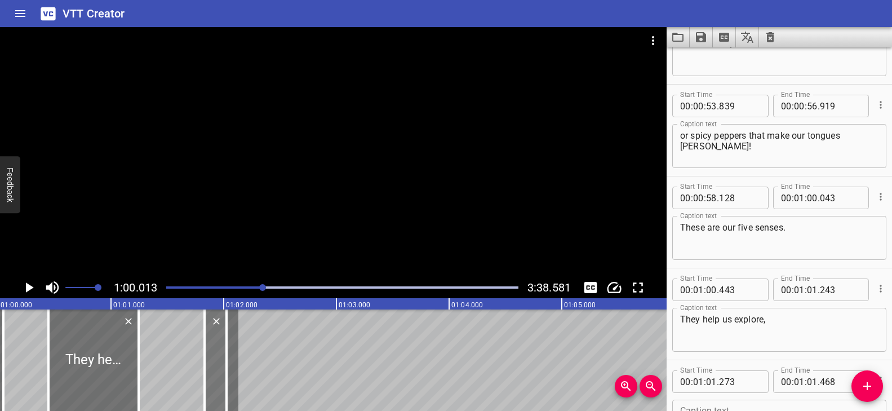
drag, startPoint x: 151, startPoint y: 366, endPoint x: 214, endPoint y: 367, distance: 62.6
click at [214, 367] on div at bounding box center [216, 359] width 22 height 101
type input "828"
type input "02"
drag, startPoint x: 227, startPoint y: 363, endPoint x: 249, endPoint y: 367, distance: 22.2
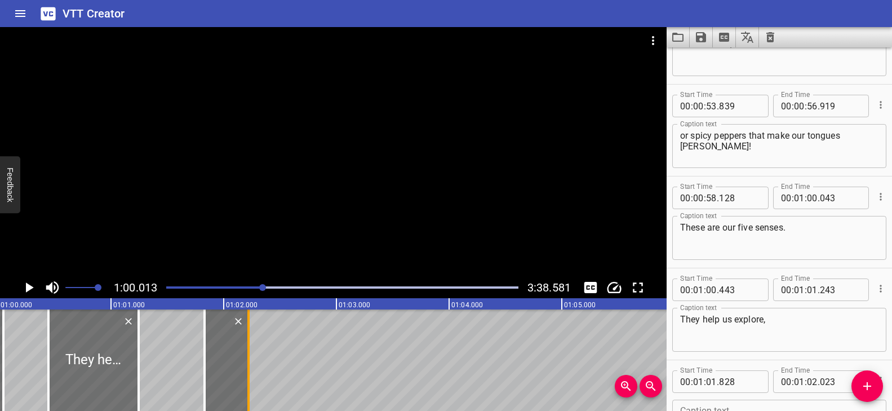
click at [249, 367] on div at bounding box center [248, 359] width 2 height 101
drag, startPoint x: 249, startPoint y: 365, endPoint x: 227, endPoint y: 366, distance: 21.4
click at [227, 366] on div at bounding box center [227, 359] width 2 height 101
type input "028"
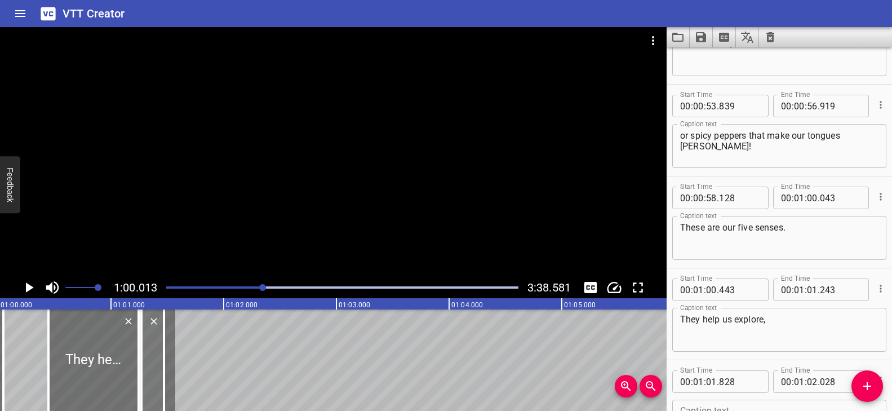
drag, startPoint x: 219, startPoint y: 366, endPoint x: 156, endPoint y: 372, distance: 63.4
click at [156, 372] on div at bounding box center [152, 359] width 23 height 101
type input "268"
type input "01"
type input "468"
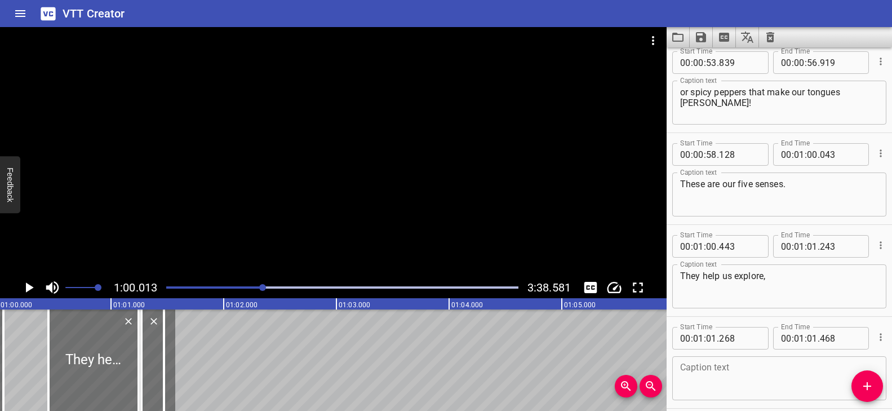
scroll to position [1527, 0]
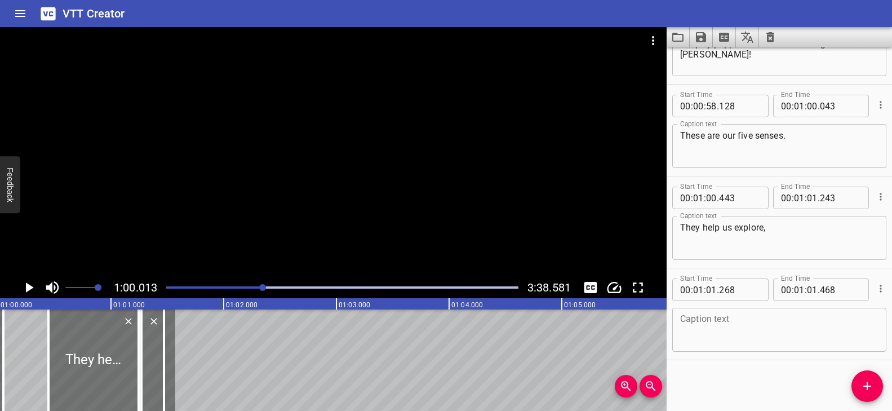
click at [716, 318] on textarea at bounding box center [779, 330] width 198 height 32
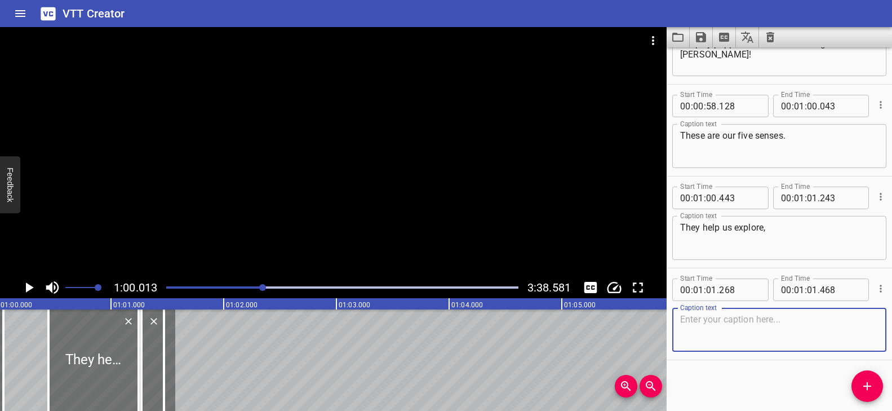
paste textarea "learn,"
type textarea "learn,"
click at [258, 287] on div "Play progress" at bounding box center [87, 287] width 352 height 2
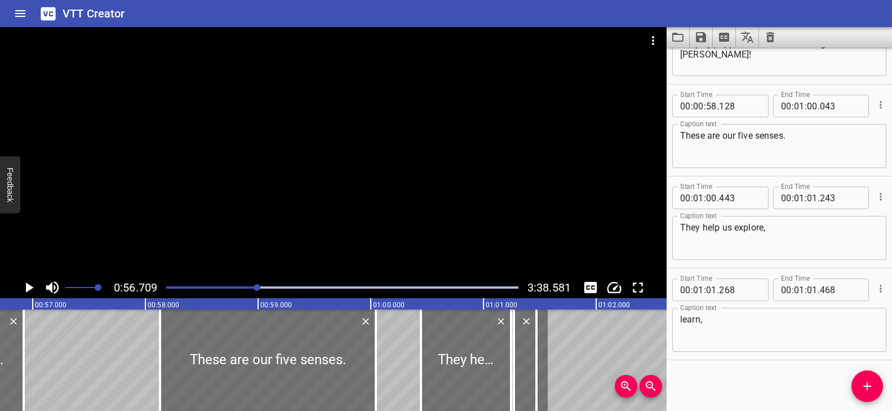
click at [384, 229] on div at bounding box center [333, 152] width 667 height 250
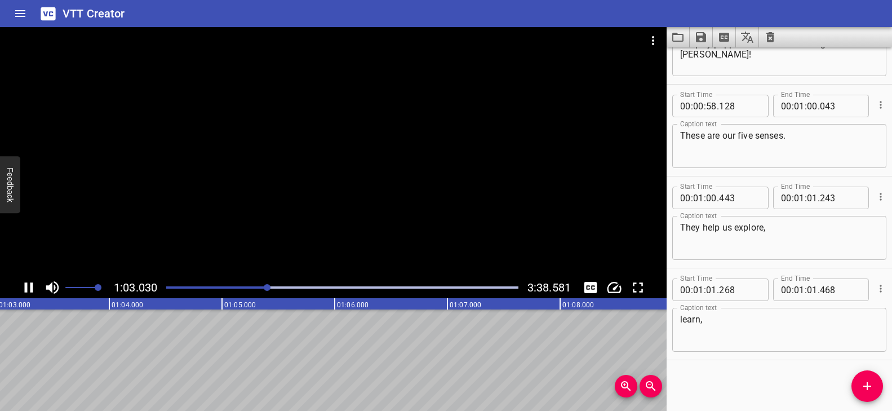
click at [261, 286] on div "Play progress" at bounding box center [92, 287] width 352 height 2
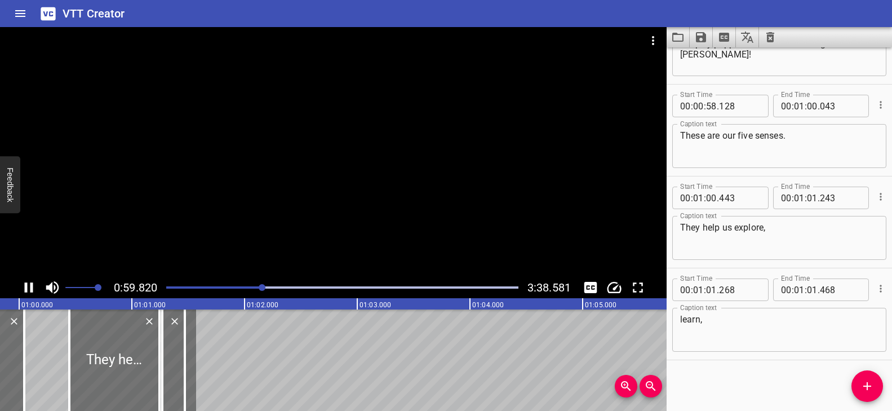
click at [301, 253] on div at bounding box center [333, 152] width 667 height 250
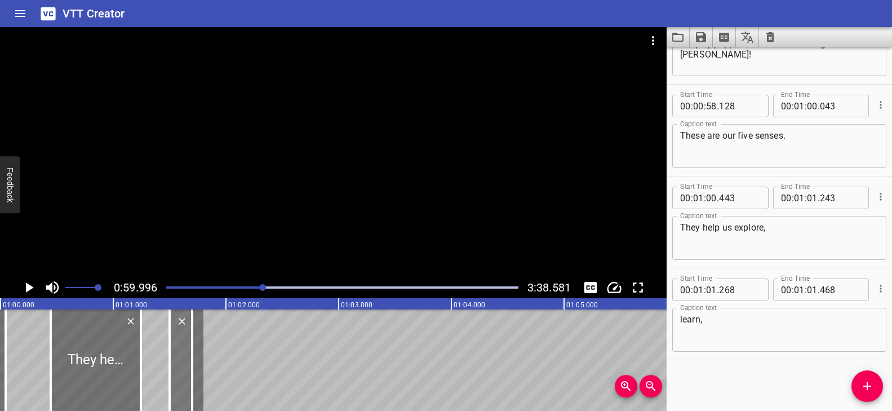
drag, startPoint x: 157, startPoint y: 338, endPoint x: 183, endPoint y: 341, distance: 26.1
click at [183, 341] on div at bounding box center [181, 359] width 23 height 101
type input "498"
type input "698"
drag, startPoint x: 192, startPoint y: 339, endPoint x: 227, endPoint y: 340, distance: 34.9
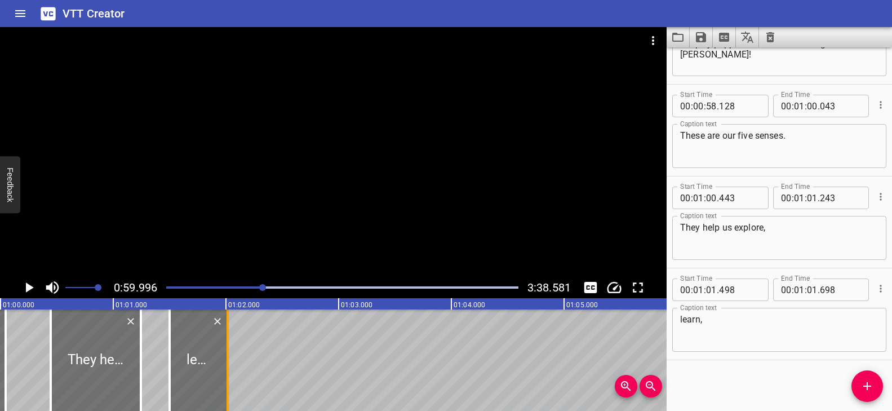
click at [227, 340] on div at bounding box center [228, 359] width 2 height 101
type input "02"
type input "013"
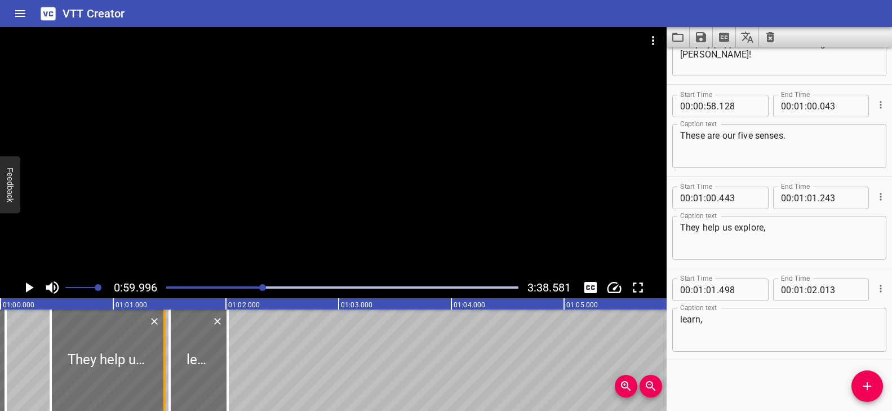
drag, startPoint x: 136, startPoint y: 365, endPoint x: 159, endPoint y: 371, distance: 24.6
click at [159, 371] on div at bounding box center [164, 359] width 11 height 101
click at [161, 372] on div at bounding box center [164, 359] width 11 height 101
type input "458"
click at [869, 381] on icon "Add Cue" at bounding box center [867, 386] width 14 height 14
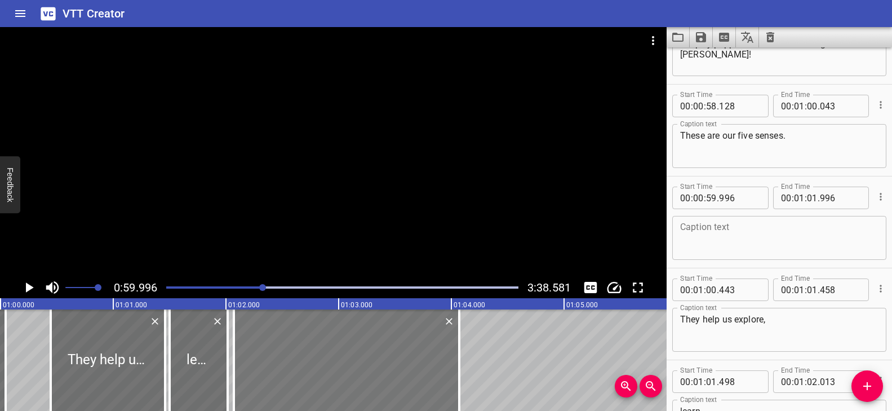
drag, startPoint x: 14, startPoint y: 370, endPoint x: 249, endPoint y: 383, distance: 234.8
type input "01"
type input "02"
type input "076"
type input "04"
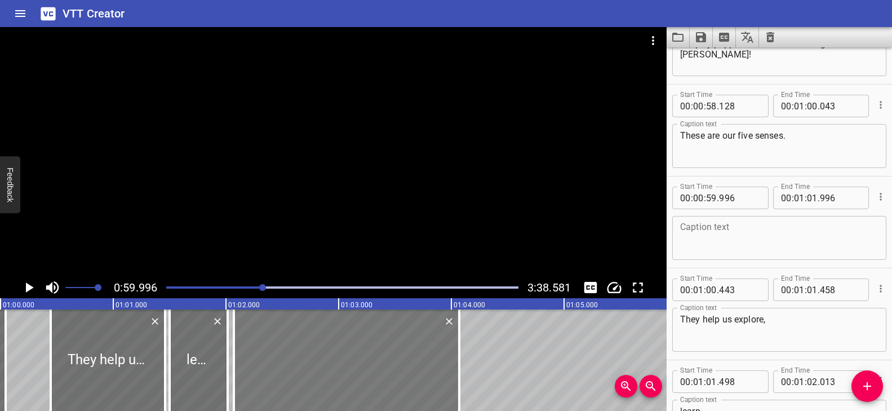
type input "076"
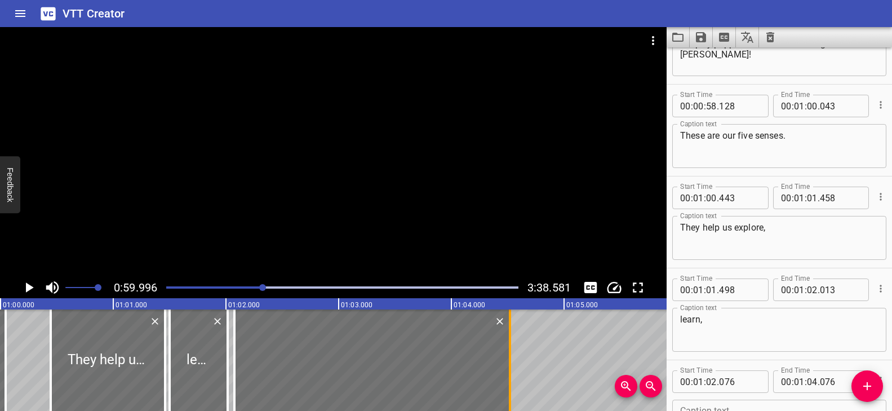
drag, startPoint x: 472, startPoint y: 366, endPoint x: 509, endPoint y: 364, distance: 37.2
click at [509, 364] on div at bounding box center [510, 359] width 2 height 101
type input "511"
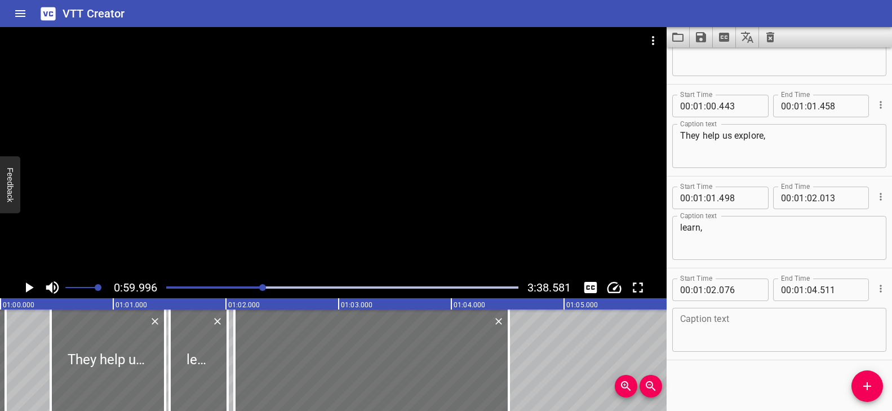
click at [744, 328] on textarea at bounding box center [779, 330] width 198 height 32
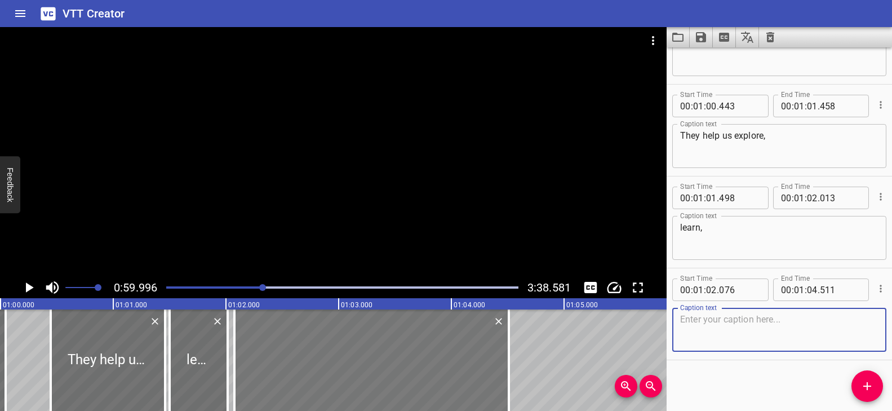
paste textarea "and enjoy the world around us."
type textarea "and enjoy the world around us."
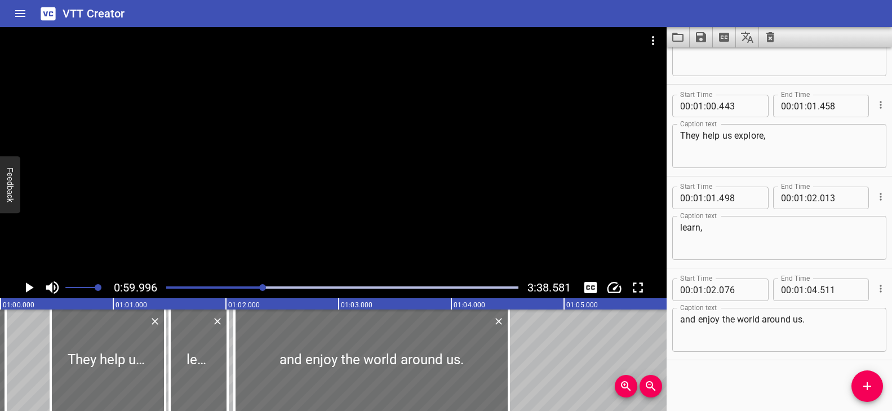
click at [257, 286] on div "Play progress" at bounding box center [87, 287] width 352 height 2
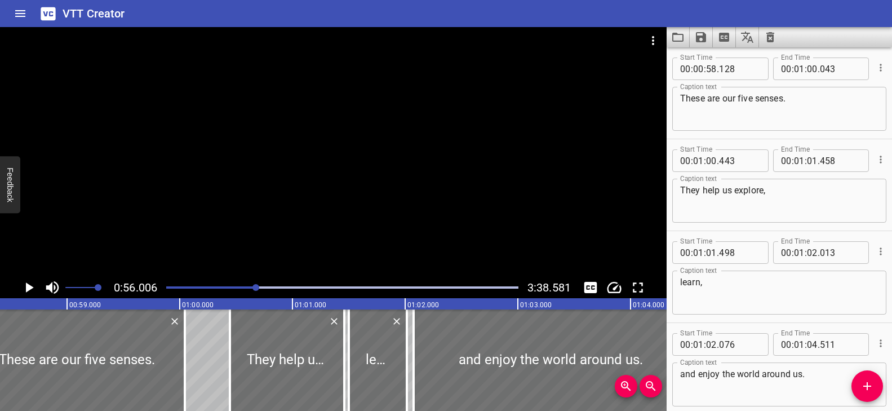
scroll to position [1561, 0]
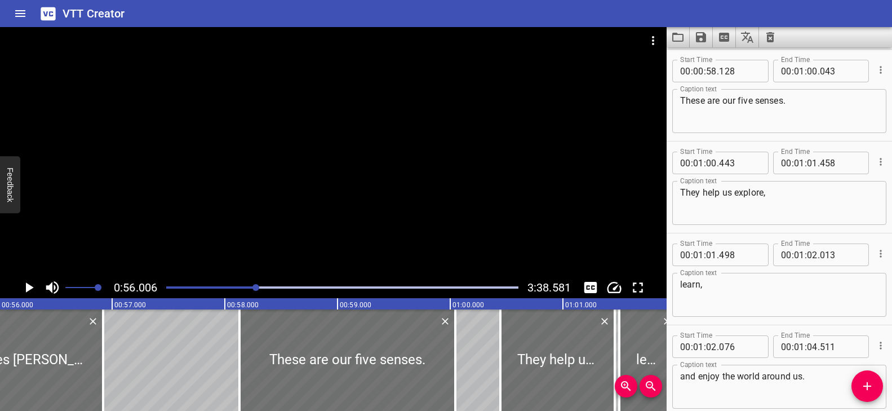
click at [310, 210] on div at bounding box center [333, 152] width 667 height 250
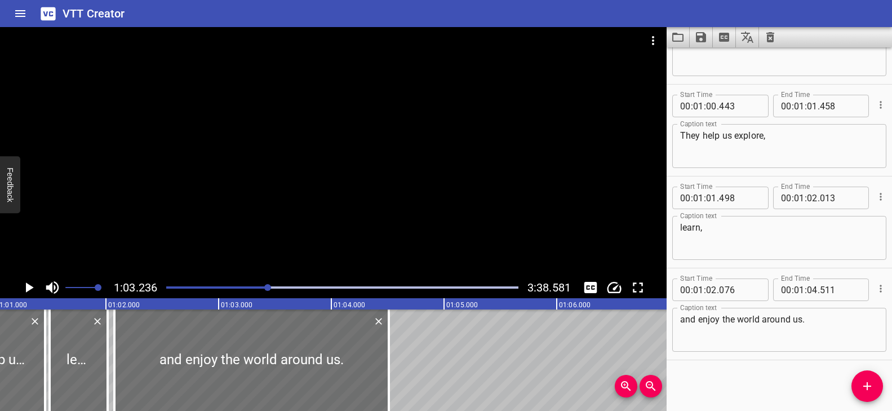
scroll to position [0, 6858]
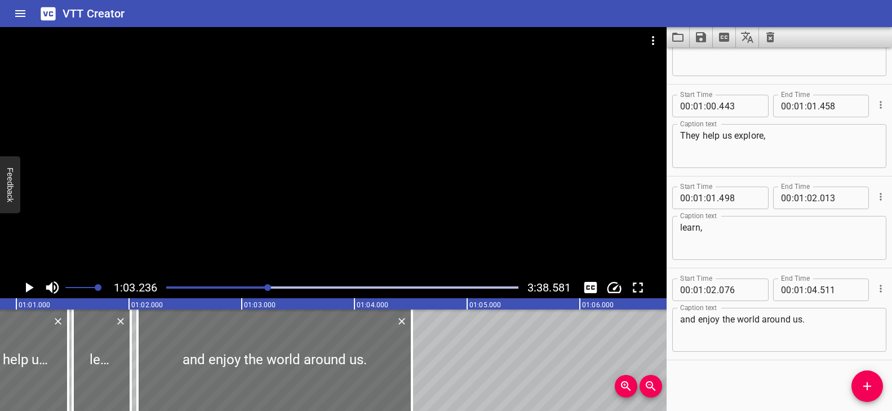
click at [265, 286] on div at bounding box center [267, 287] width 7 height 7
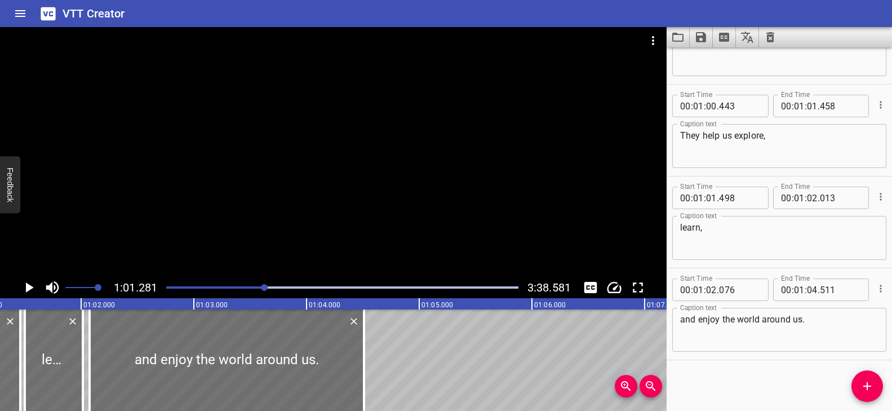
click at [342, 251] on div at bounding box center [333, 152] width 667 height 250
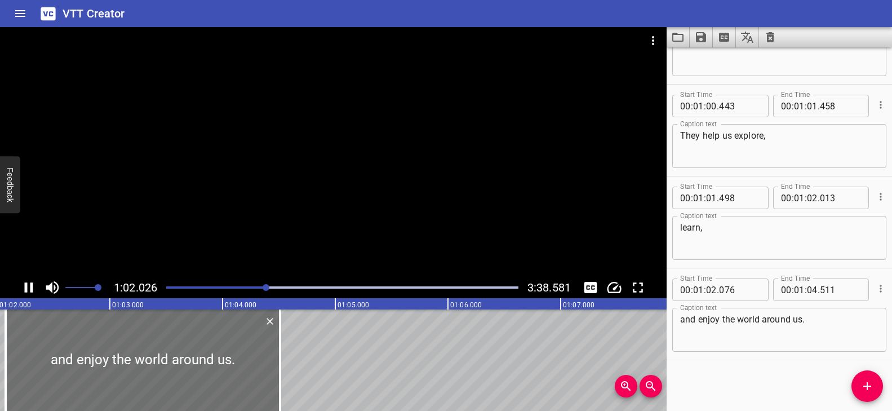
click at [340, 252] on div at bounding box center [333, 152] width 667 height 250
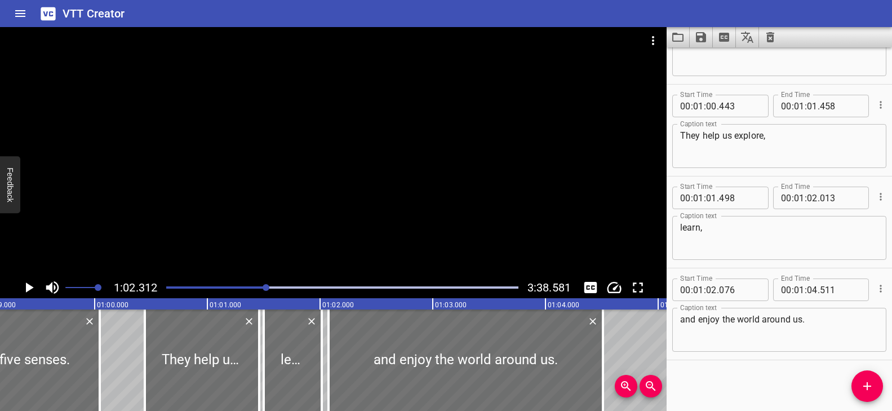
scroll to position [0, 6644]
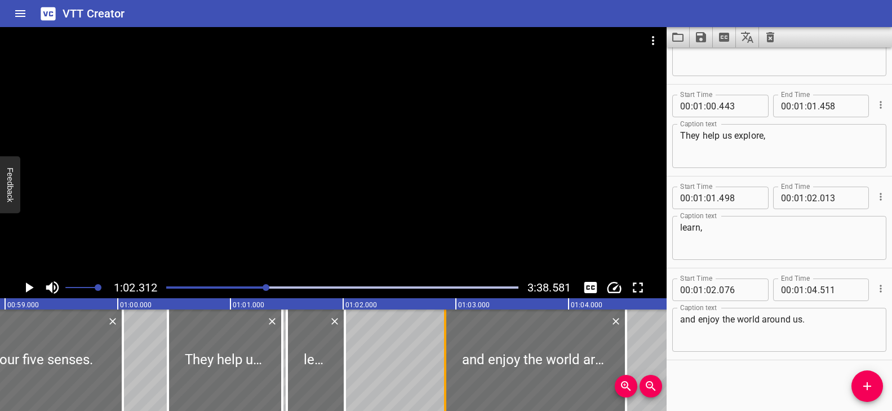
drag, startPoint x: 353, startPoint y: 358, endPoint x: 446, endPoint y: 359, distance: 93.5
click at [446, 359] on div at bounding box center [445, 359] width 11 height 101
type input "906"
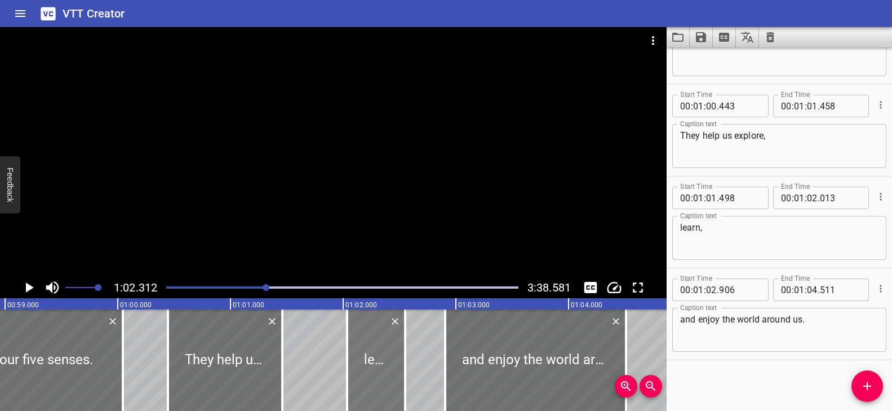
drag, startPoint x: 309, startPoint y: 354, endPoint x: 369, endPoint y: 357, distance: 59.8
click at [369, 357] on div at bounding box center [376, 359] width 58 height 101
type input "02"
type input "028"
type input "543"
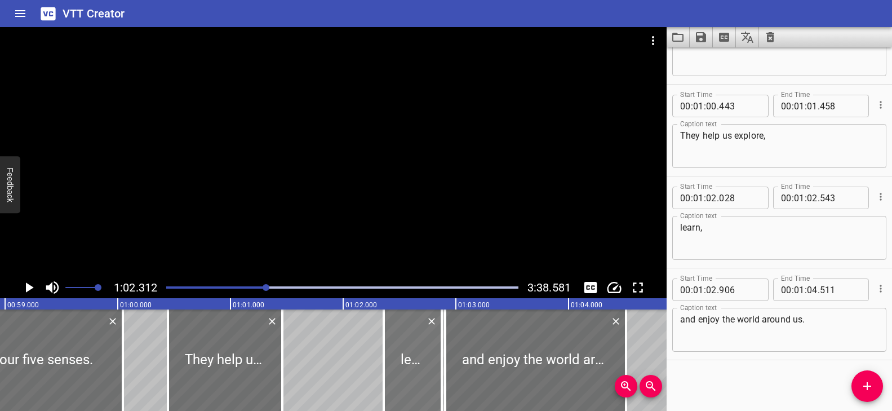
drag, startPoint x: 367, startPoint y: 355, endPoint x: 417, endPoint y: 360, distance: 50.4
click at [417, 360] on div at bounding box center [413, 359] width 58 height 101
type input "473"
type input "988"
click at [249, 362] on div at bounding box center [225, 359] width 114 height 101
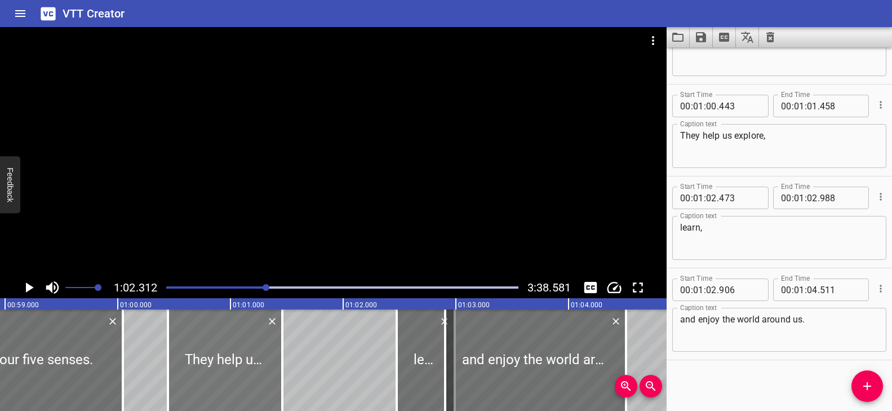
type input "438"
type input "453"
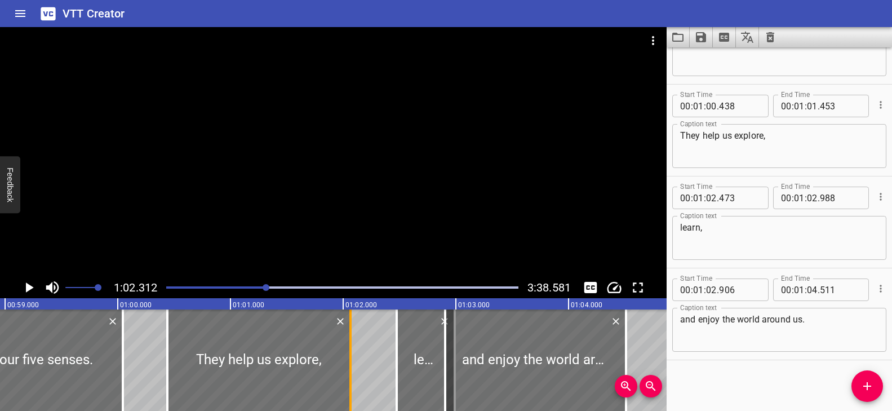
drag, startPoint x: 282, startPoint y: 357, endPoint x: 351, endPoint y: 365, distance: 69.2
click at [351, 365] on div at bounding box center [350, 359] width 2 height 101
type input "02"
type input "063"
click at [261, 287] on div "Play progress" at bounding box center [91, 287] width 352 height 2
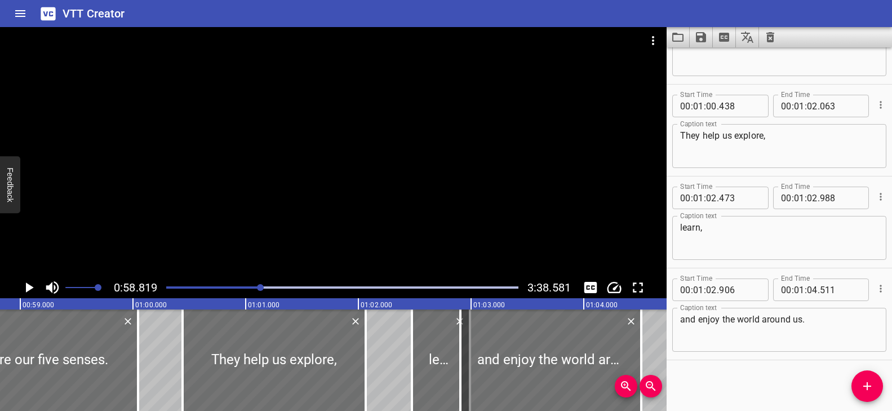
click at [333, 243] on div at bounding box center [333, 152] width 667 height 250
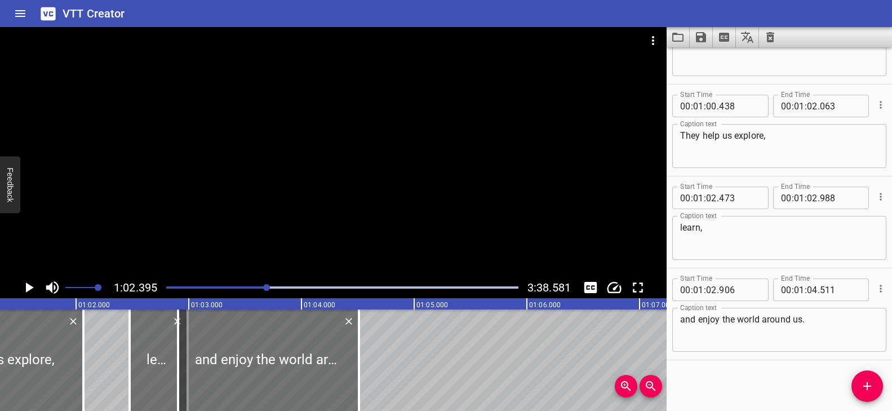
scroll to position [0, 6820]
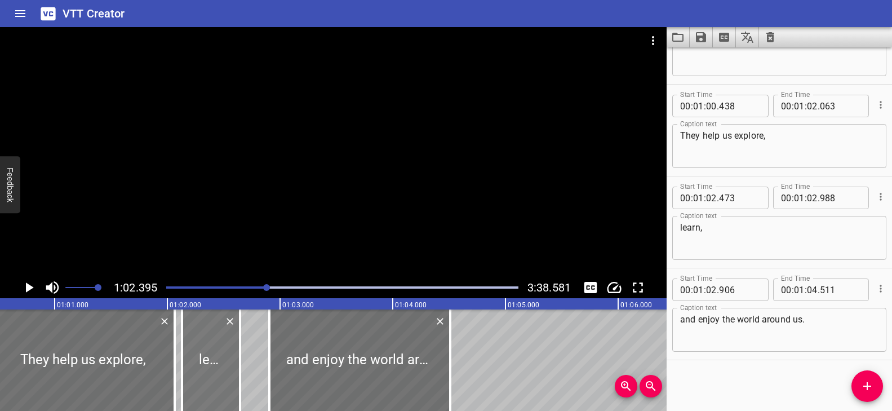
drag, startPoint x: 233, startPoint y: 347, endPoint x: 194, endPoint y: 350, distance: 39.1
click at [194, 350] on div at bounding box center [211, 359] width 58 height 101
type input "128"
drag, startPoint x: 242, startPoint y: 354, endPoint x: 263, endPoint y: 360, distance: 22.1
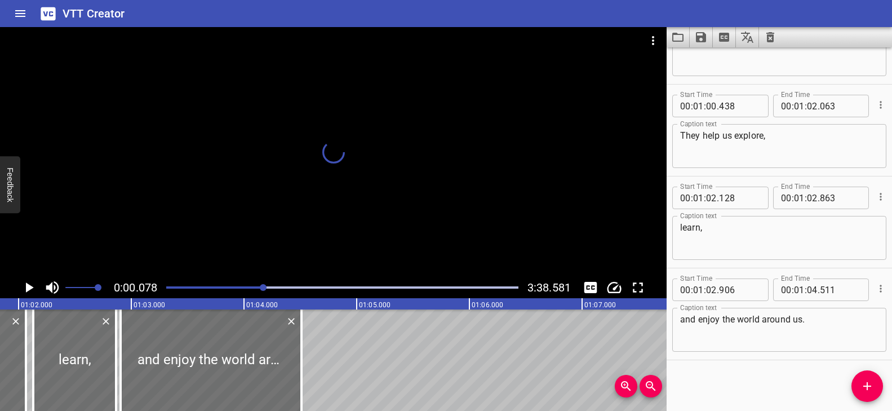
click at [264, 287] on div at bounding box center [263, 287] width 7 height 7
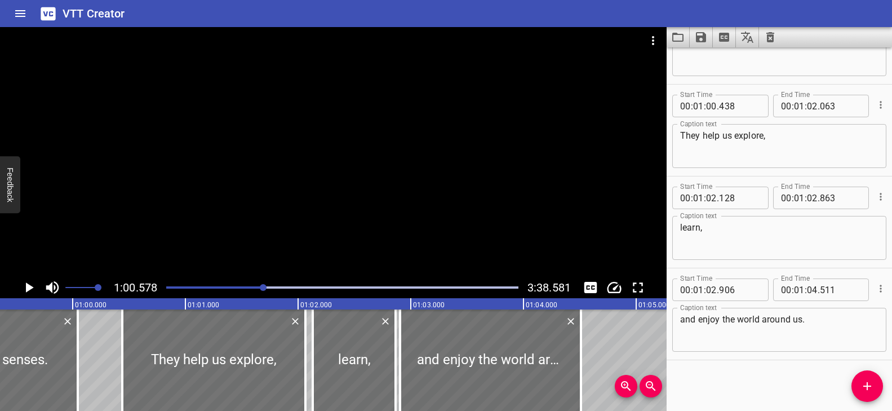
click at [331, 237] on div at bounding box center [333, 152] width 667 height 250
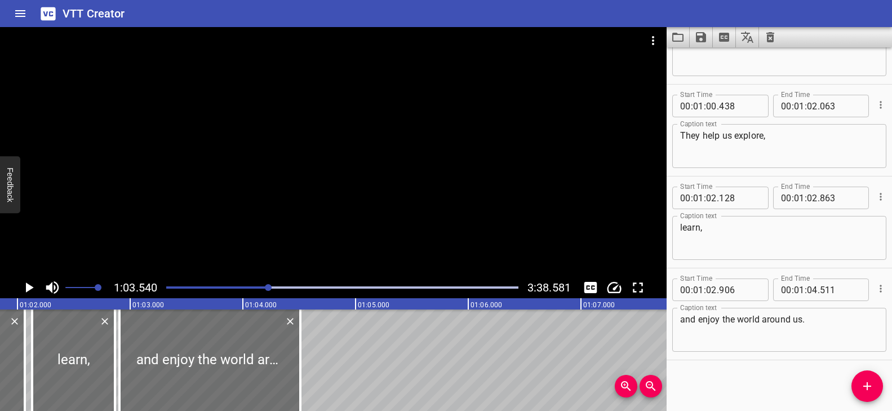
scroll to position [0, 6902]
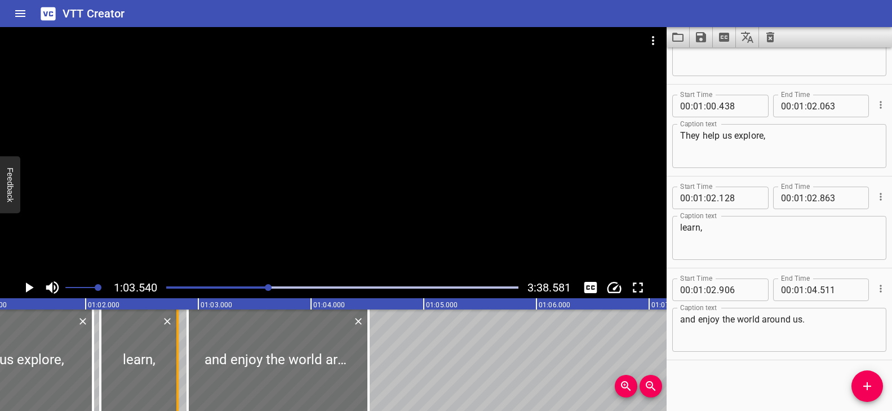
drag, startPoint x: 180, startPoint y: 369, endPoint x: 175, endPoint y: 370, distance: 5.7
click at [175, 370] on div at bounding box center [177, 359] width 11 height 101
type input "813"
click at [186, 369] on div at bounding box center [185, 359] width 2 height 101
type input "886"
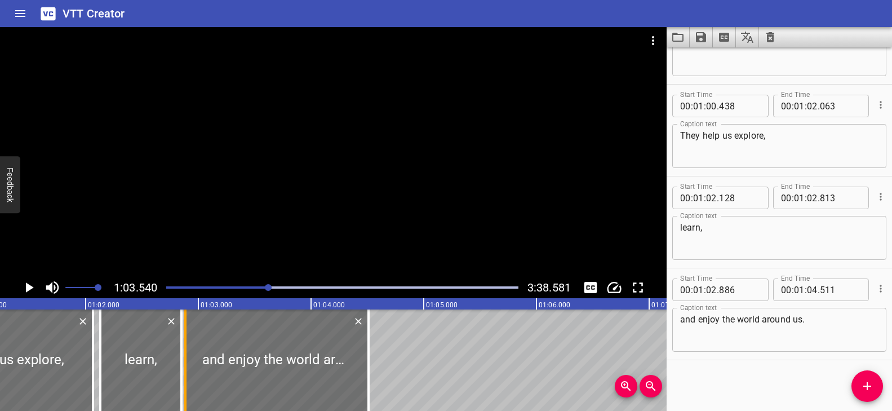
type input "848"
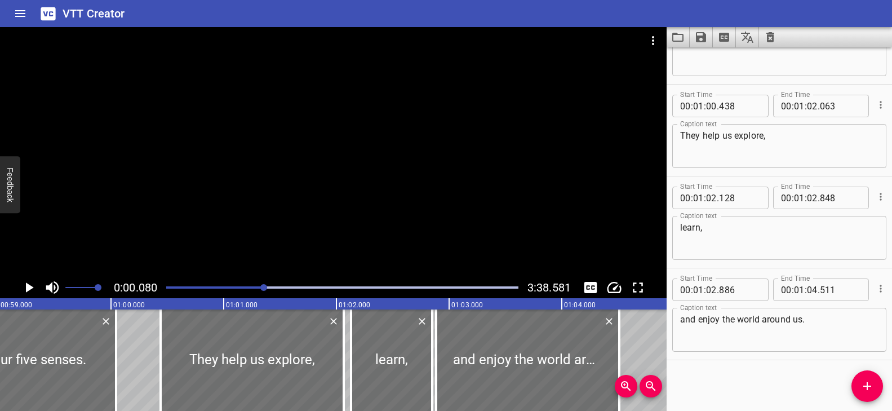
click at [264, 286] on div at bounding box center [263, 287] width 7 height 7
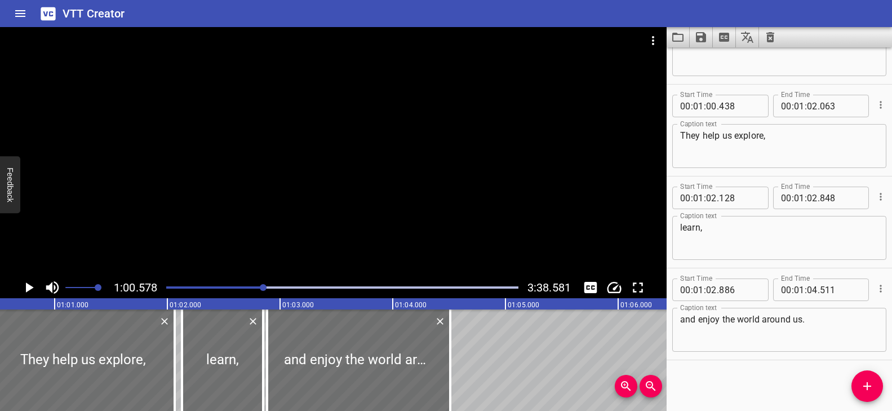
click at [306, 237] on div at bounding box center [333, 152] width 667 height 250
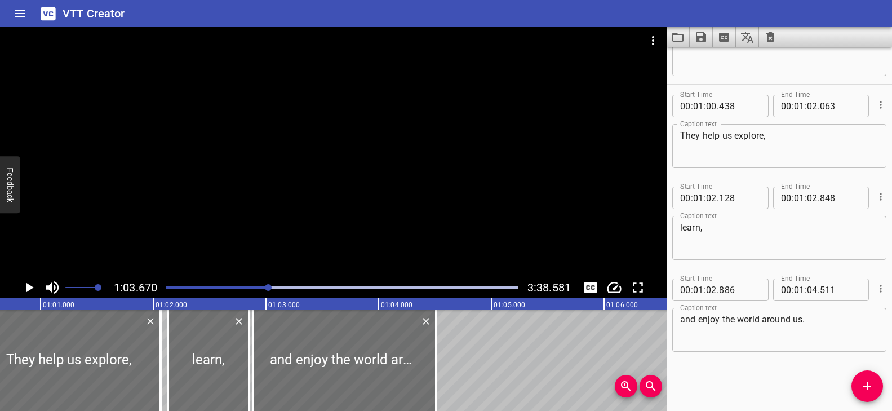
scroll to position [0, 6811]
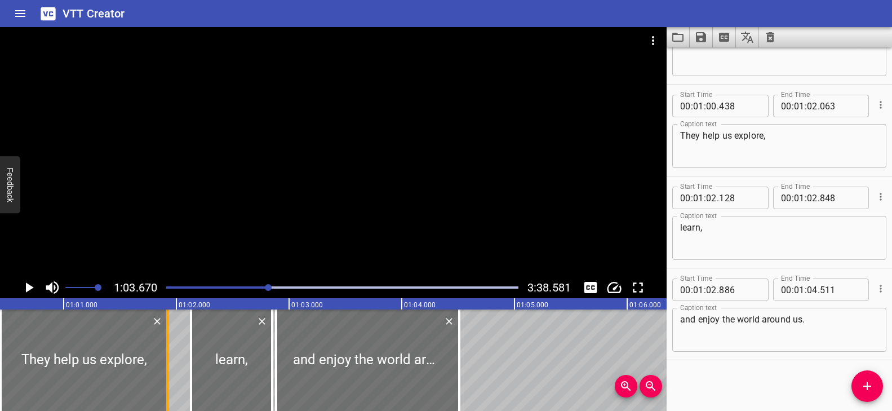
drag, startPoint x: 181, startPoint y: 370, endPoint x: 165, endPoint y: 369, distance: 16.4
click at [165, 369] on div at bounding box center [167, 359] width 11 height 101
type input "01"
type input "918"
drag, startPoint x: 196, startPoint y: 363, endPoint x: 189, endPoint y: 363, distance: 6.2
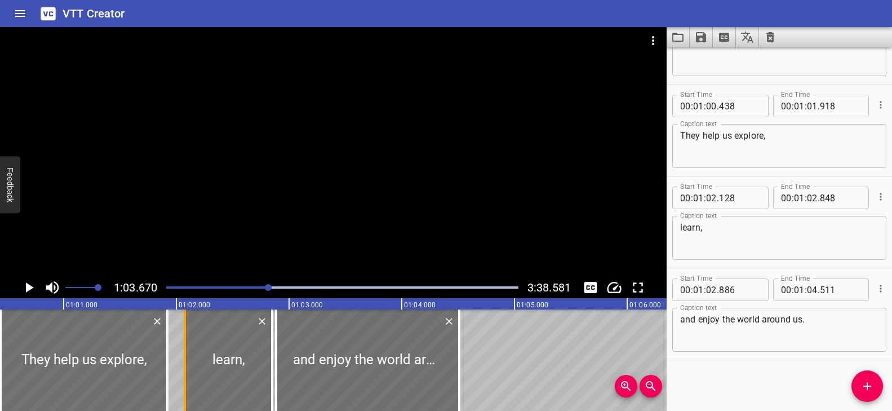
click at [189, 363] on div at bounding box center [184, 359] width 11 height 101
type input "073"
click at [164, 361] on div at bounding box center [165, 359] width 2 height 101
type input "898"
click at [266, 285] on div at bounding box center [268, 287] width 7 height 7
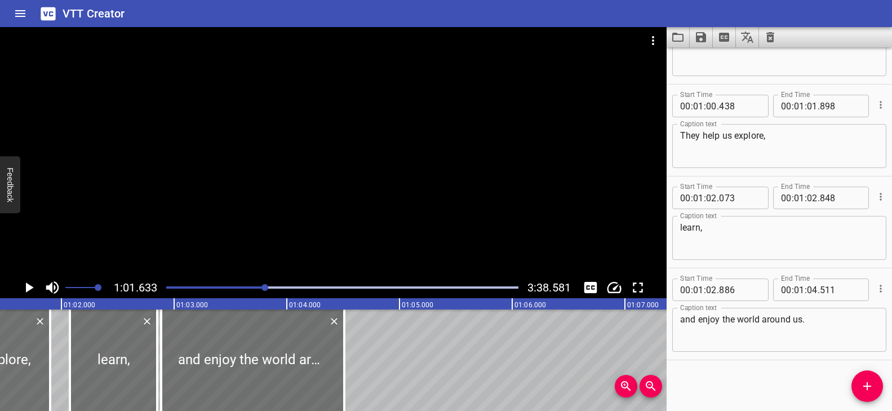
click at [362, 223] on div at bounding box center [333, 152] width 667 height 250
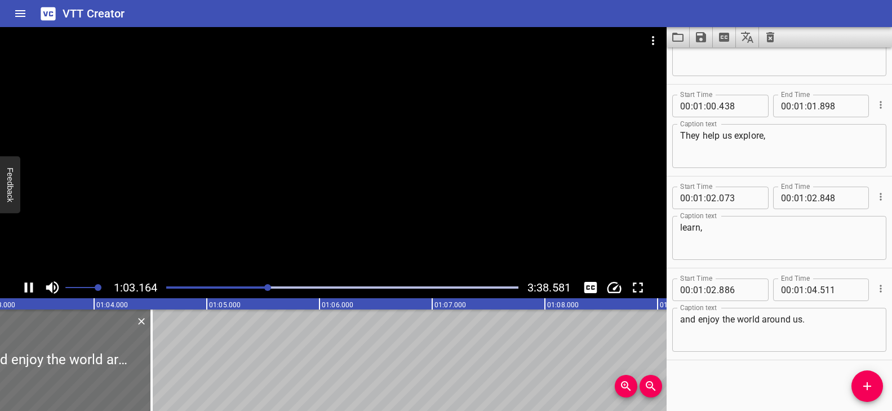
click at [265, 287] on div at bounding box center [267, 287] width 7 height 7
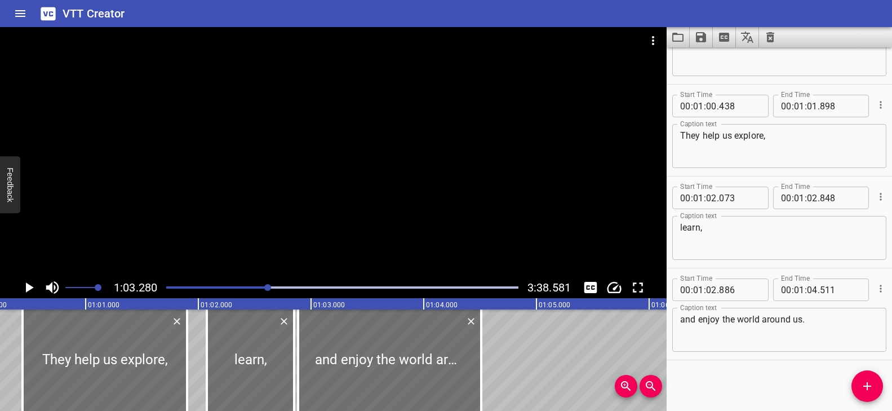
scroll to position [0, 6767]
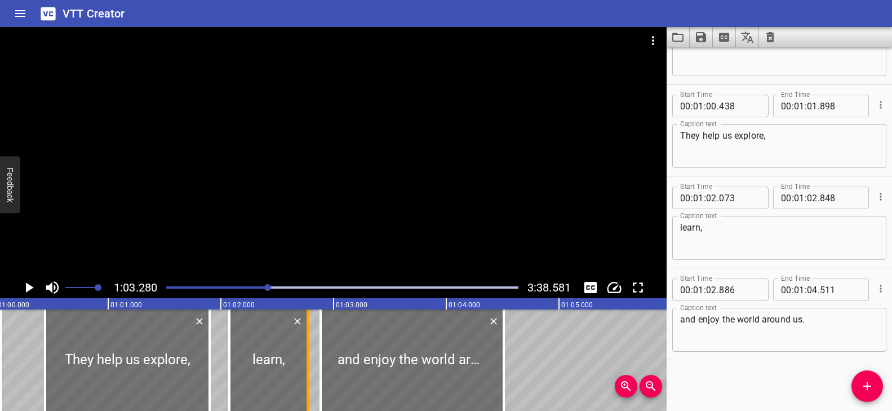
drag, startPoint x: 313, startPoint y: 365, endPoint x: 304, endPoint y: 367, distance: 9.3
click at [304, 367] on div at bounding box center [307, 359] width 11 height 101
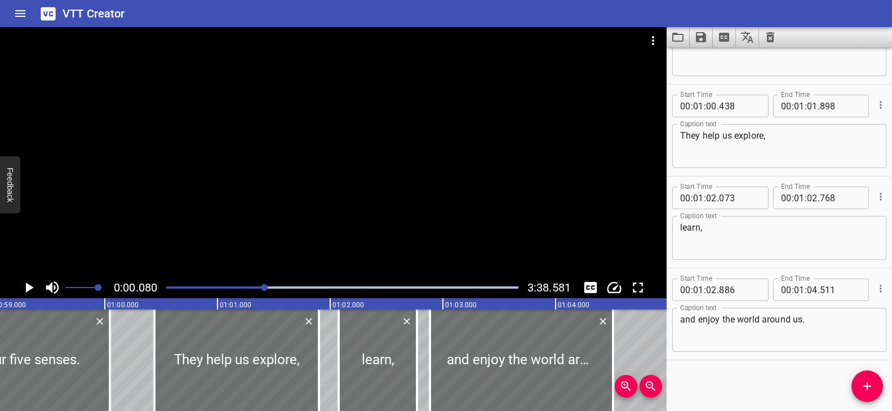
click at [264, 287] on div at bounding box center [264, 287] width 7 height 7
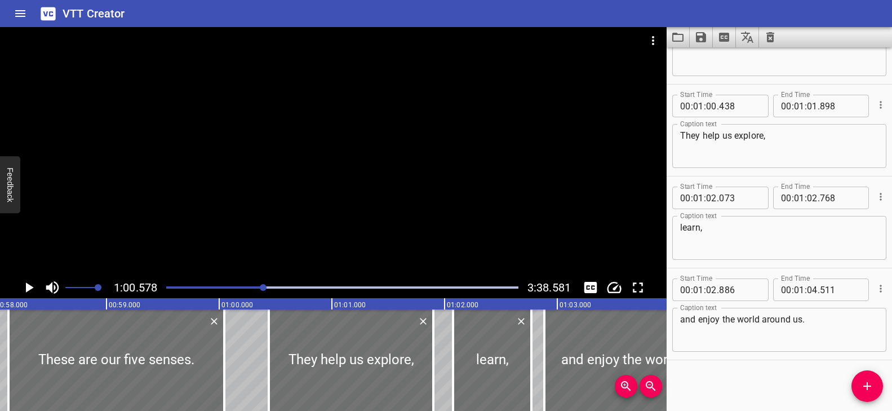
click at [341, 236] on div at bounding box center [333, 152] width 667 height 250
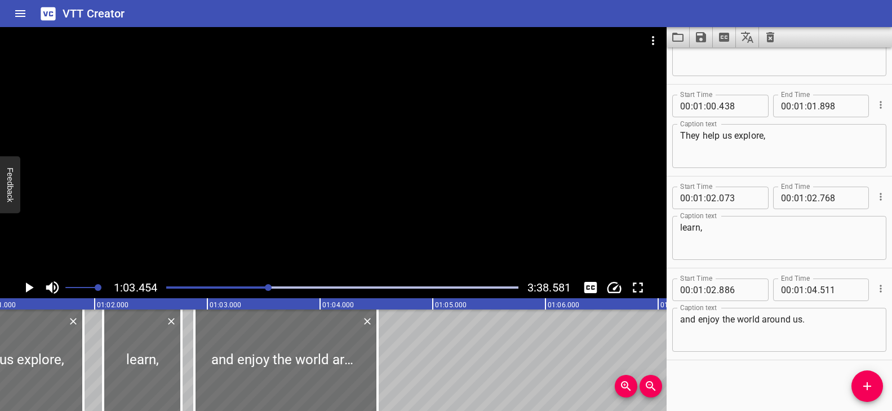
scroll to position [0, 6870]
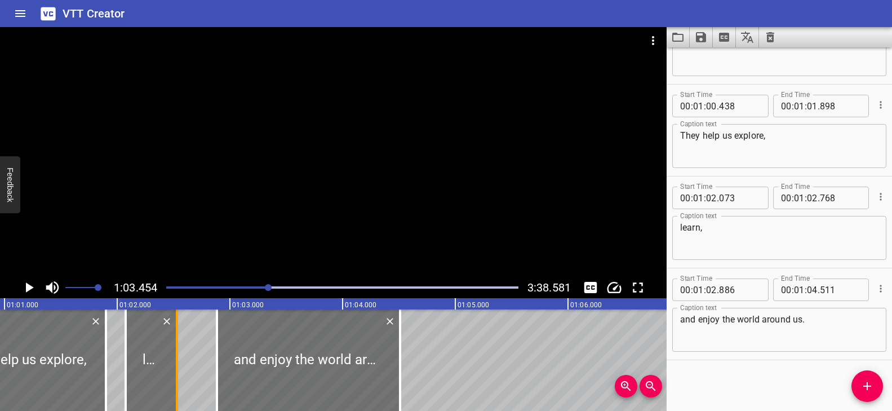
drag, startPoint x: 198, startPoint y: 380, endPoint x: 171, endPoint y: 376, distance: 27.3
click at [171, 376] on div at bounding box center [176, 359] width 11 height 101
type input "528"
click at [265, 288] on div at bounding box center [268, 287] width 7 height 7
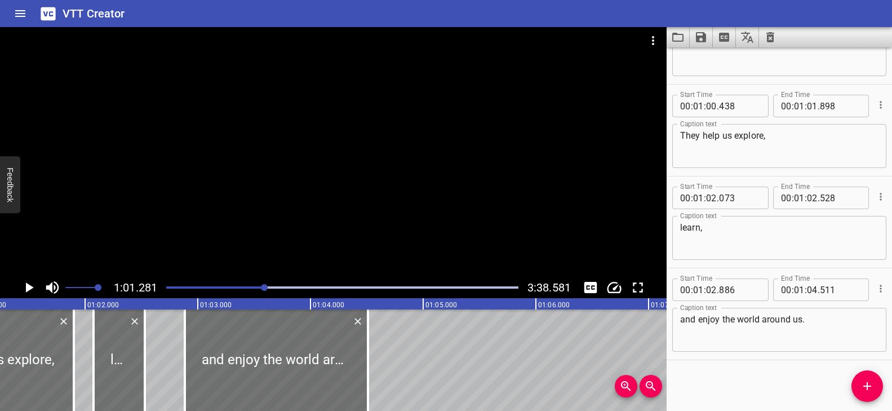
click at [312, 248] on div at bounding box center [333, 152] width 667 height 250
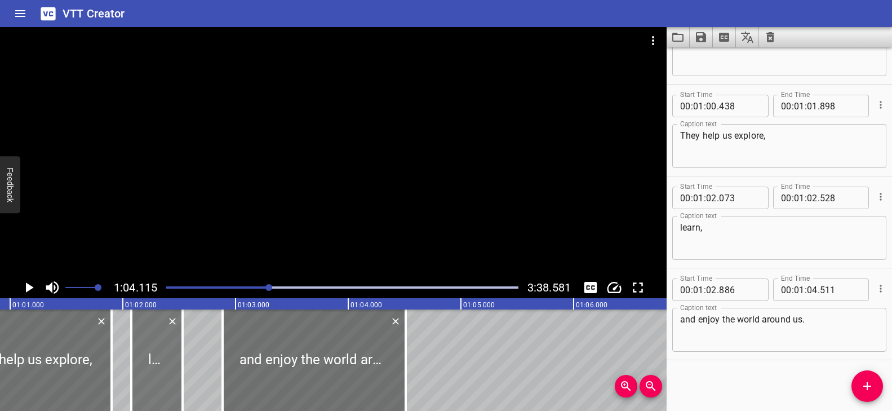
scroll to position [0, 6842]
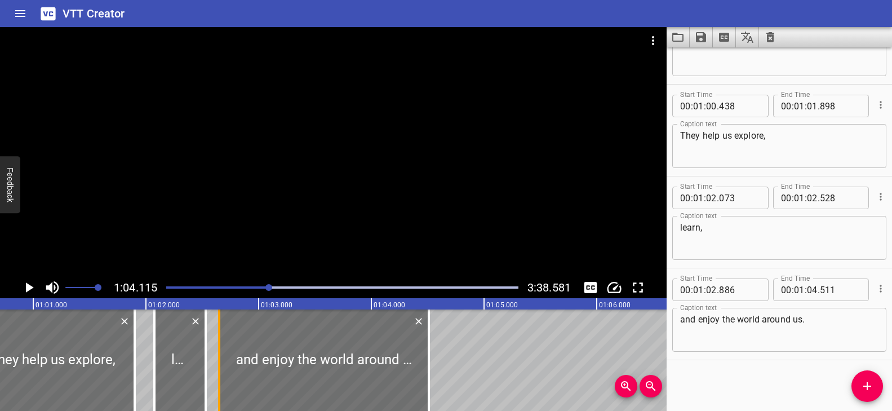
drag, startPoint x: 245, startPoint y: 365, endPoint x: 218, endPoint y: 365, distance: 26.5
click at [218, 365] on div at bounding box center [219, 359] width 2 height 101
type input "651"
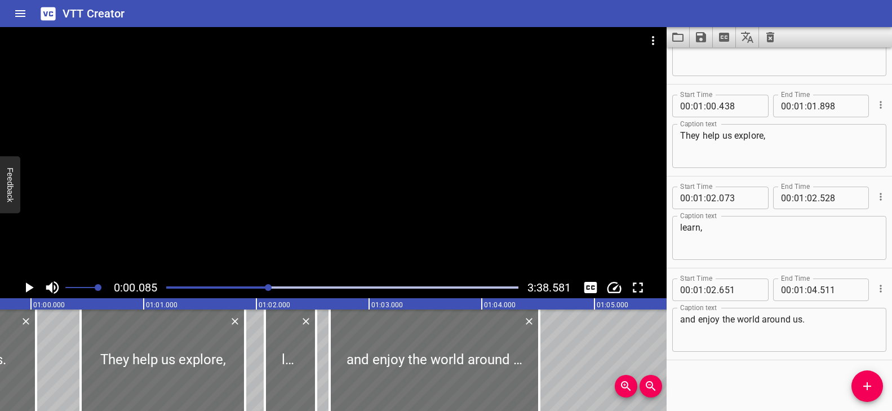
click at [269, 289] on div at bounding box center [268, 287] width 7 height 7
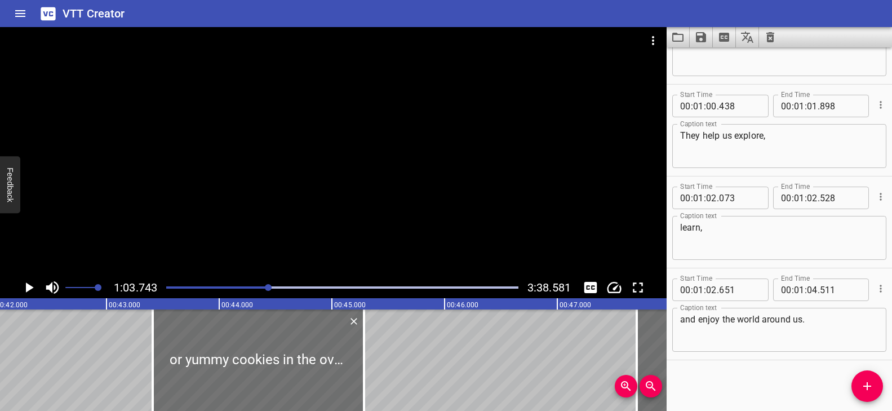
click at [312, 251] on div at bounding box center [333, 152] width 667 height 250
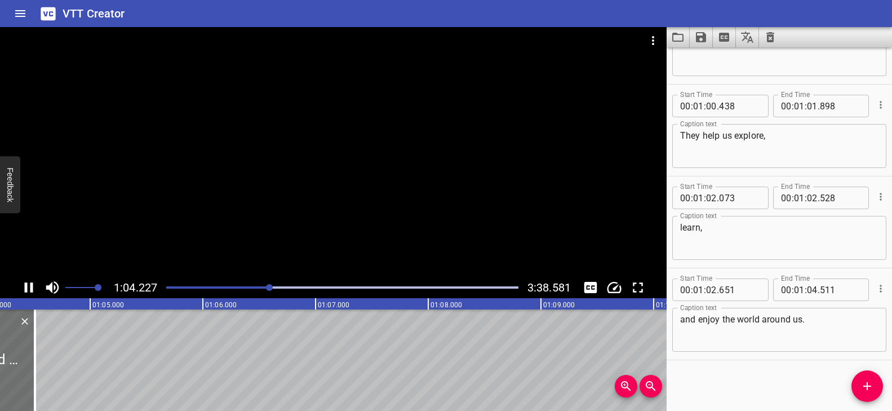
click at [259, 289] on div at bounding box center [342, 287] width 366 height 16
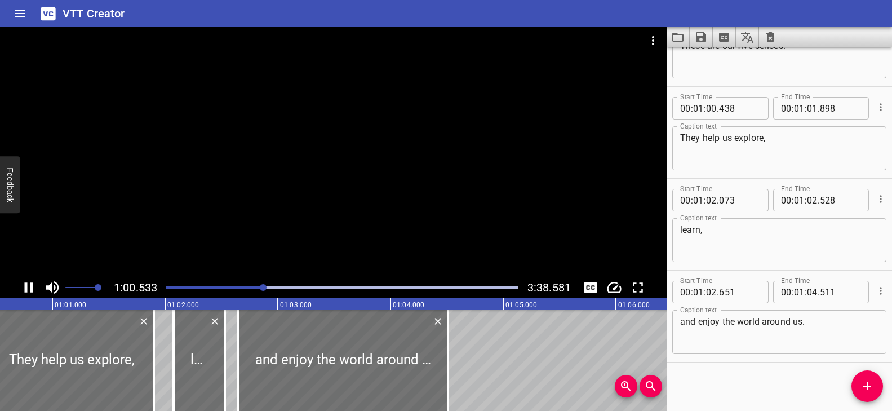
scroll to position [1618, 0]
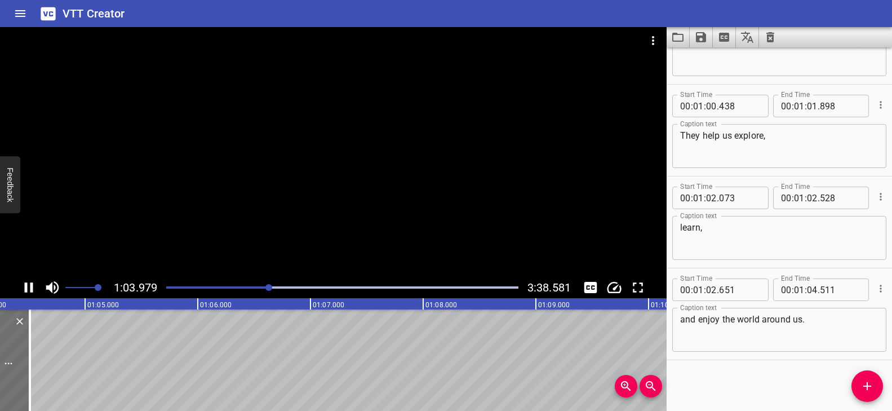
click at [291, 187] on div at bounding box center [333, 152] width 667 height 250
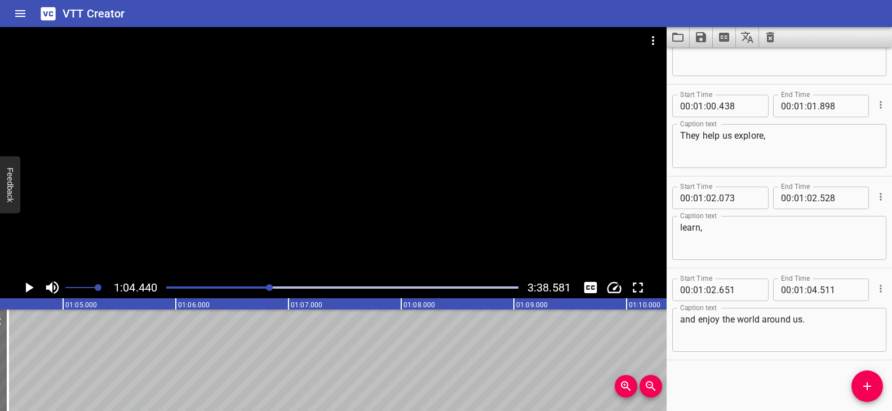
click at [367, 204] on div at bounding box center [333, 152] width 667 height 250
click at [367, 203] on div at bounding box center [333, 152] width 667 height 250
click at [306, 207] on div at bounding box center [333, 152] width 667 height 250
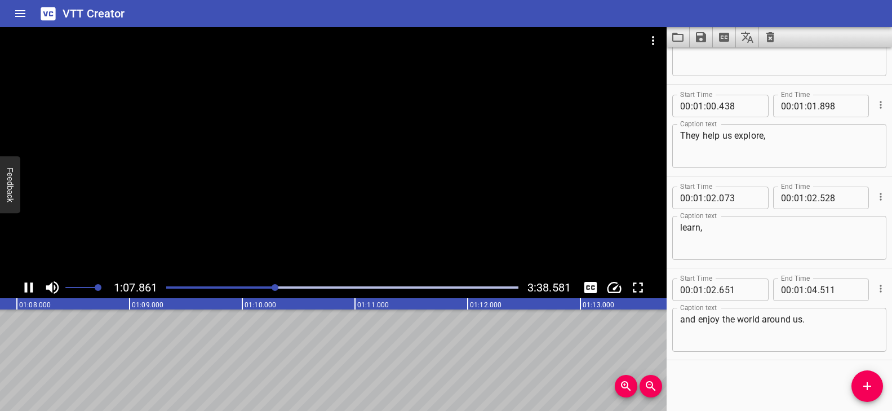
click at [388, 220] on div at bounding box center [333, 152] width 667 height 250
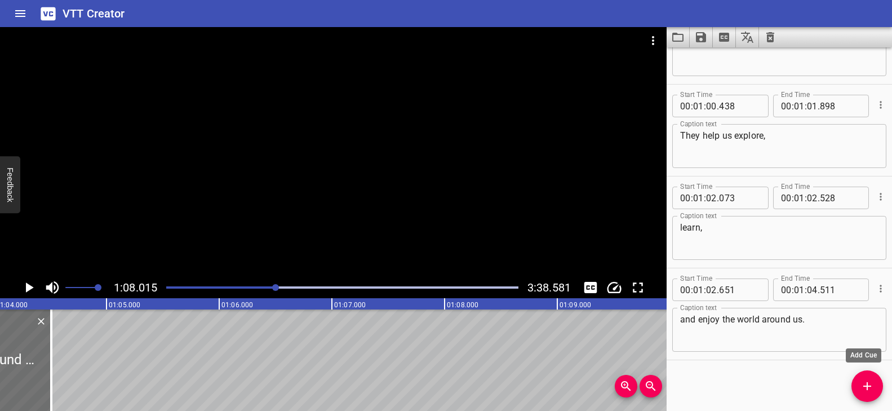
click at [871, 381] on icon "Add Cue" at bounding box center [867, 386] width 14 height 14
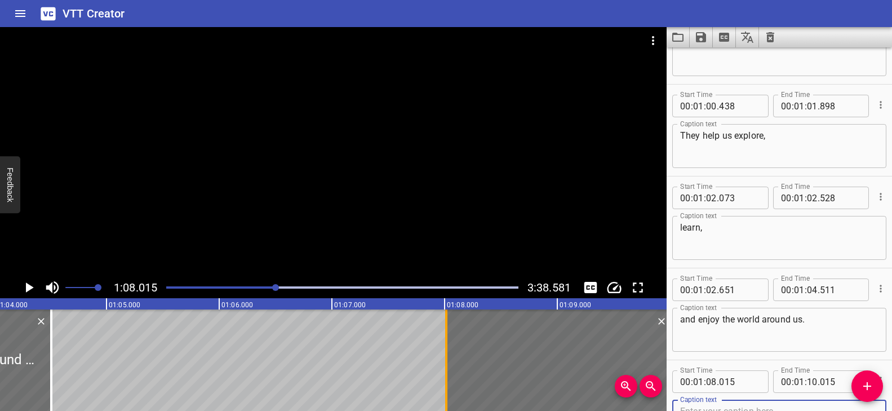
scroll to position [1624, 0]
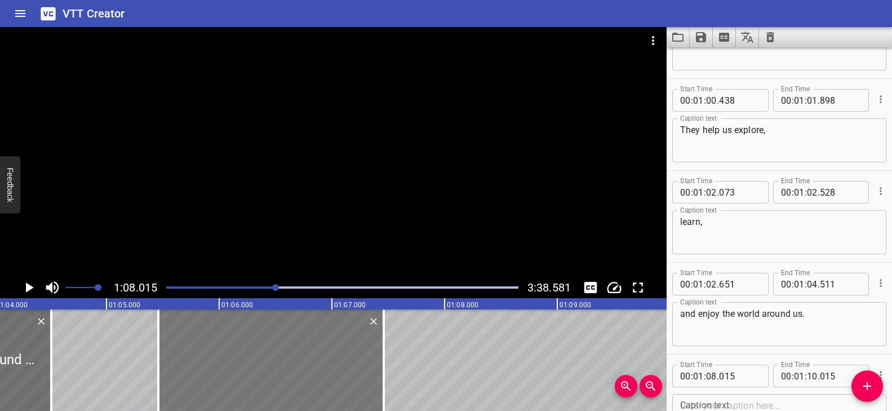
drag, startPoint x: 495, startPoint y: 345, endPoint x: 217, endPoint y: 343, distance: 278.4
click at [217, 343] on div at bounding box center [270, 359] width 225 height 101
type input "05"
type input "460"
type input "07"
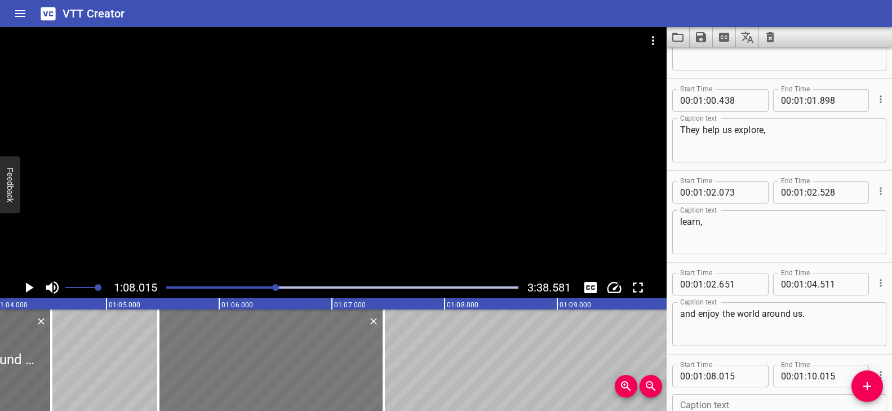
type input "460"
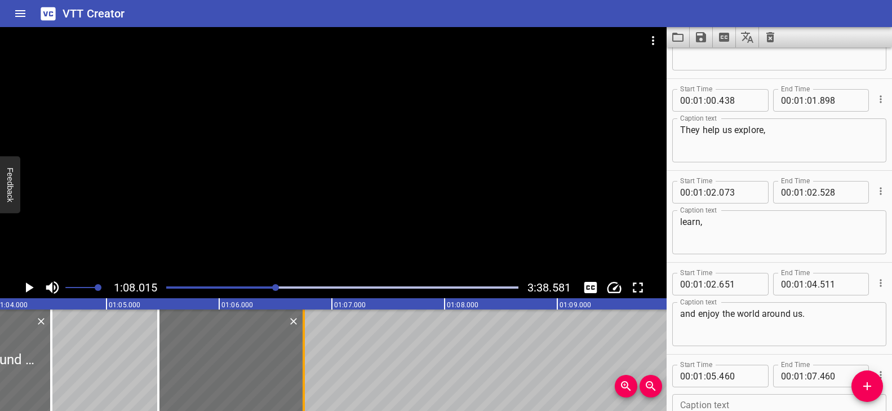
drag, startPoint x: 386, startPoint y: 340, endPoint x: 306, endPoint y: 338, distance: 80.0
click at [306, 338] on div at bounding box center [303, 359] width 11 height 101
type input "06"
click at [305, 338] on div at bounding box center [303, 359] width 11 height 101
type input "745"
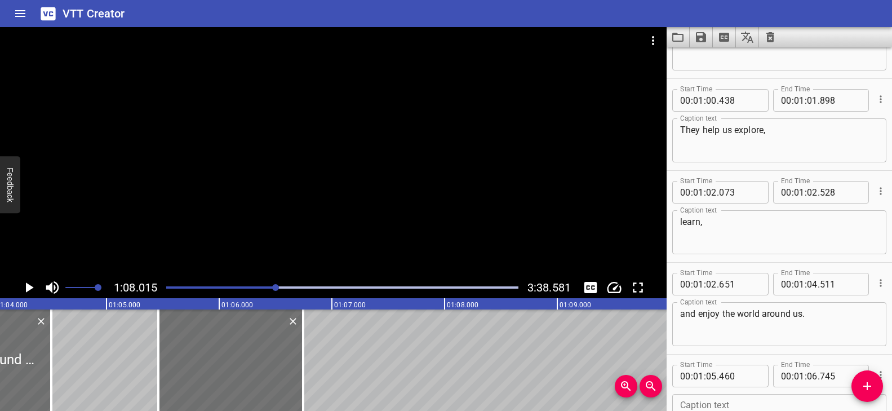
scroll to position [1710, 0]
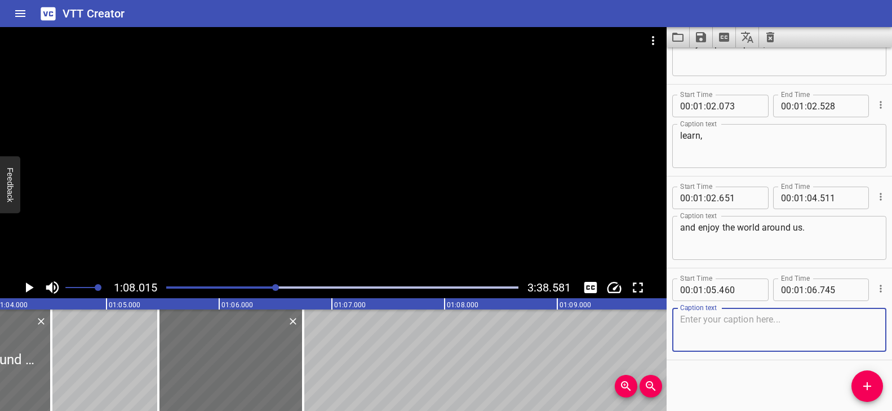
click at [730, 345] on textarea at bounding box center [779, 330] width 198 height 32
paste textarea "Eyes for seeing,"
type textarea "Eyes for seeing,"
click at [867, 386] on icon "Add Cue" at bounding box center [867, 386] width 8 height 8
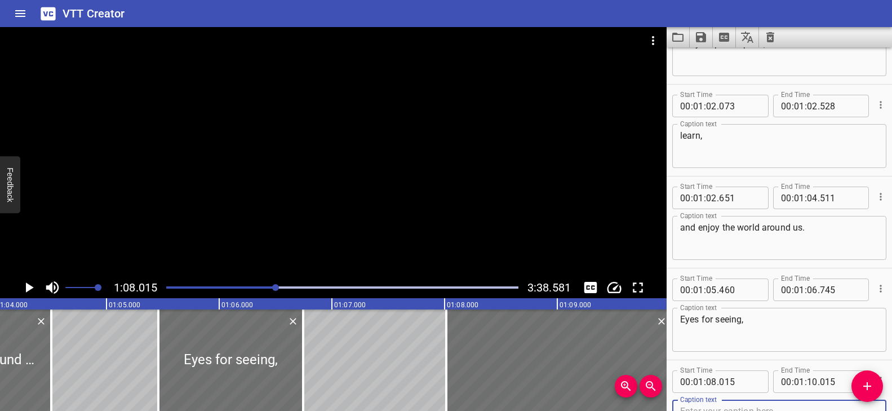
scroll to position [1716, 0]
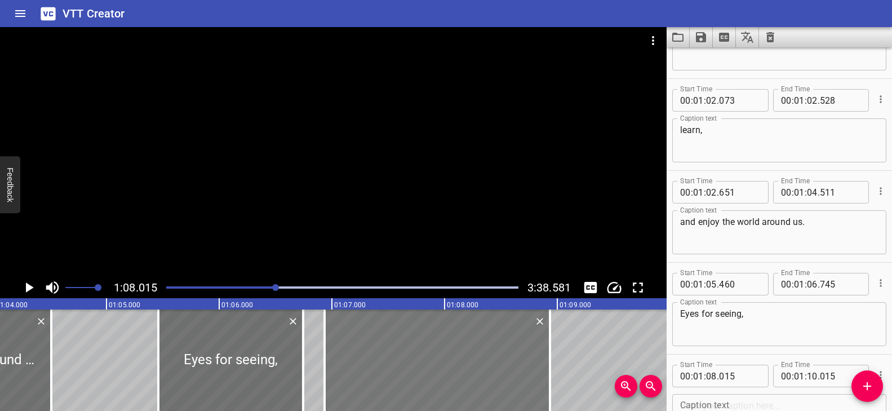
drag, startPoint x: 591, startPoint y: 347, endPoint x: 476, endPoint y: 348, distance: 115.0
click at [476, 348] on div at bounding box center [437, 359] width 225 height 101
type input "06"
type input "935"
type input "08"
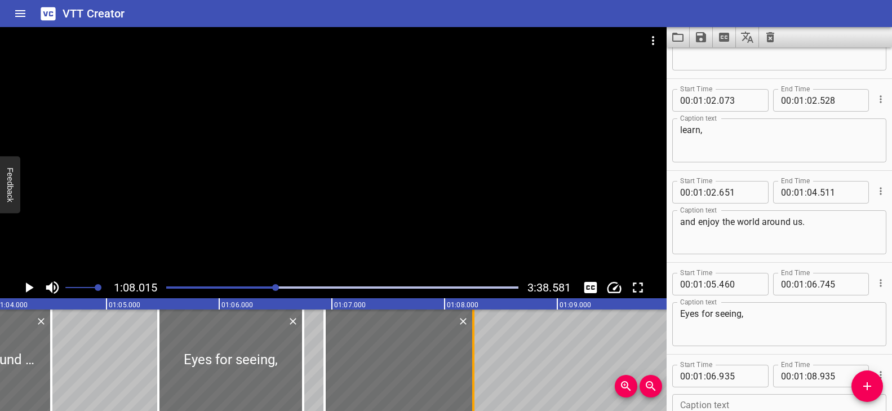
drag, startPoint x: 549, startPoint y: 336, endPoint x: 474, endPoint y: 341, distance: 74.5
click at [474, 341] on div at bounding box center [473, 359] width 11 height 101
type input "255"
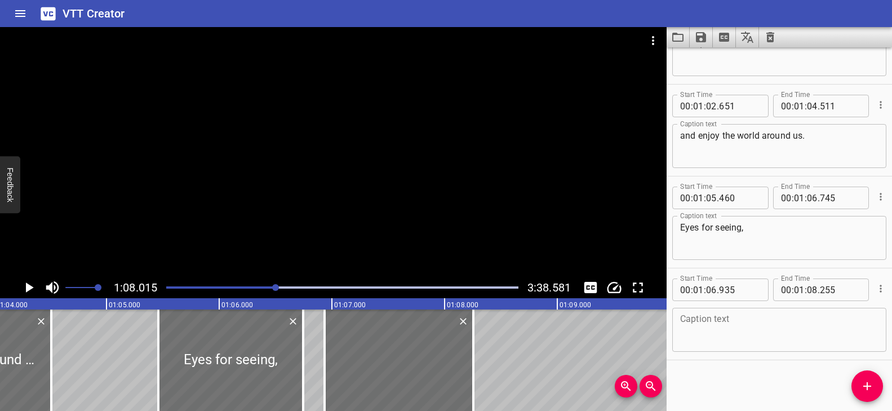
click at [722, 334] on textarea at bounding box center [779, 330] width 198 height 32
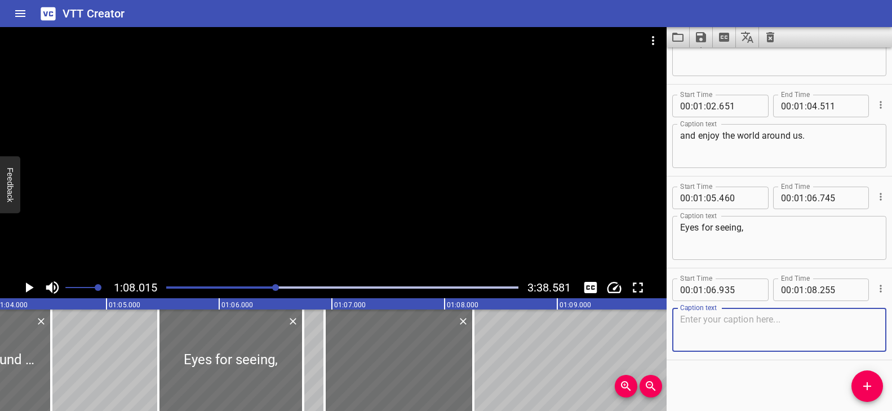
paste textarea "Ears for hearing,"
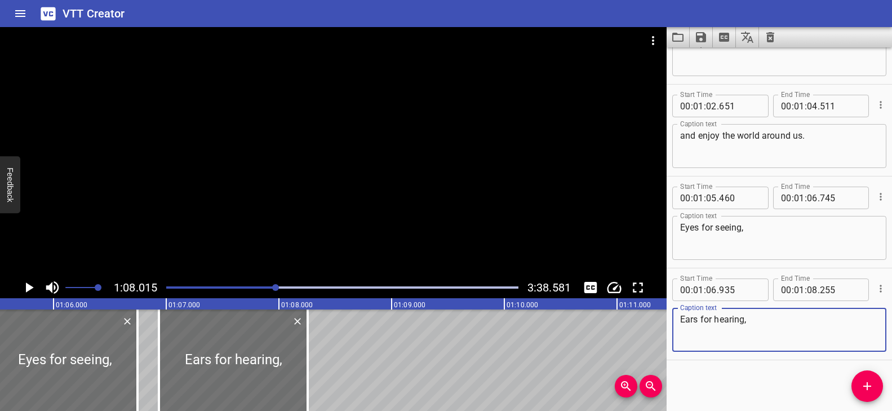
scroll to position [0, 7408]
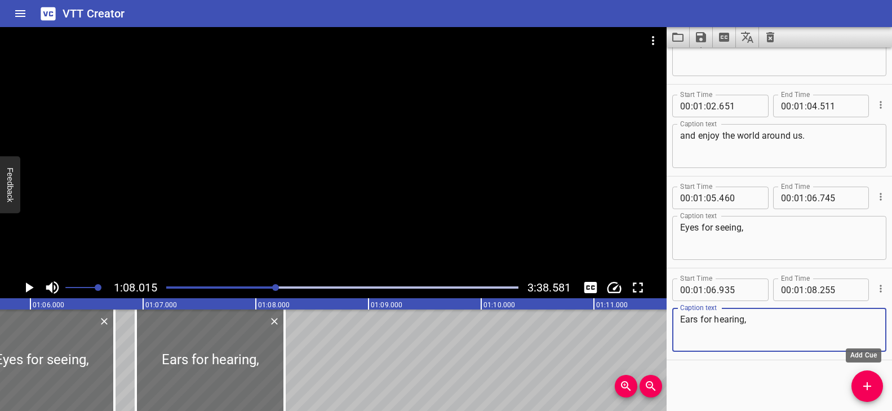
type textarea "Ears for hearing,"
click at [859, 379] on span "Add Cue" at bounding box center [867, 386] width 32 height 14
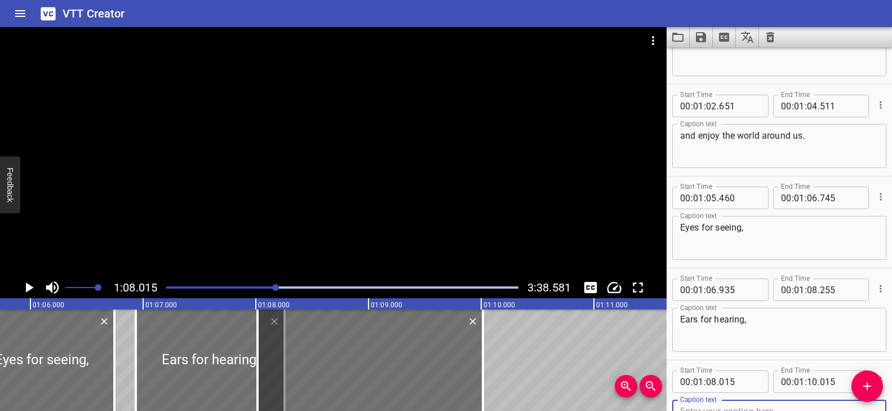
scroll to position [1808, 0]
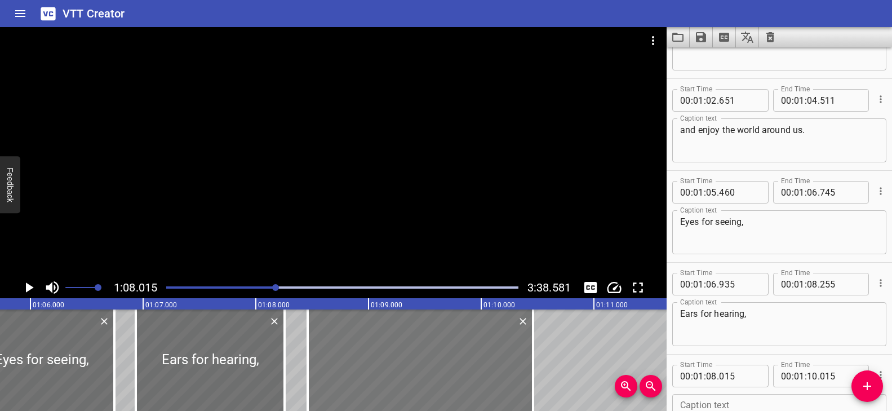
drag, startPoint x: 434, startPoint y: 363, endPoint x: 485, endPoint y: 372, distance: 51.5
click at [484, 372] on div at bounding box center [420, 359] width 225 height 101
type input "460"
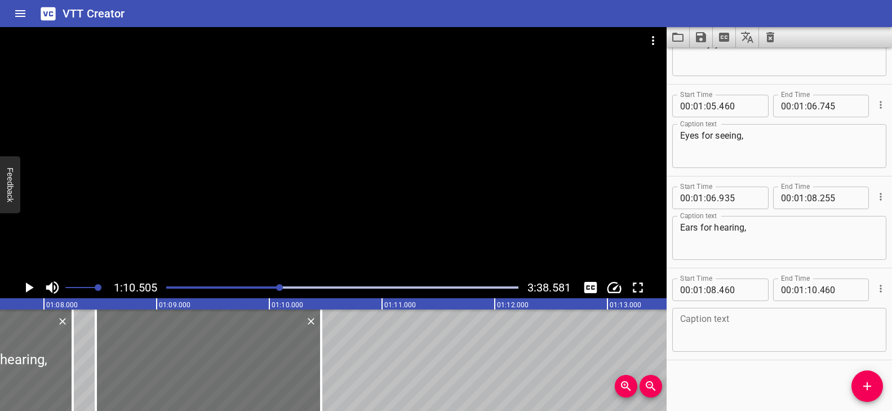
scroll to position [0, 7528]
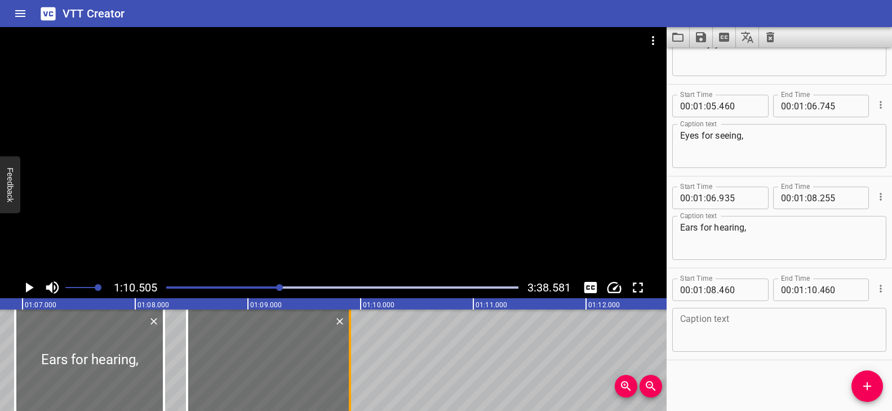
drag, startPoint x: 401, startPoint y: 363, endPoint x: 352, endPoint y: 364, distance: 48.5
click at [352, 364] on div at bounding box center [349, 359] width 11 height 101
type input "09"
type input "910"
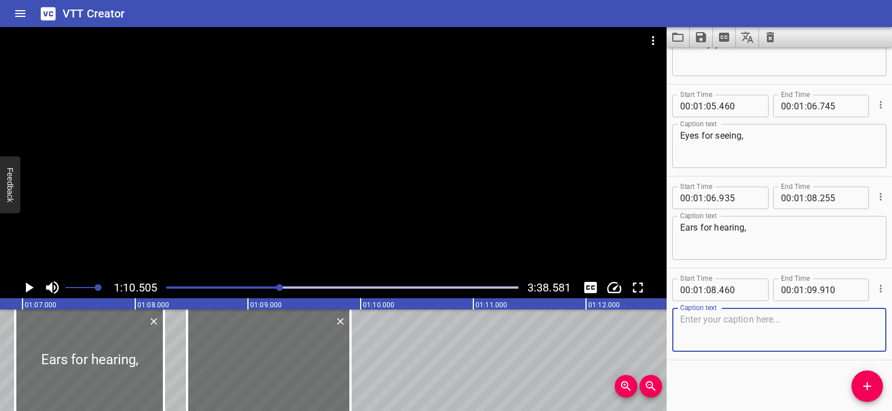
click at [762, 328] on textarea at bounding box center [779, 330] width 198 height 32
paste textarea "Nose for smelling,"
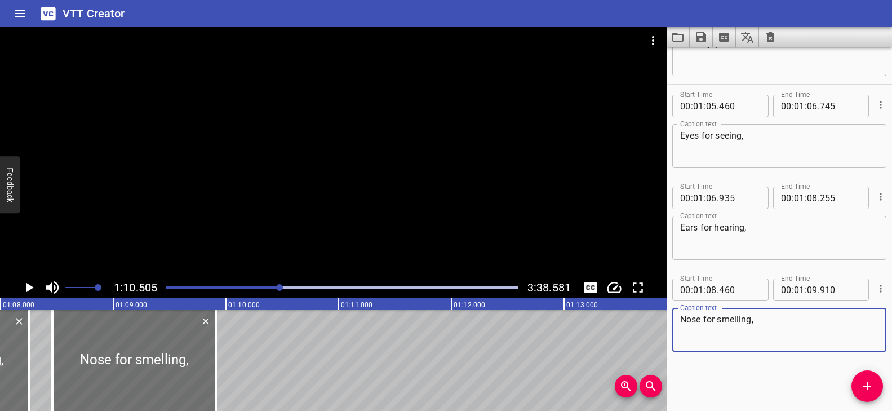
scroll to position [0, 7709]
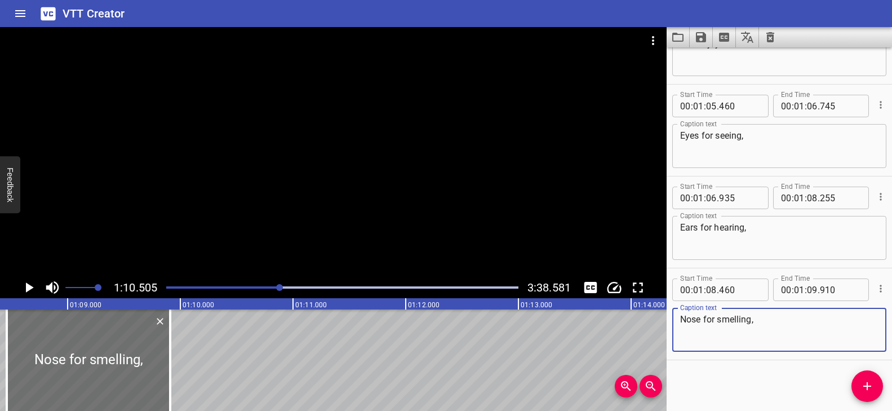
type textarea "Nose for smelling,"
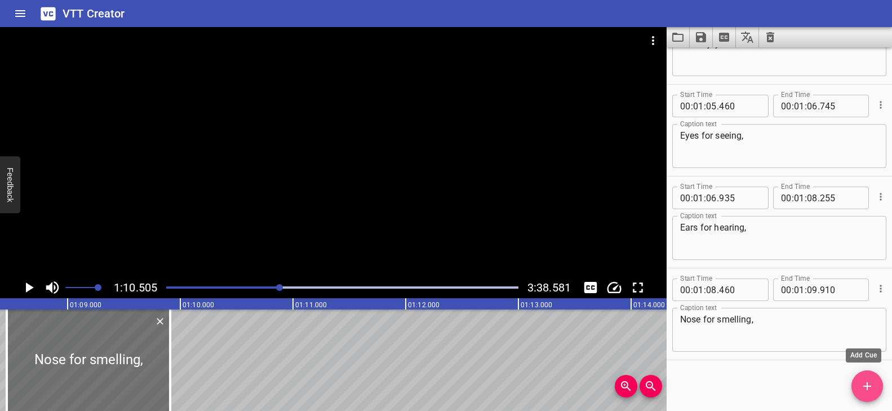
click at [873, 384] on icon "Add Cue" at bounding box center [867, 386] width 14 height 14
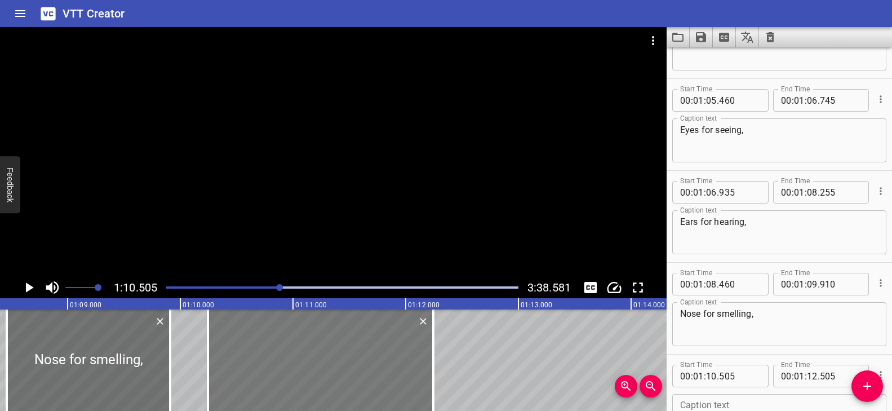
drag, startPoint x: 439, startPoint y: 369, endPoint x: 410, endPoint y: 371, distance: 28.8
click at [410, 371] on div at bounding box center [320, 359] width 225 height 101
type input "245"
click at [409, 371] on div at bounding box center [318, 359] width 225 height 101
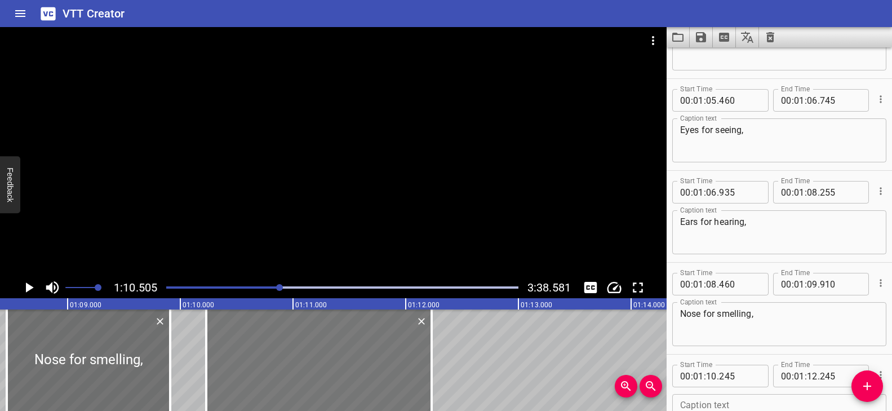
type input "230"
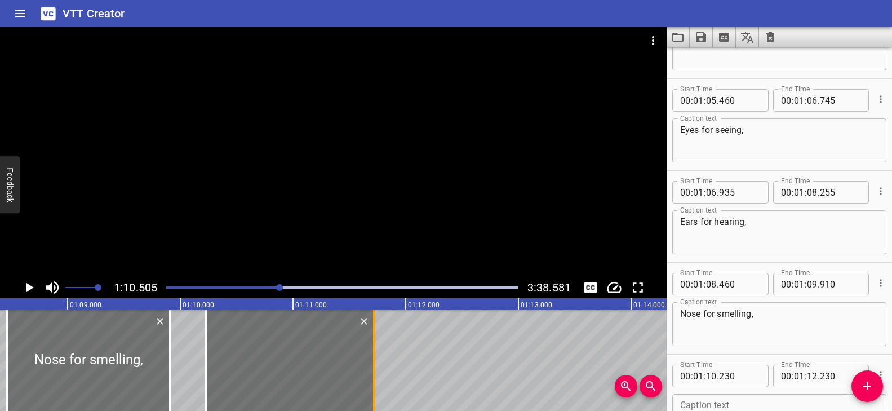
drag, startPoint x: 432, startPoint y: 365, endPoint x: 375, endPoint y: 366, distance: 56.9
click at [375, 366] on div at bounding box center [374, 359] width 2 height 101
type input "11"
type input "720"
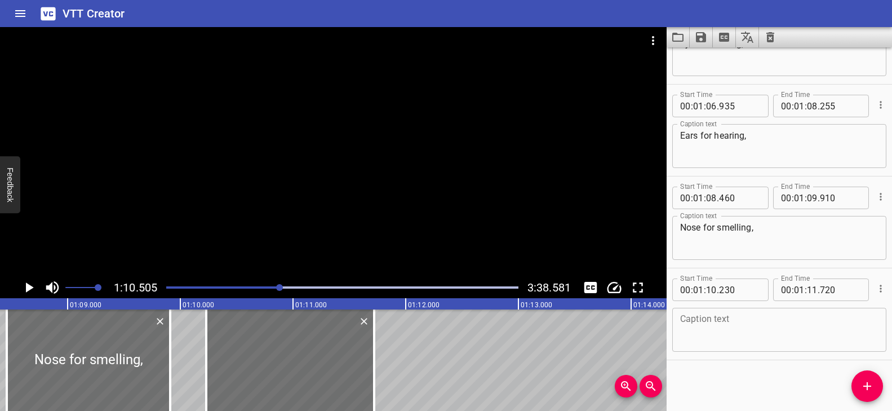
click at [739, 327] on textarea at bounding box center [779, 330] width 198 height 32
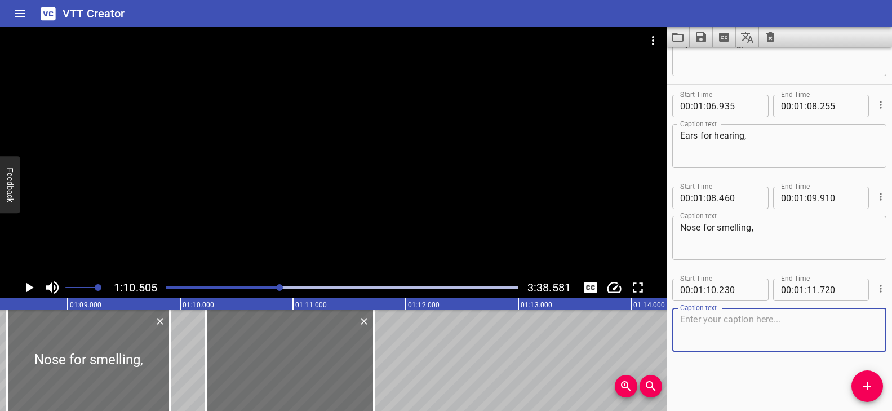
paste textarea "Tongue for tasting,"
type textarea "Tongue for tasting,"
click at [869, 381] on icon "Add Cue" at bounding box center [867, 386] width 14 height 14
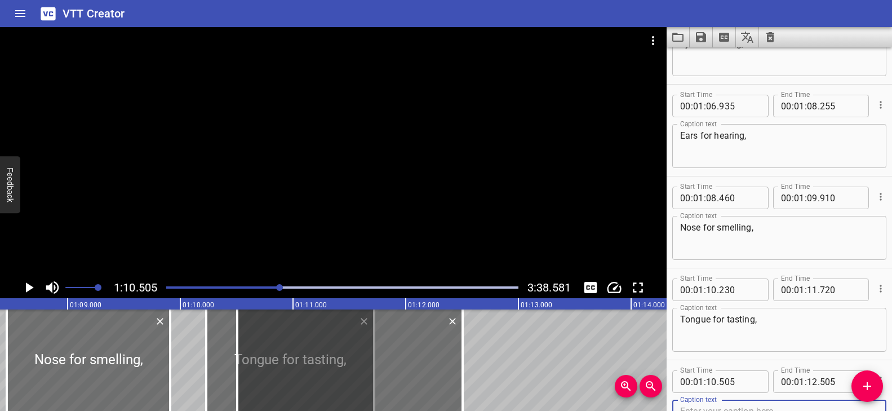
scroll to position [1991, 0]
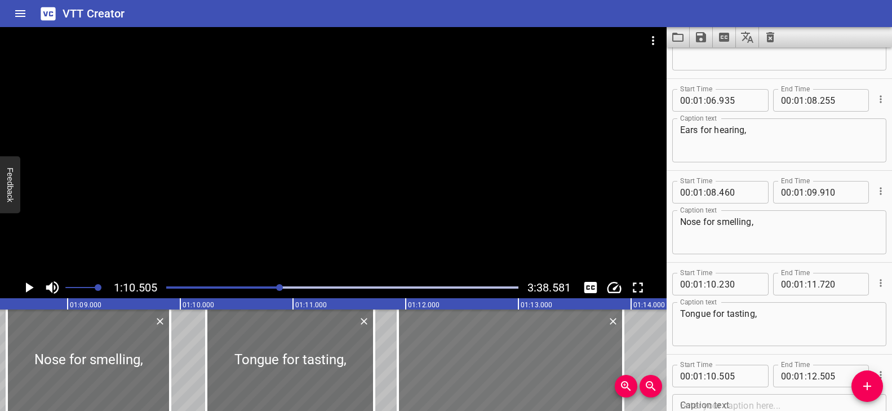
drag, startPoint x: 476, startPoint y: 359, endPoint x: 571, endPoint y: 362, distance: 95.3
click at [571, 362] on div at bounding box center [510, 359] width 225 height 101
drag, startPoint x: 622, startPoint y: 353, endPoint x: 604, endPoint y: 350, distance: 18.2
click at [604, 350] on div at bounding box center [605, 359] width 2 height 101
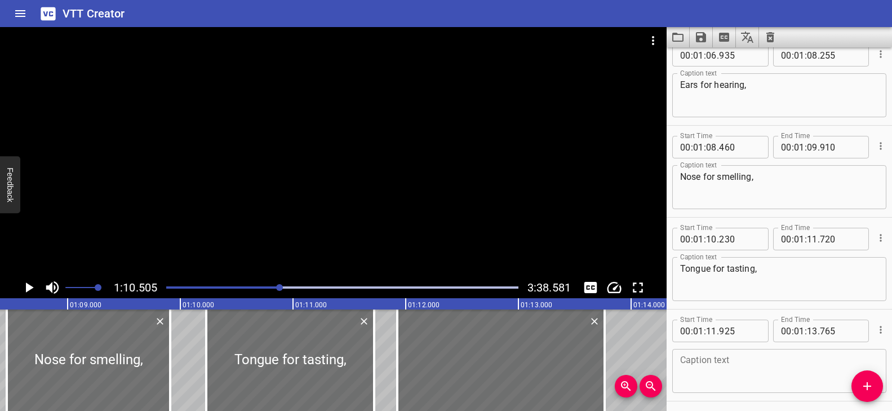
scroll to position [2078, 0]
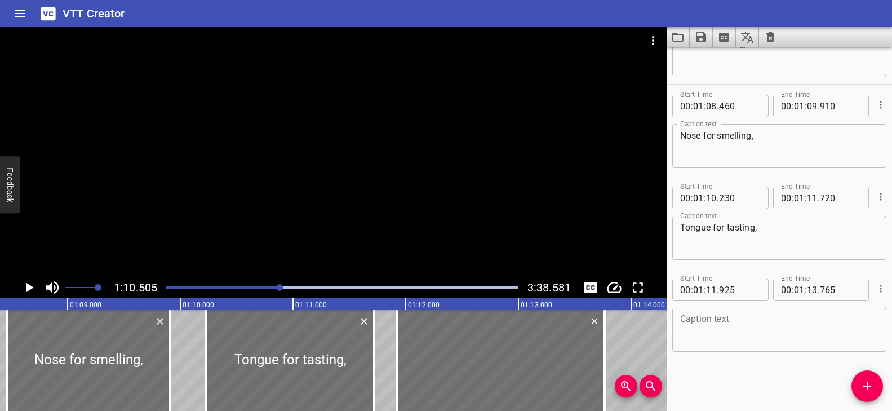
click at [724, 331] on textarea at bounding box center [779, 330] width 198 height 32
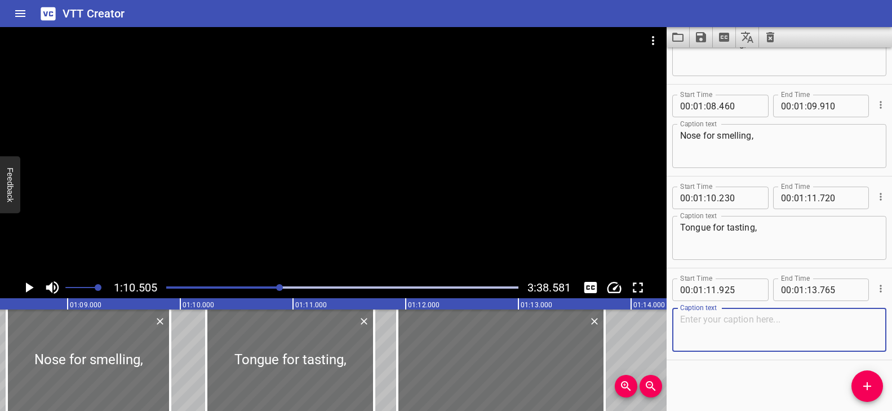
paste textarea "And skin for feeling!"
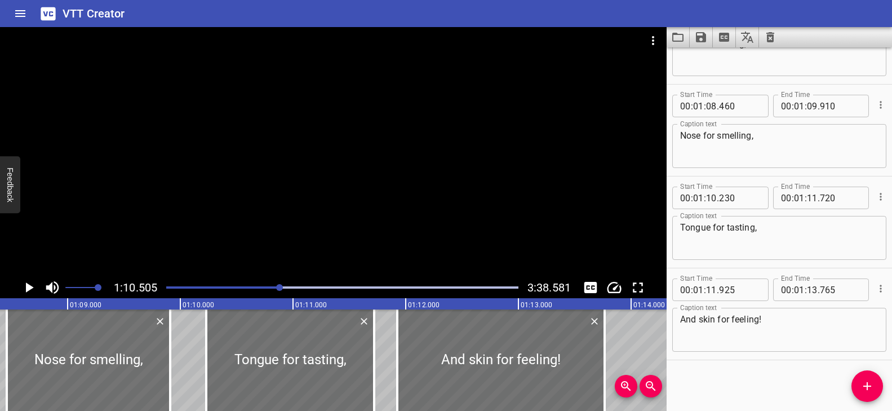
click at [274, 285] on div at bounding box center [342, 287] width 366 height 16
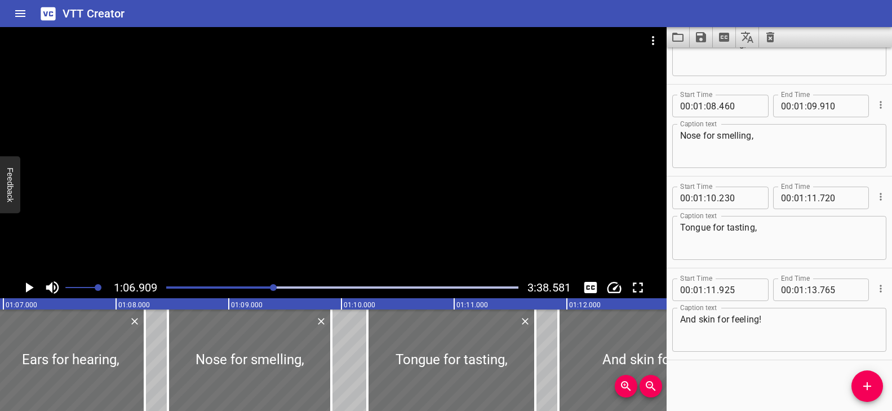
scroll to position [0, 7541]
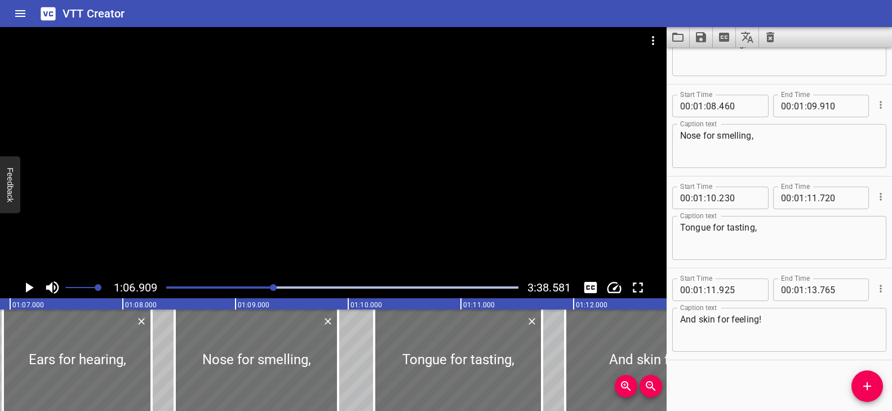
click at [321, 245] on div at bounding box center [333, 152] width 667 height 250
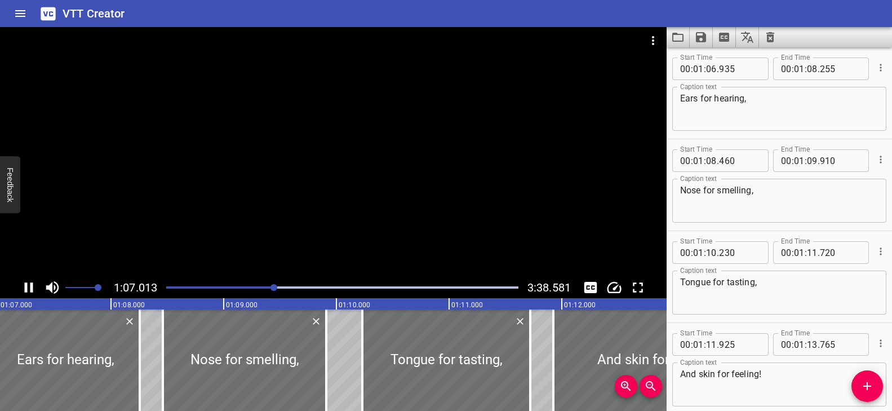
scroll to position [2021, 0]
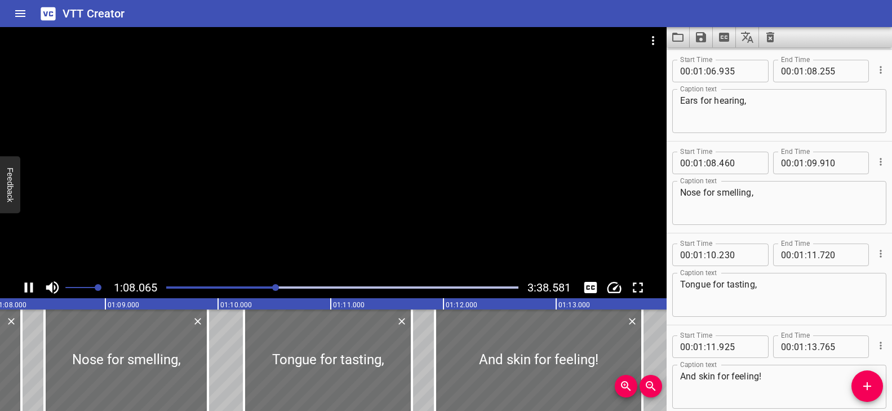
click at [265, 289] on div at bounding box center [342, 287] width 366 height 16
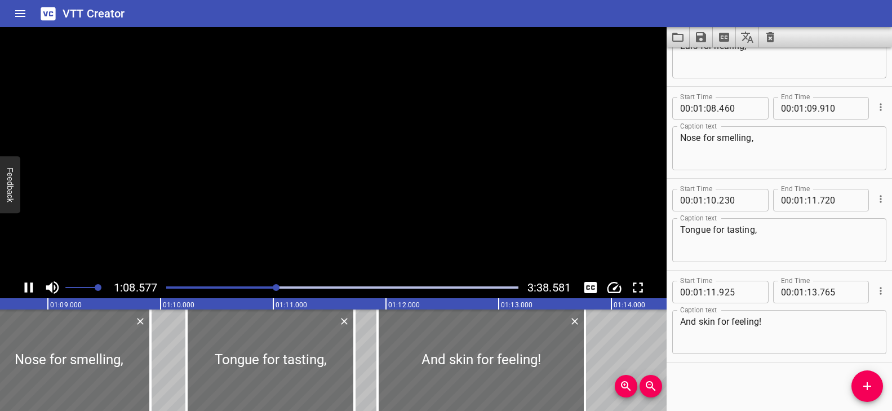
scroll to position [2078, 0]
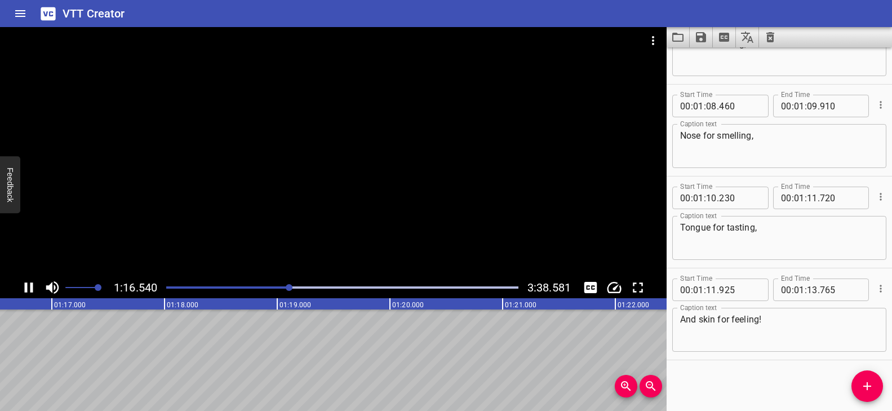
click at [284, 286] on div "Play progress" at bounding box center [113, 287] width 352 height 2
click at [863, 383] on icon "Add Cue" at bounding box center [867, 386] width 14 height 14
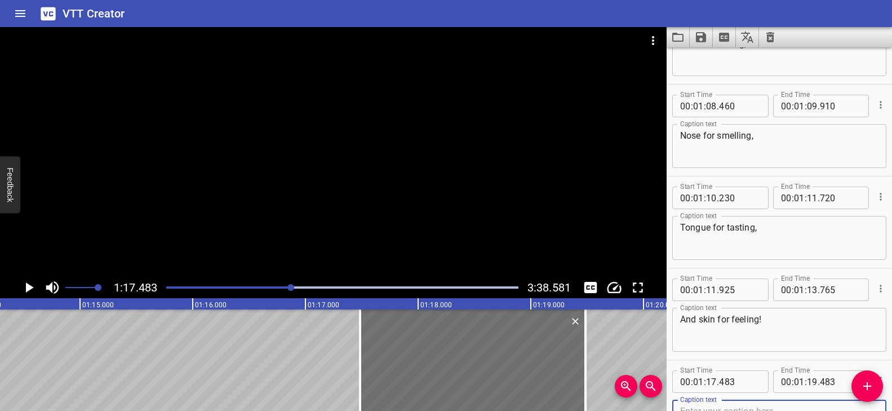
scroll to position [2083, 0]
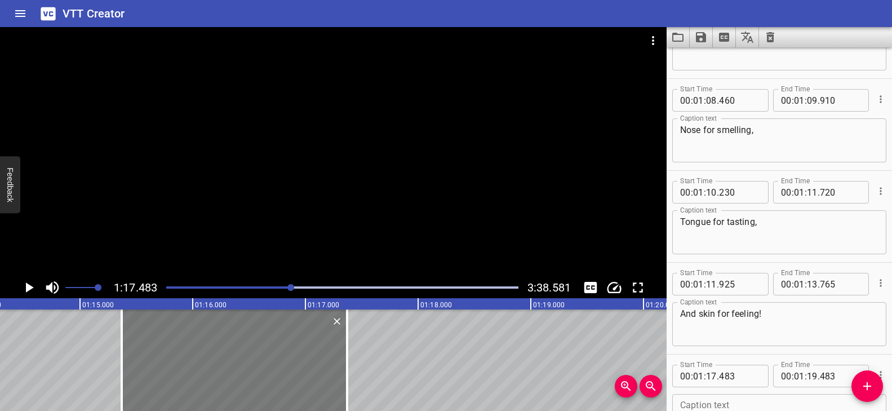
drag, startPoint x: 499, startPoint y: 375, endPoint x: 270, endPoint y: 385, distance: 229.6
click at [270, 385] on div at bounding box center [234, 359] width 225 height 101
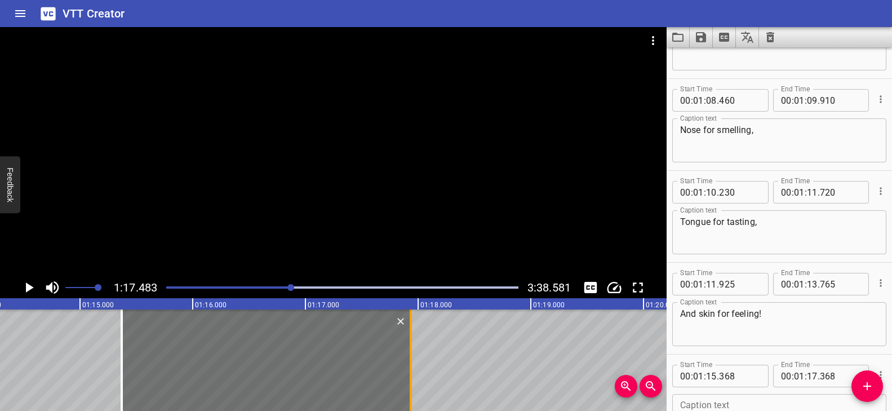
drag, startPoint x: 342, startPoint y: 369, endPoint x: 406, endPoint y: 369, distance: 63.7
click at [406, 369] on div at bounding box center [410, 359] width 11 height 101
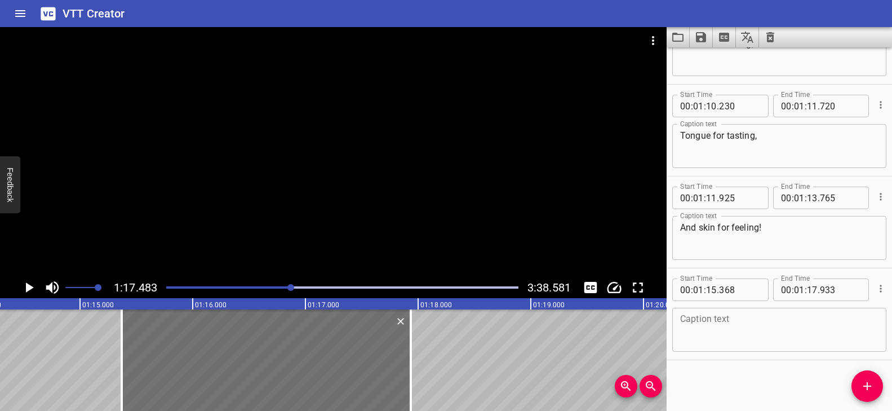
click at [747, 347] on div "Caption text" at bounding box center [779, 330] width 214 height 44
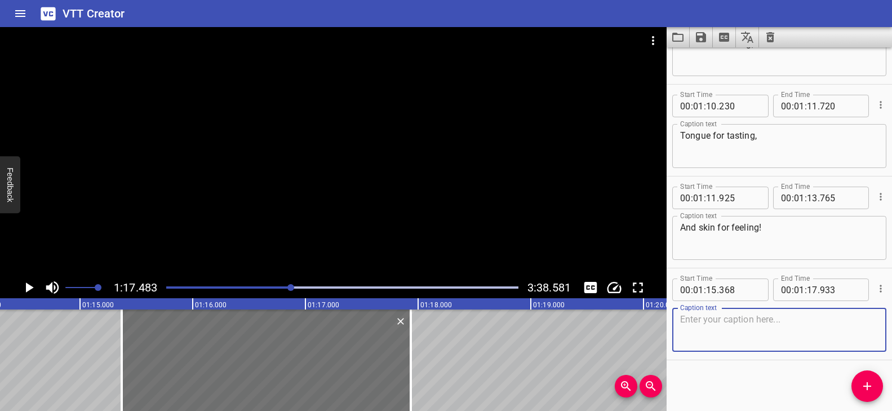
paste textarea "These organs are called sensory organs"
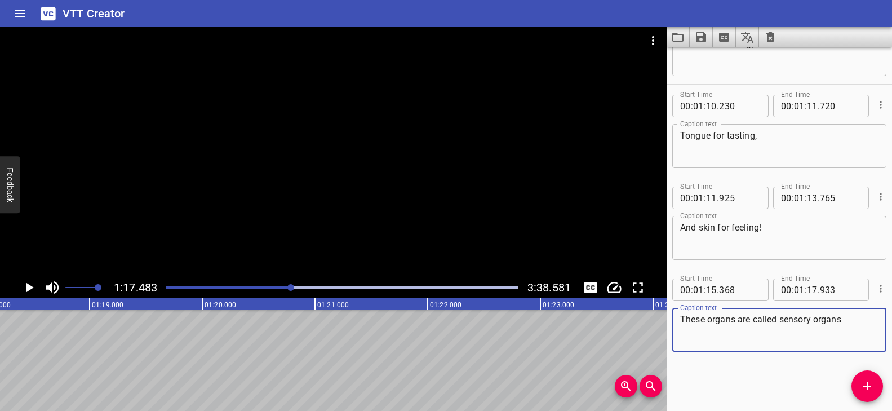
scroll to position [0, 8722]
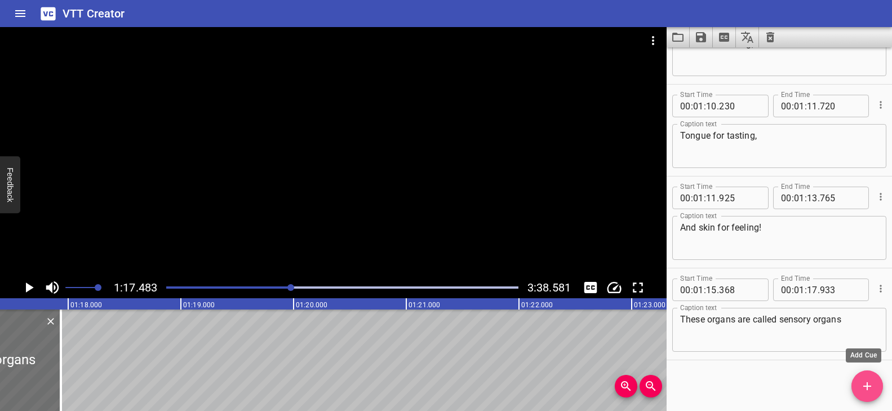
click at [869, 384] on icon "Add Cue" at bounding box center [867, 386] width 14 height 14
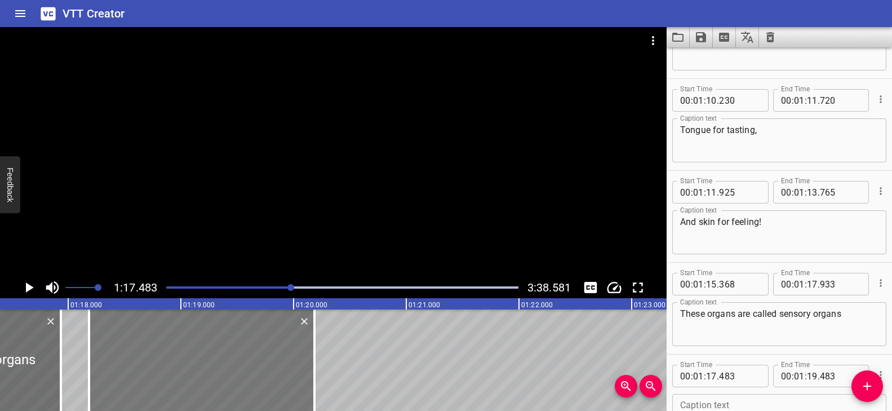
drag, startPoint x: 178, startPoint y: 375, endPoint x: 256, endPoint y: 381, distance: 78.6
click at [256, 381] on div at bounding box center [201, 359] width 225 height 101
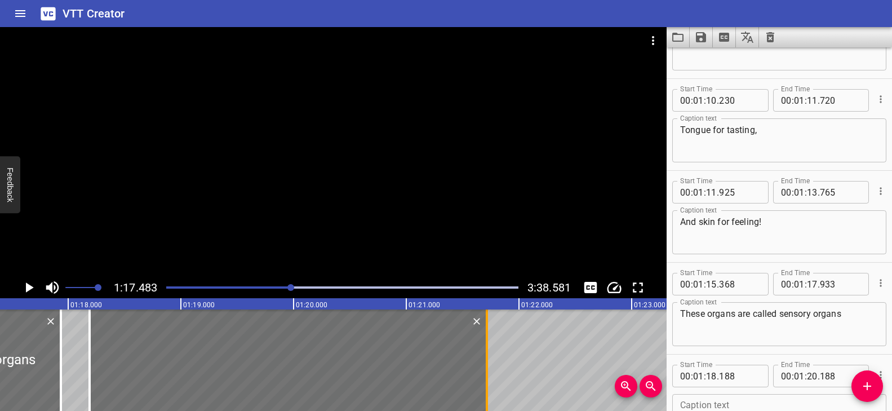
drag, startPoint x: 317, startPoint y: 362, endPoint x: 489, endPoint y: 362, distance: 171.9
click at [489, 362] on div at bounding box center [486, 359] width 11 height 101
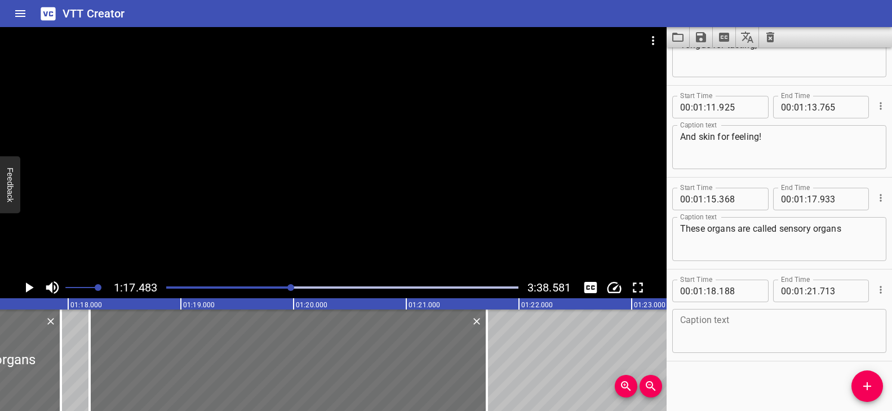
scroll to position [2261, 0]
click at [734, 341] on textarea at bounding box center [779, 330] width 198 height 32
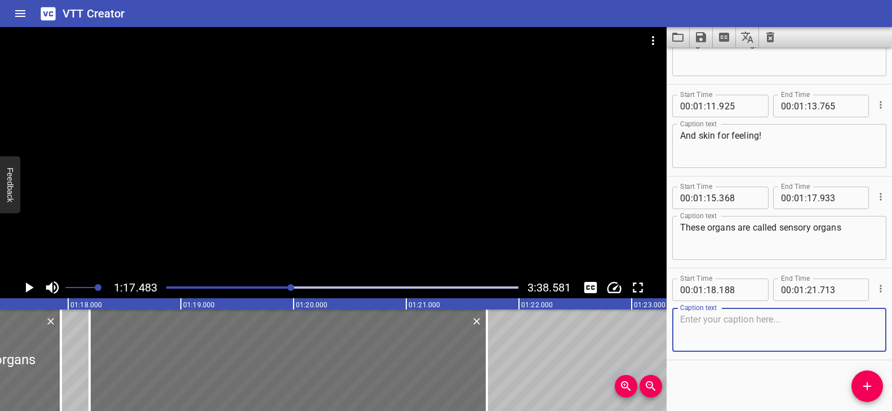
paste textarea "and are used to gather information from outside the body."
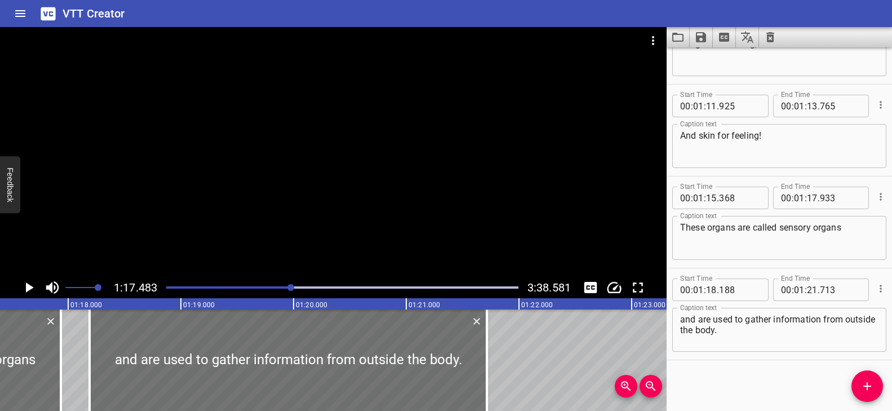
click at [289, 287] on div at bounding box center [290, 287] width 7 height 7
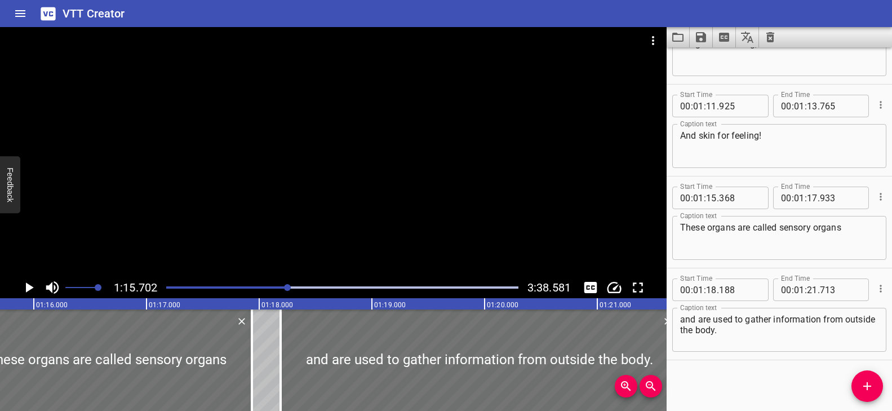
click at [378, 226] on div at bounding box center [333, 152] width 667 height 250
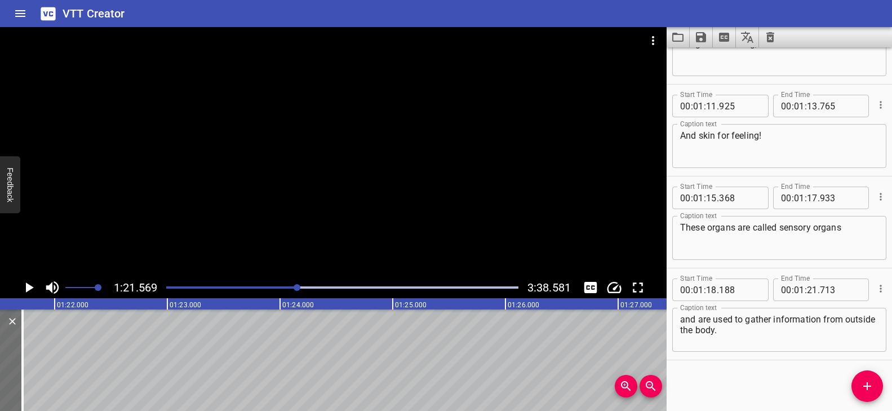
scroll to position [0, 9193]
click at [241, 218] on div at bounding box center [333, 152] width 667 height 250
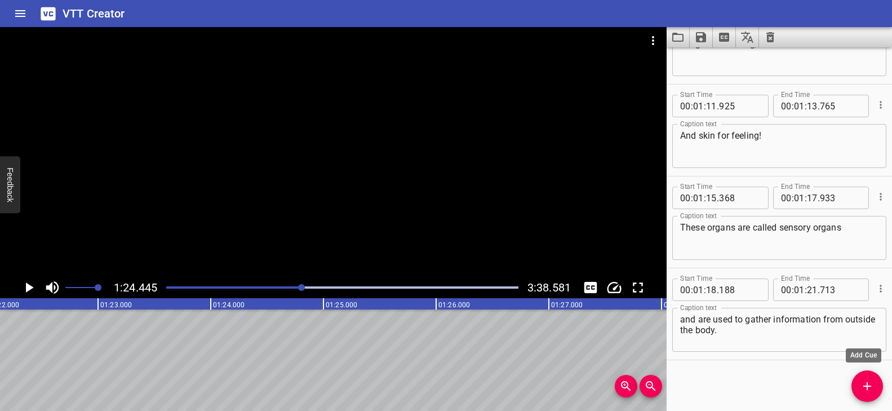
click at [869, 384] on icon "Add Cue" at bounding box center [867, 386] width 14 height 14
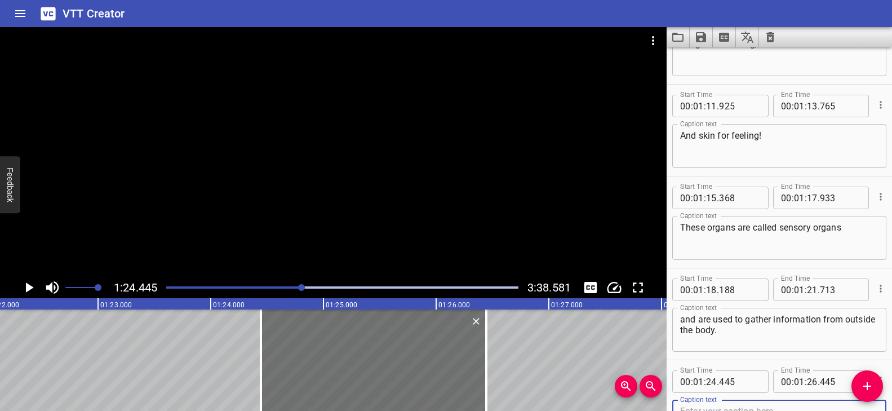
scroll to position [2267, 0]
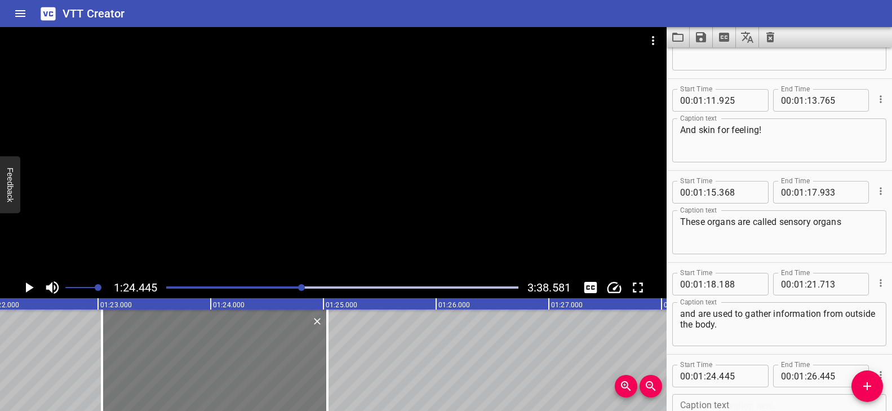
drag, startPoint x: 425, startPoint y: 359, endPoint x: 266, endPoint y: 363, distance: 159.0
click at [266, 363] on div at bounding box center [214, 359] width 225 height 101
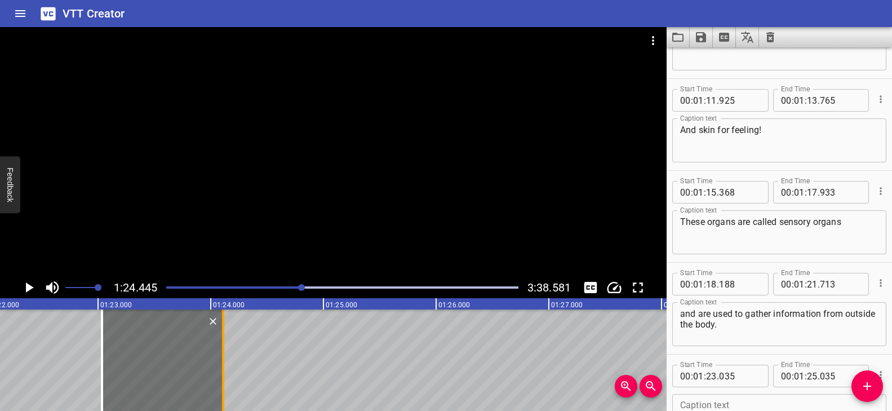
drag, startPoint x: 327, startPoint y: 350, endPoint x: 222, endPoint y: 361, distance: 105.3
click at [222, 361] on div at bounding box center [223, 359] width 2 height 101
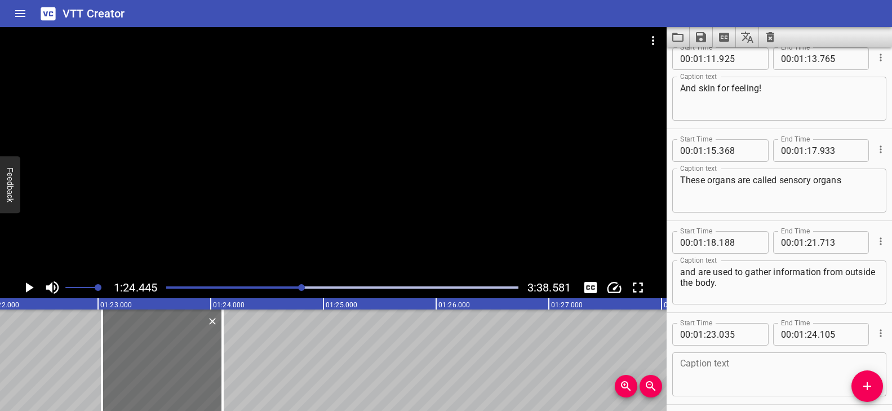
scroll to position [2353, 0]
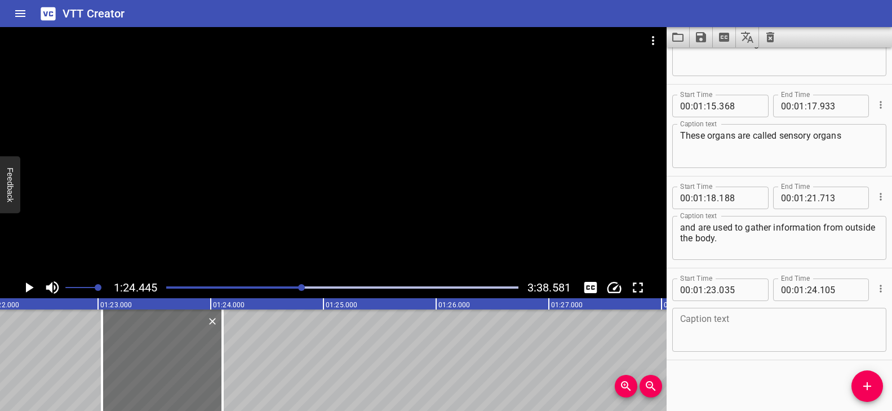
click at [724, 310] on div "Caption text" at bounding box center [779, 330] width 214 height 44
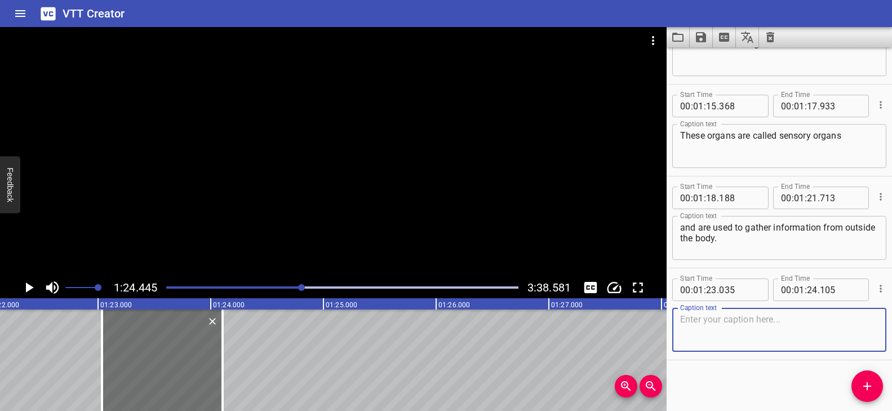
paste textarea "Out in the wild,"
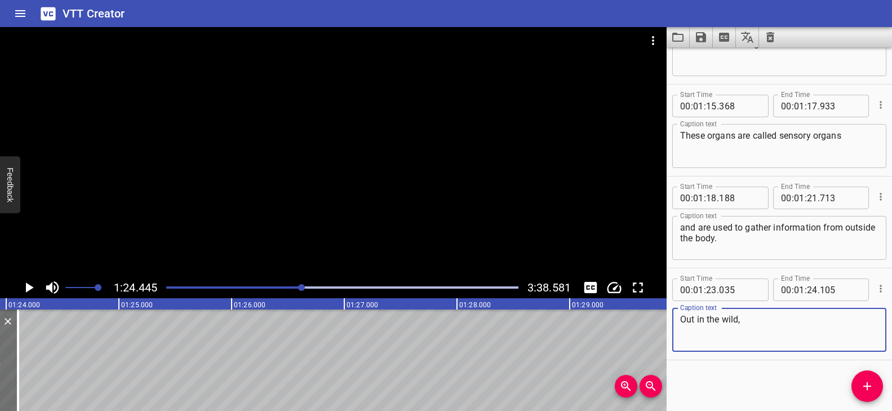
scroll to position [0, 9415]
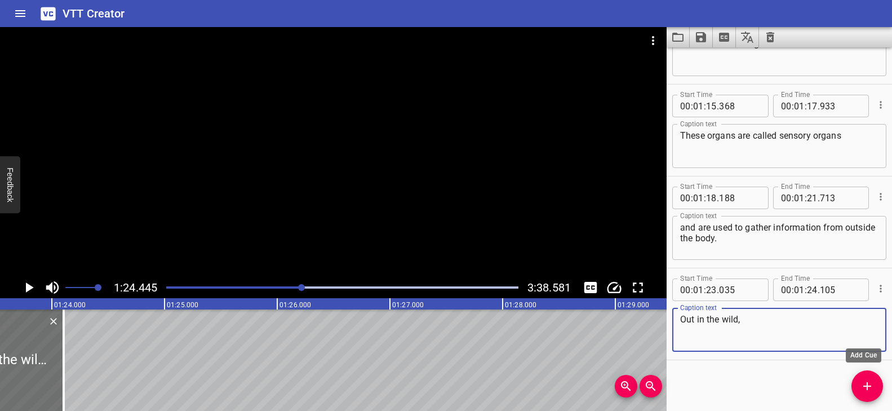
click at [876, 381] on span "Add Cue" at bounding box center [867, 386] width 32 height 14
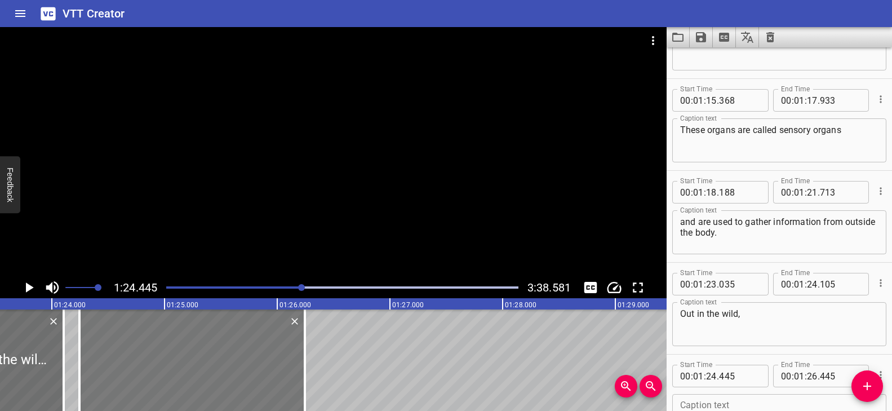
drag, startPoint x: 202, startPoint y: 385, endPoint x: 179, endPoint y: 381, distance: 23.5
click at [179, 381] on div at bounding box center [191, 359] width 225 height 101
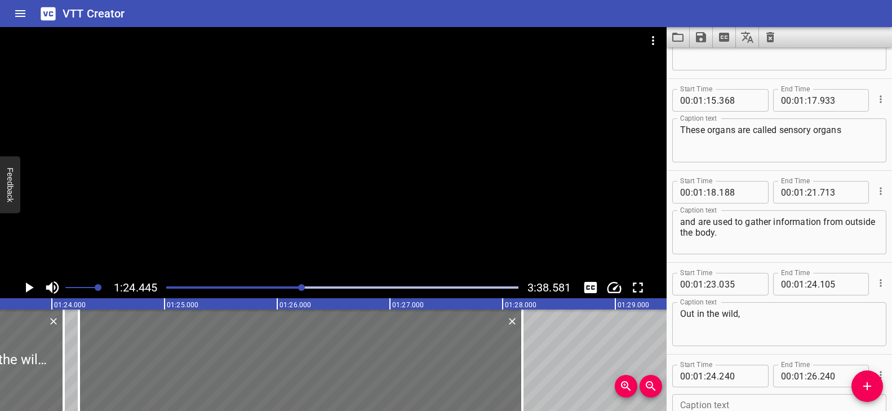
drag, startPoint x: 325, startPoint y: 361, endPoint x: 535, endPoint y: 363, distance: 210.2
click at [521, 362] on div at bounding box center [522, 359] width 2 height 101
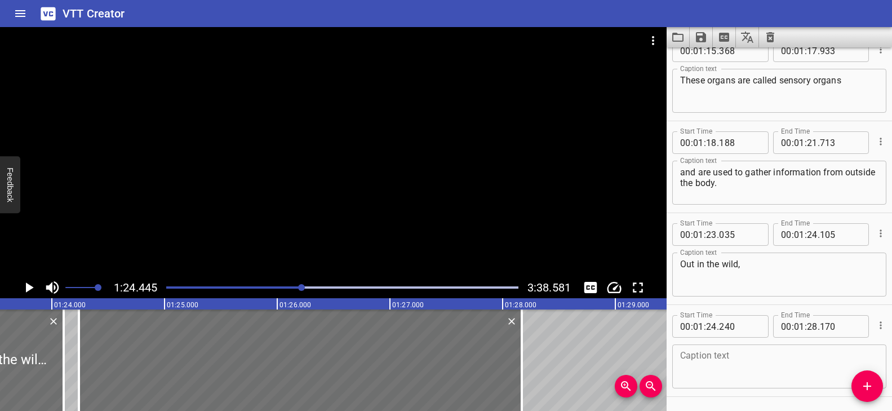
scroll to position [2445, 0]
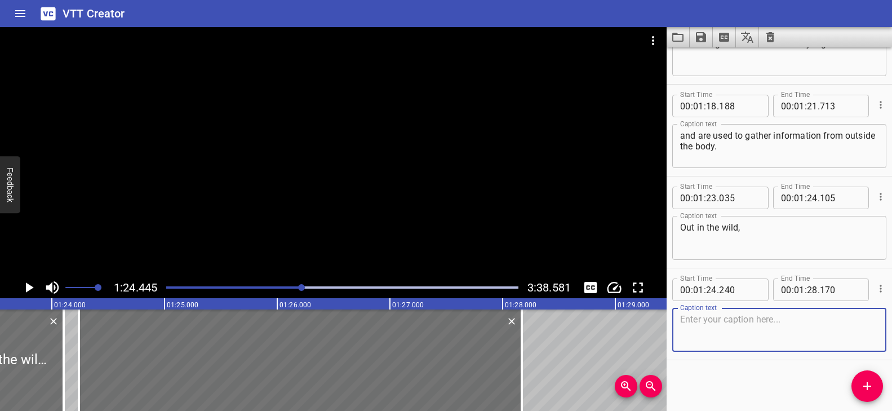
click at [735, 339] on textarea at bounding box center [779, 330] width 198 height 32
paste textarea "some animals are equipped with something truly amazing…"
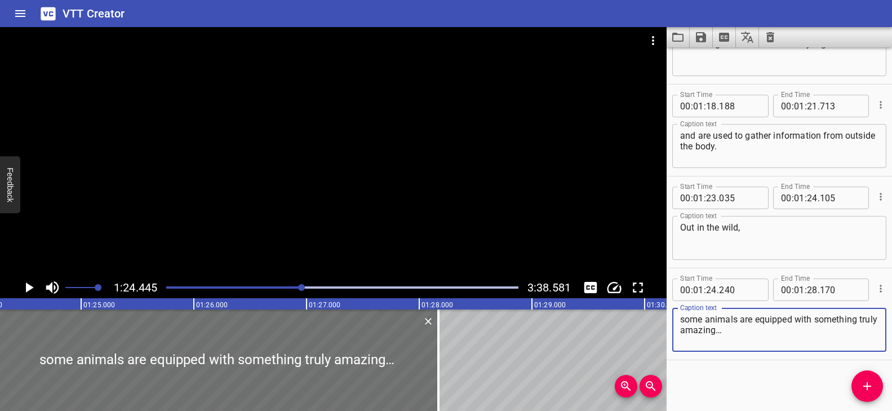
scroll to position [0, 9521]
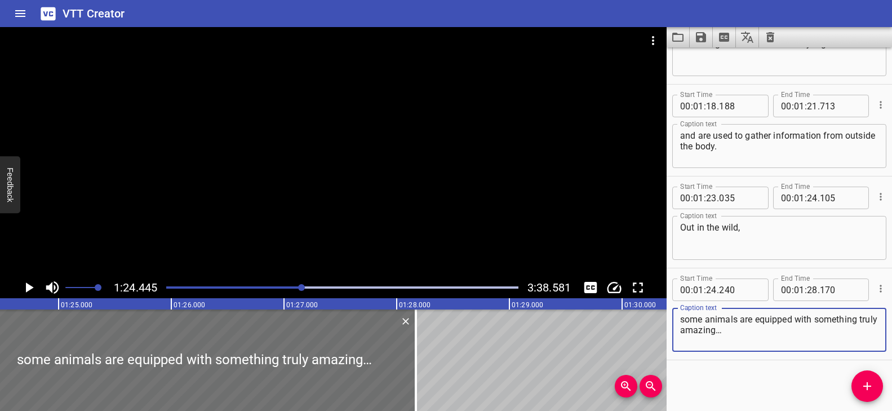
click at [868, 383] on icon "Add Cue" at bounding box center [867, 386] width 14 height 14
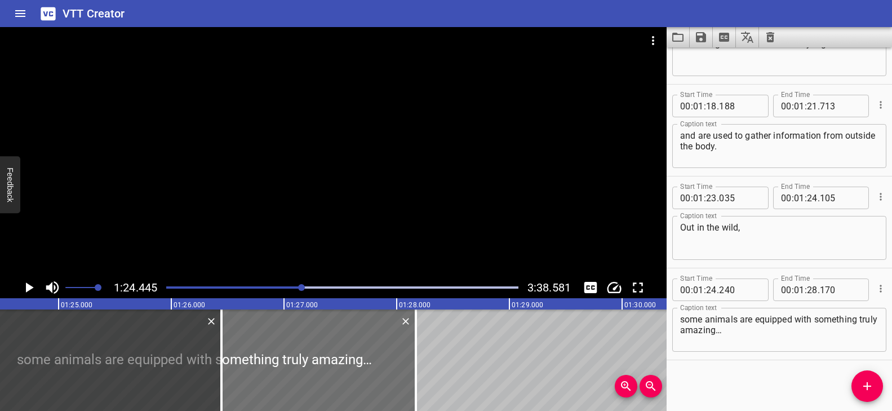
scroll to position [2451, 0]
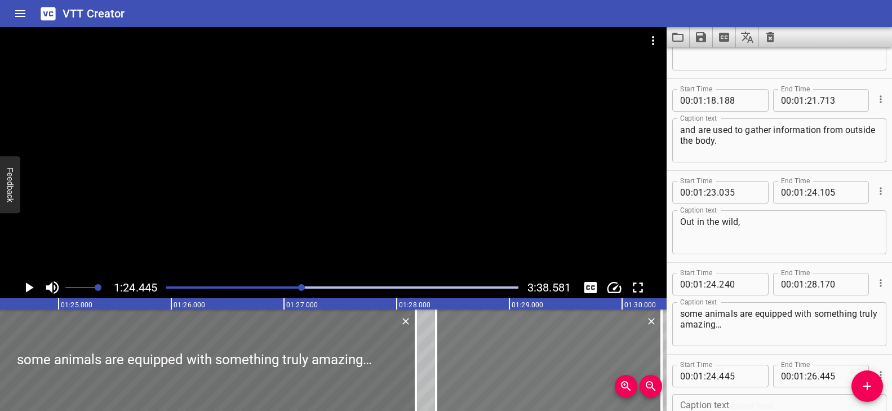
drag, startPoint x: 138, startPoint y: 363, endPoint x: 578, endPoint y: 378, distance: 440.3
click at [578, 378] on div at bounding box center [548, 359] width 225 height 101
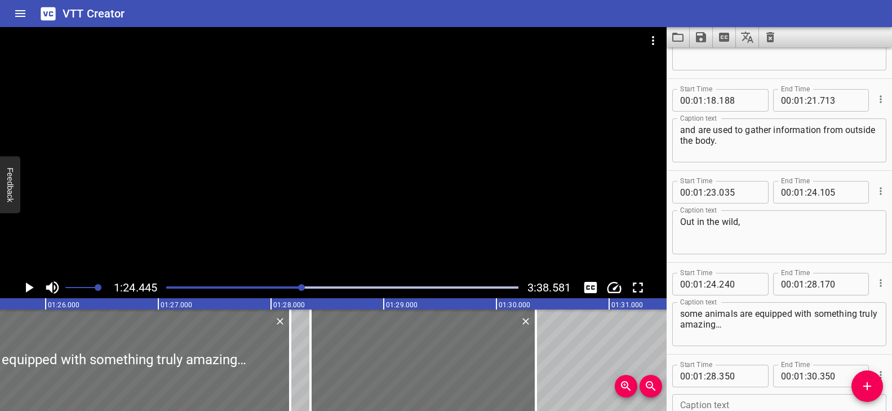
scroll to position [0, 9670]
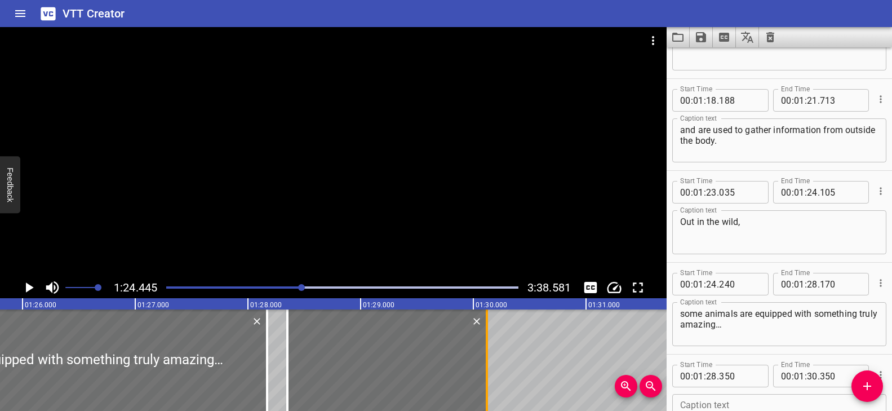
drag, startPoint x: 511, startPoint y: 360, endPoint x: 485, endPoint y: 359, distance: 25.9
click at [485, 359] on div at bounding box center [486, 359] width 11 height 101
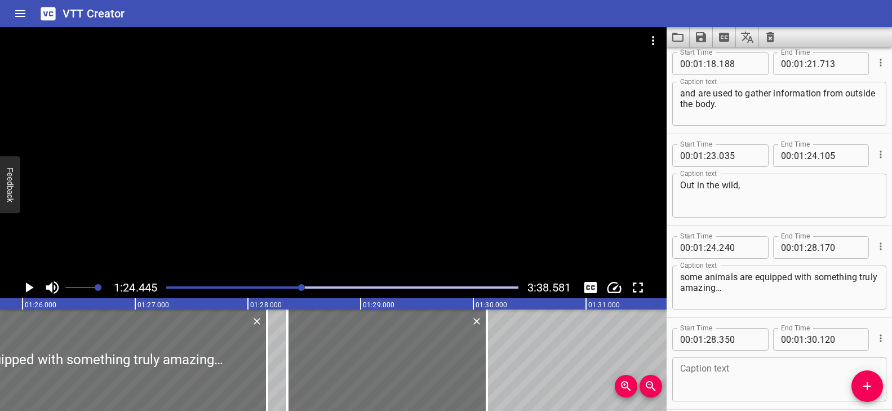
scroll to position [2537, 0]
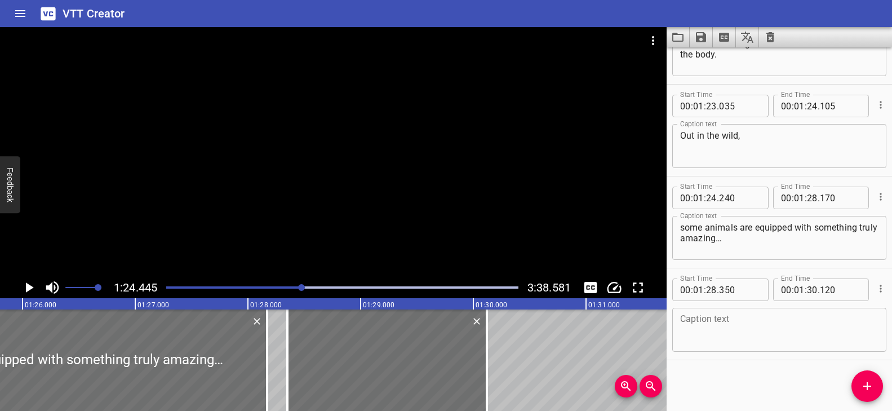
click at [726, 351] on div "Caption text" at bounding box center [779, 330] width 214 height 44
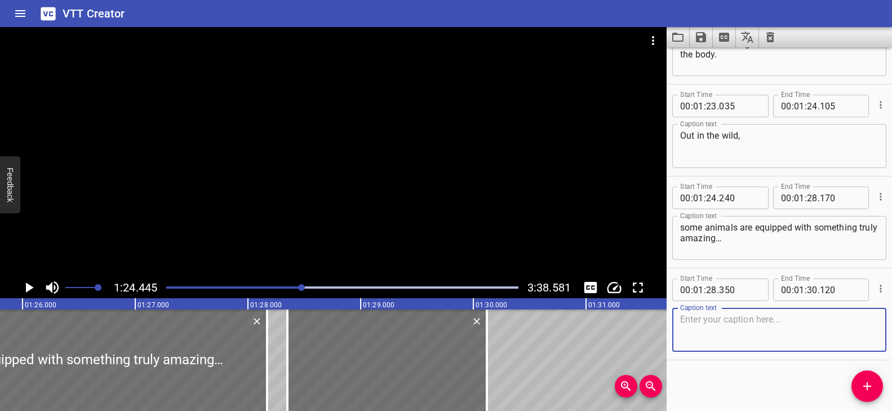
paste textarea "super senses!"
click at [296, 205] on div at bounding box center [333, 152] width 667 height 250
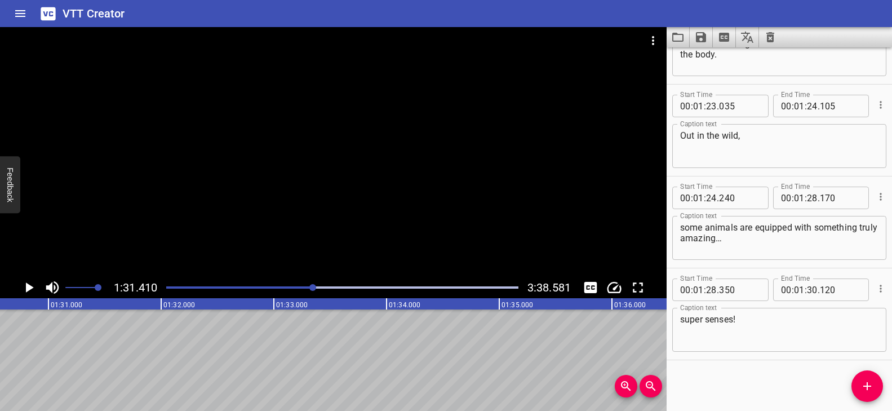
scroll to position [0, 10139]
